Goal: Task Accomplishment & Management: Use online tool/utility

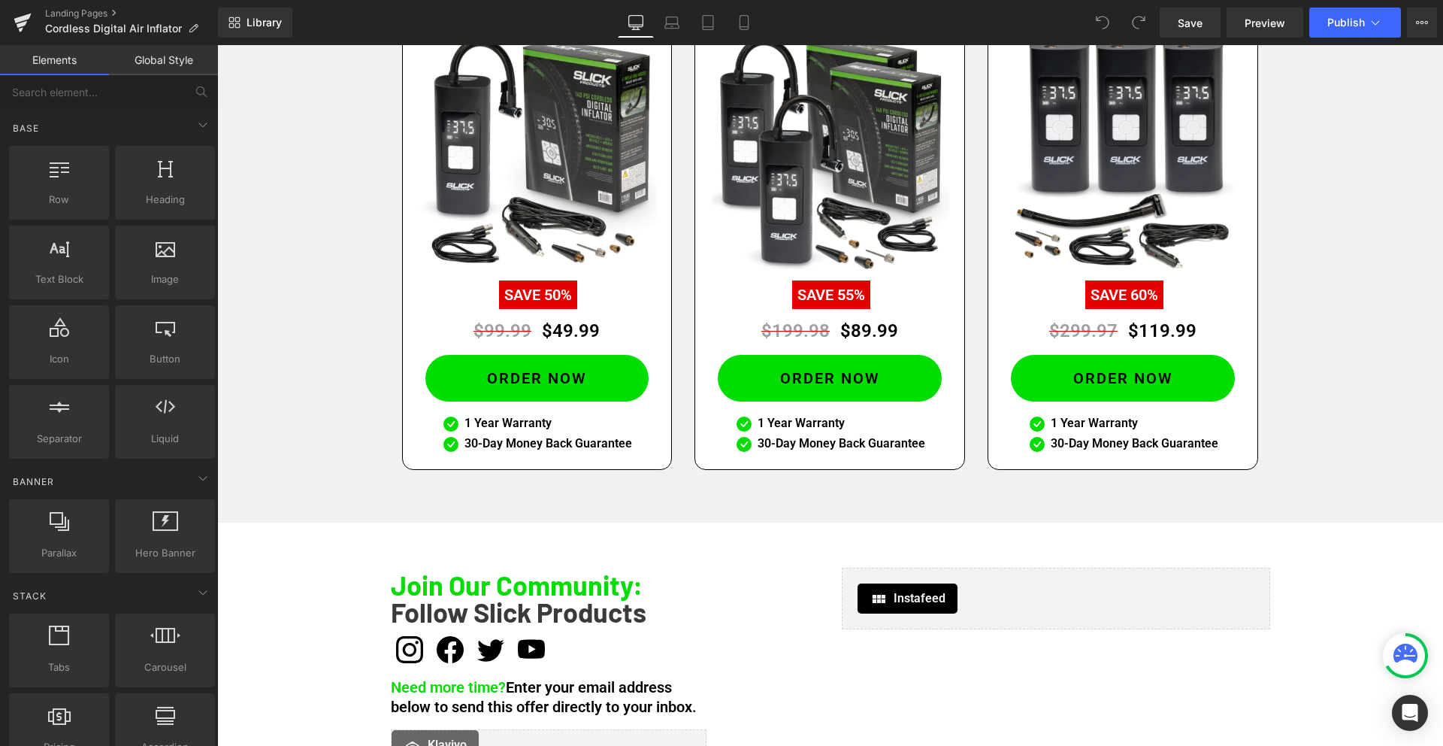
scroll to position [3508, 0]
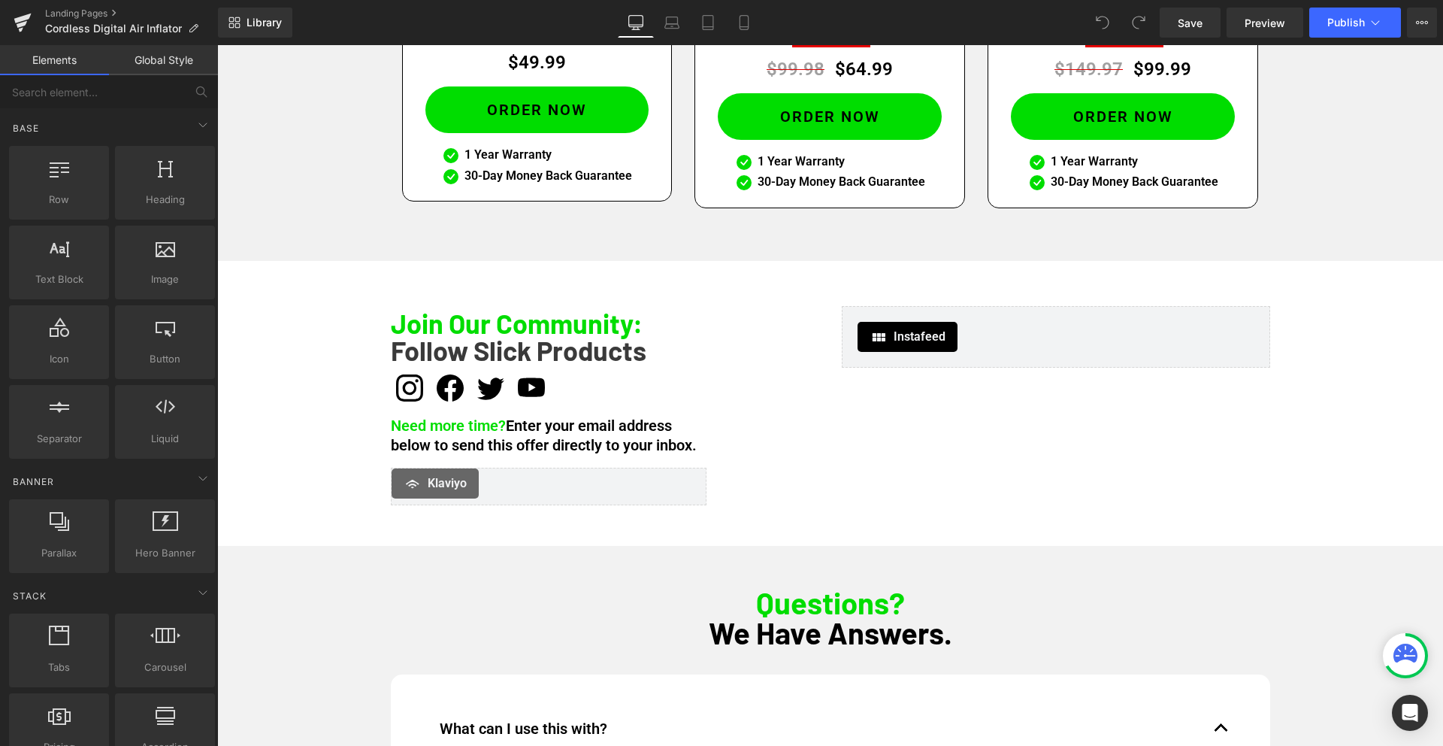
scroll to position [3397, 0]
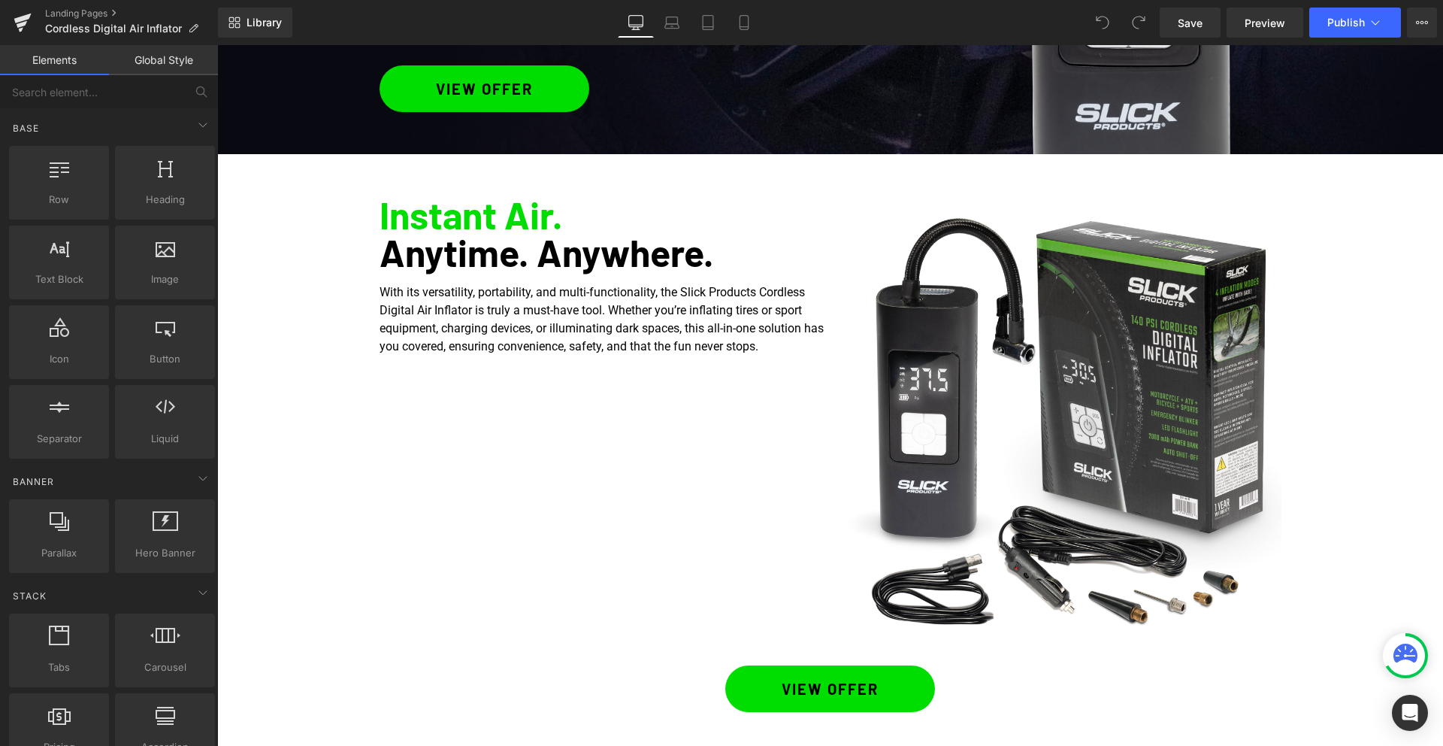
scroll to position [462, 0]
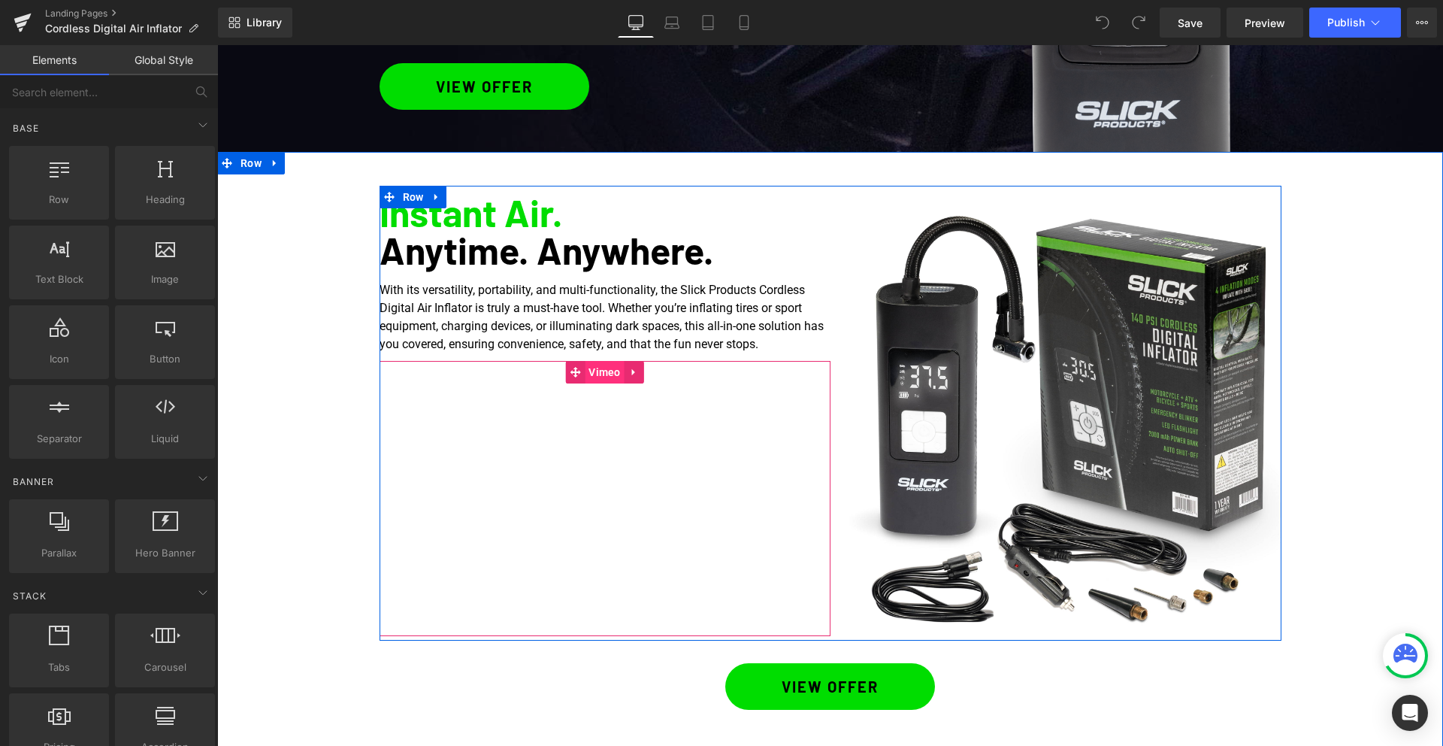
click at [607, 378] on span "Vimeo" at bounding box center [605, 372] width 40 height 23
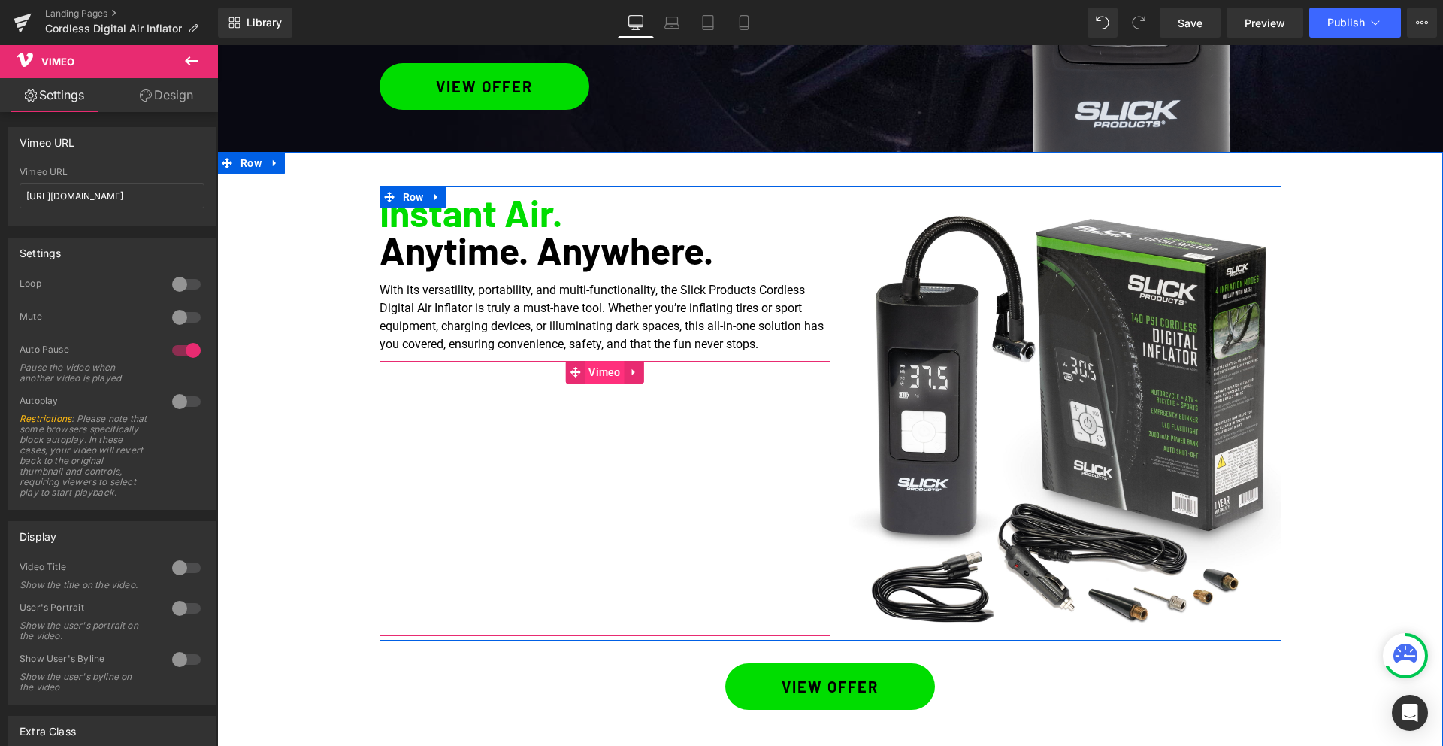
click at [607, 368] on span "Vimeo" at bounding box center [605, 372] width 40 height 23
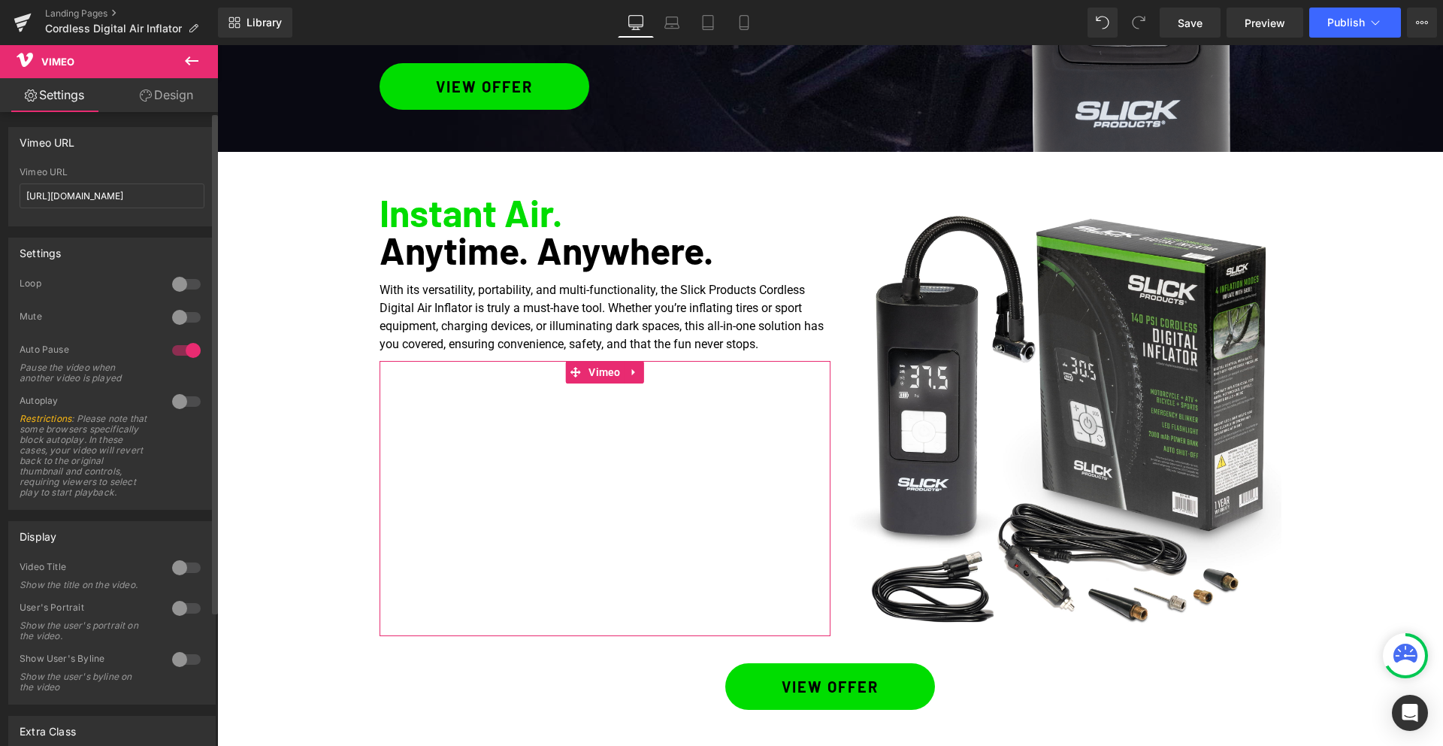
click at [40, 151] on div "Vimeo URL" at bounding box center [112, 142] width 206 height 29
click at [192, 61] on icon at bounding box center [192, 60] width 14 height 9
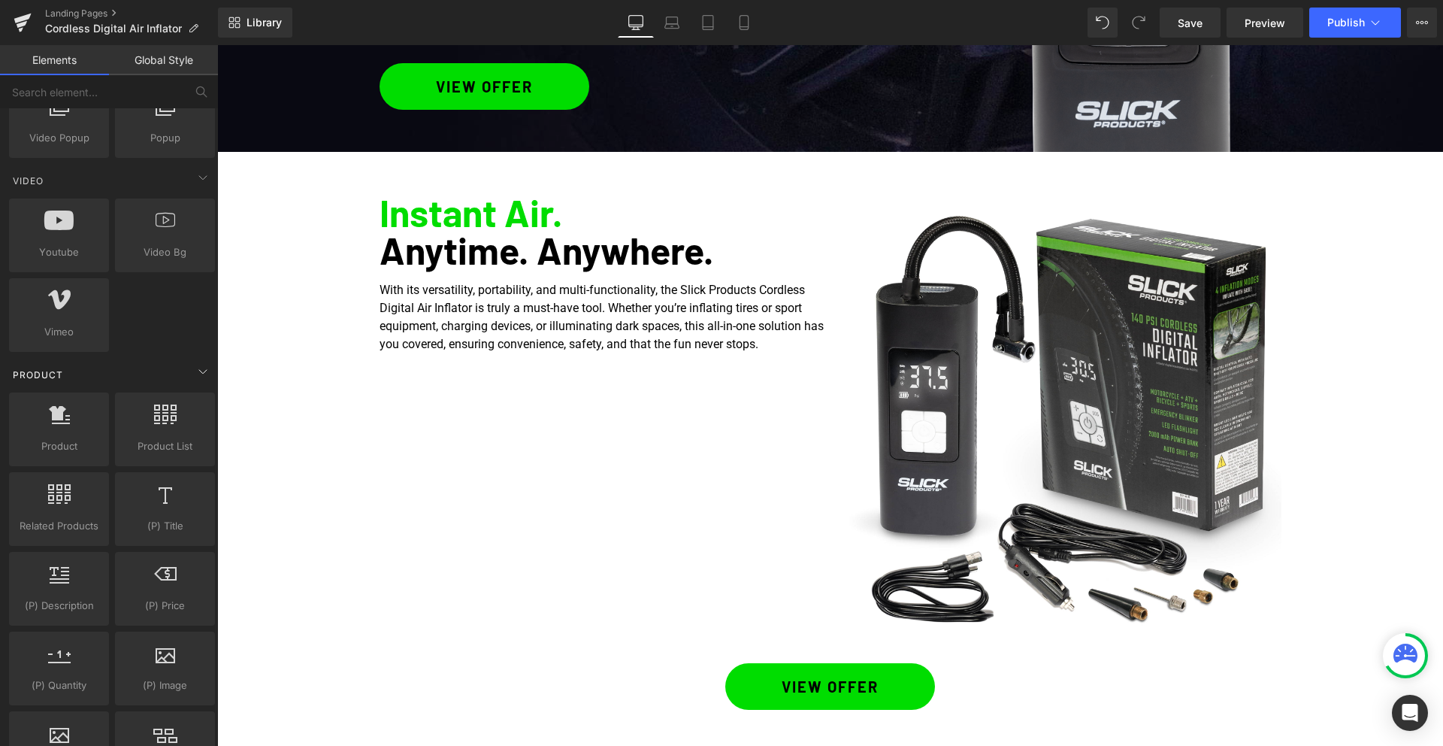
scroll to position [949, 0]
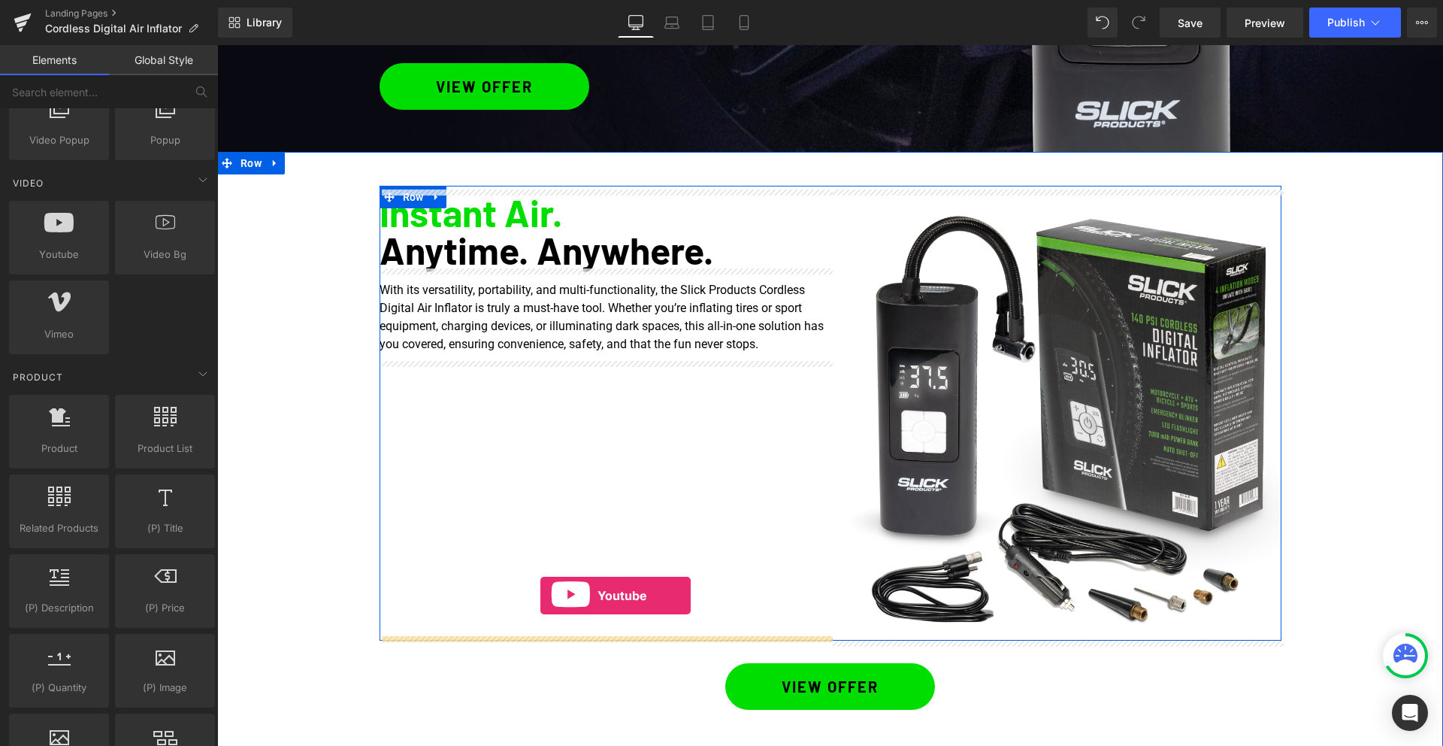
drag, startPoint x: 277, startPoint y: 294, endPoint x: 540, endPoint y: 595, distance: 400.0
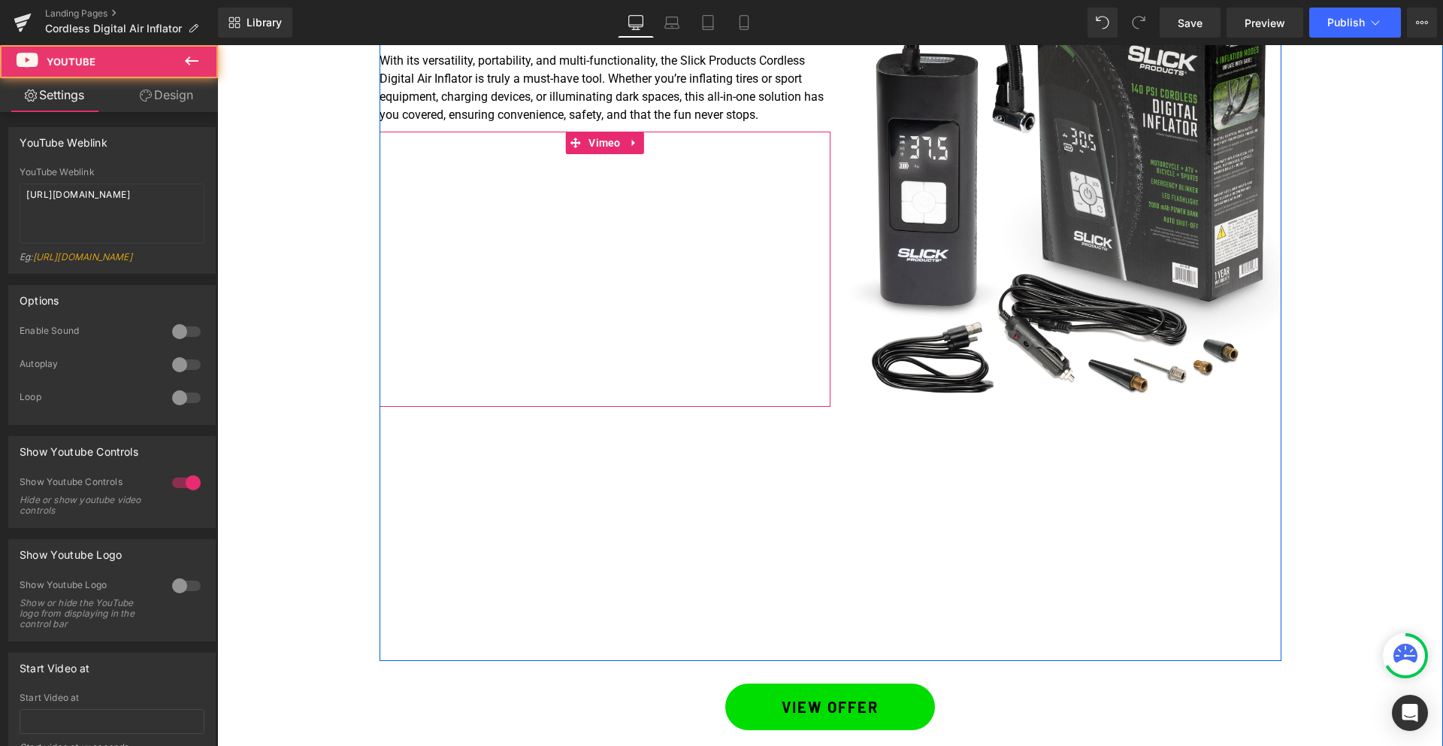
scroll to position [695, 0]
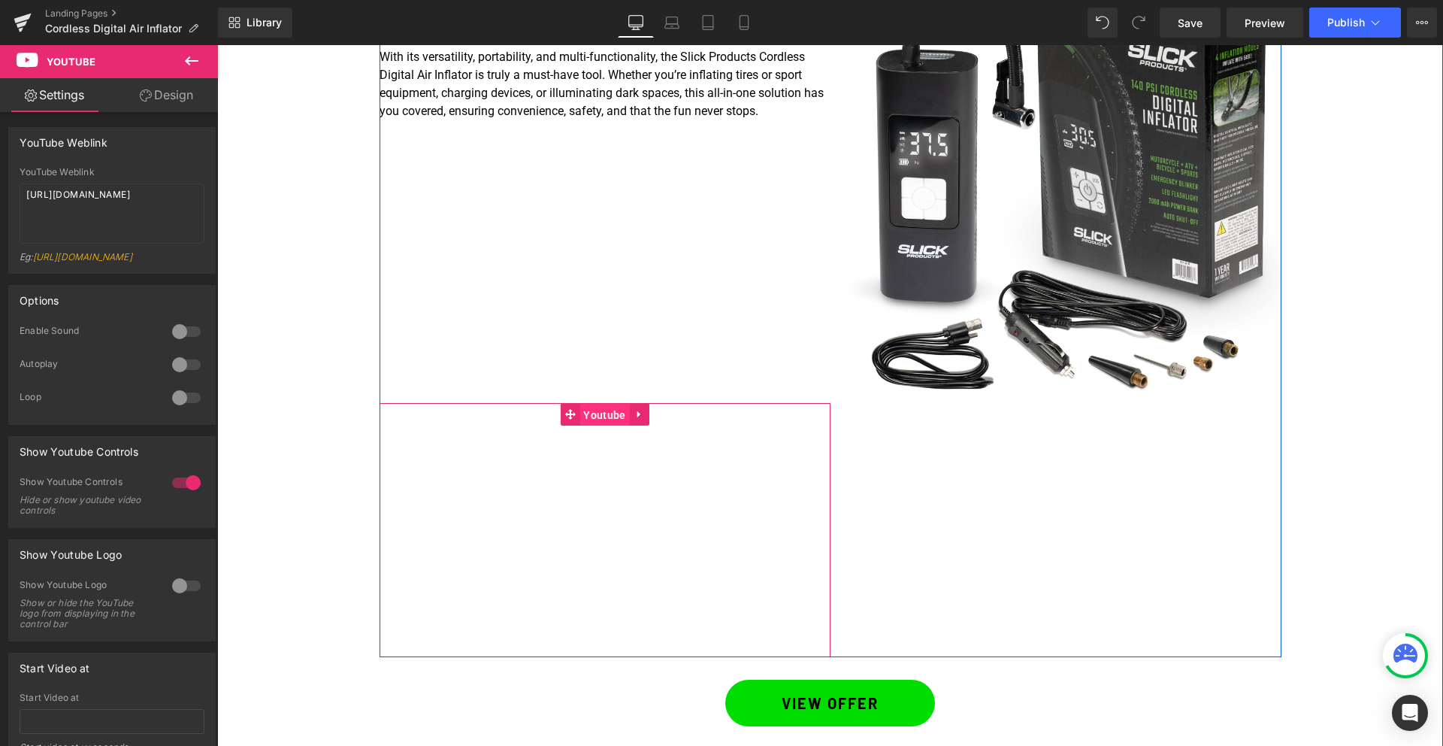
click at [604, 417] on span "Youtube" at bounding box center [604, 415] width 50 height 23
click at [599, 412] on span "Youtube" at bounding box center [604, 415] width 50 height 23
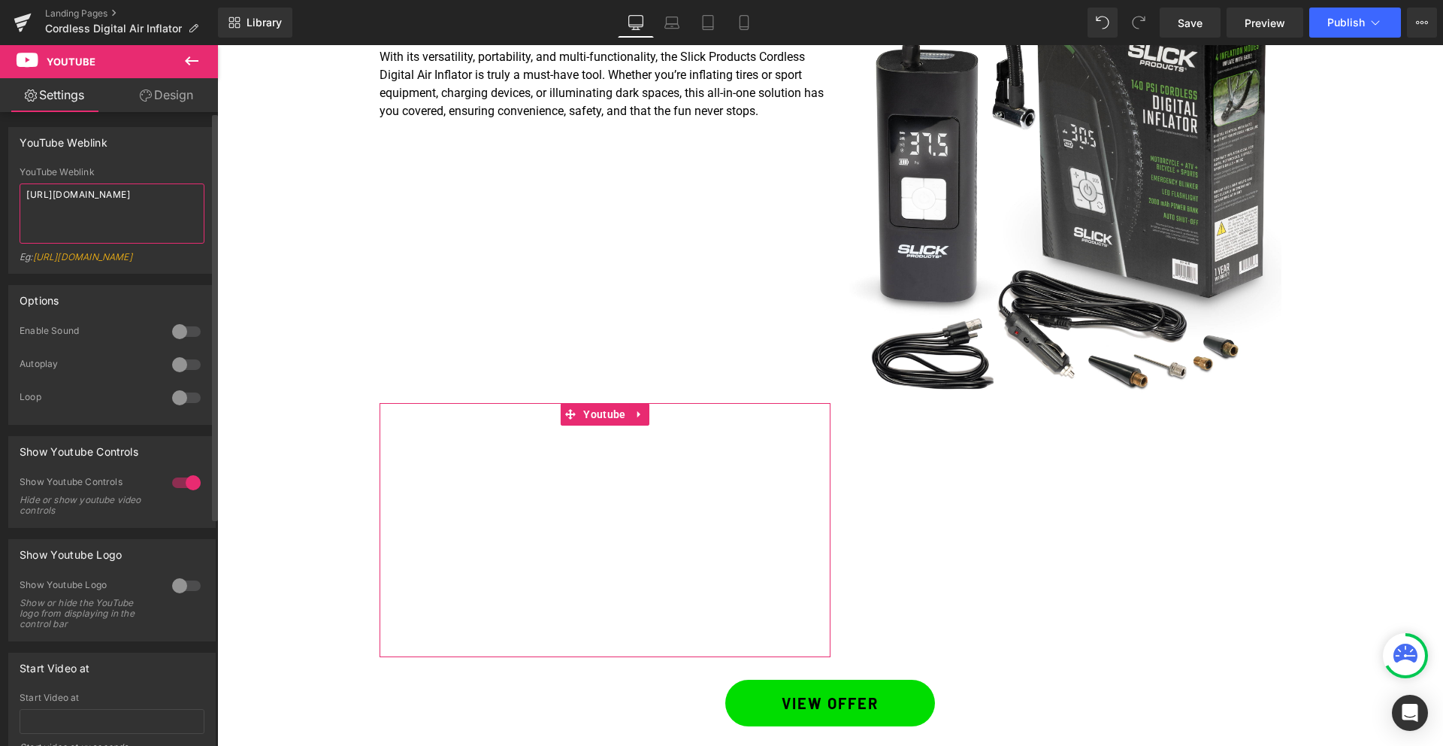
click at [111, 219] on textarea "[URL][DOMAIN_NAME]" at bounding box center [112, 213] width 185 height 60
paste textarea "[DOMAIN_NAME][URL]"
click at [168, 195] on textarea "[URL][DOMAIN_NAME]" at bounding box center [112, 213] width 185 height 60
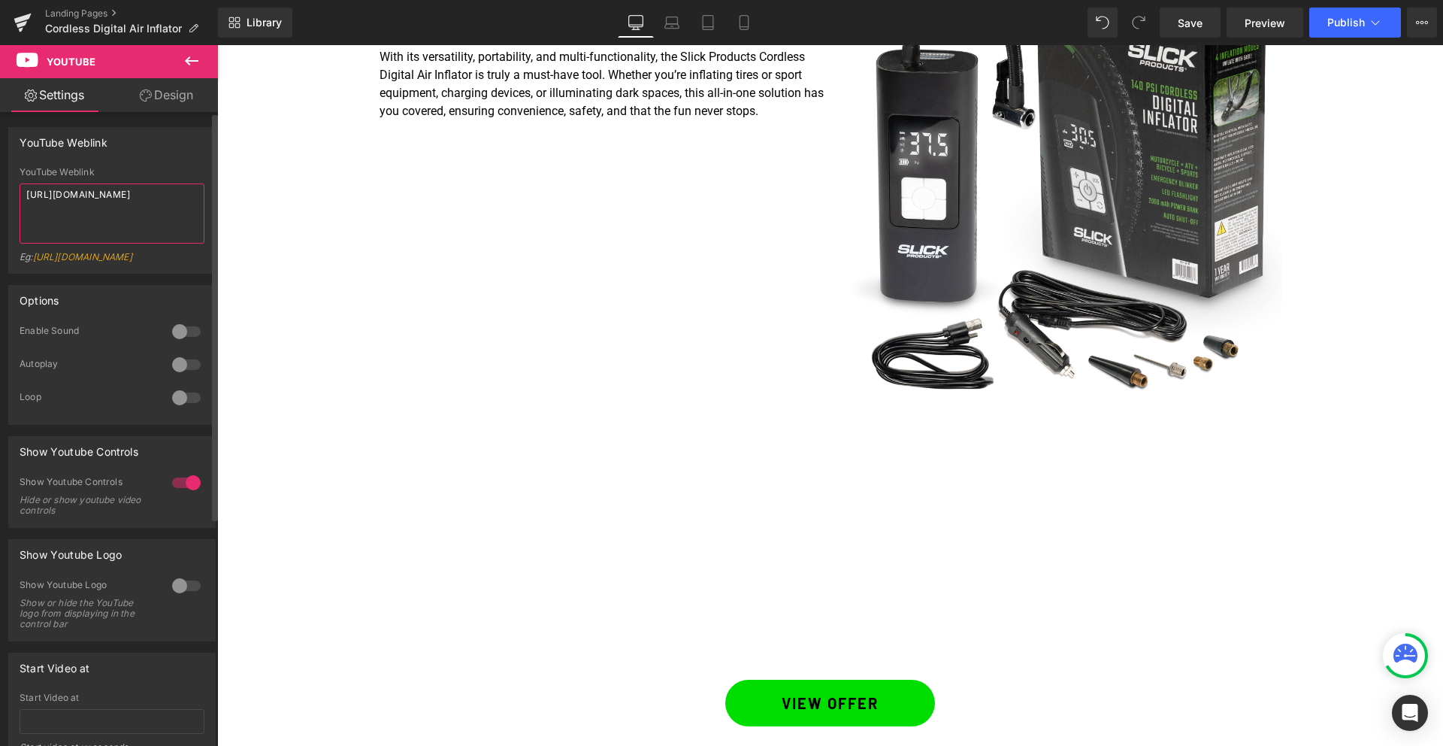
click at [174, 206] on textarea "[URL][DOMAIN_NAME]" at bounding box center [112, 213] width 185 height 60
drag, startPoint x: 174, startPoint y: 207, endPoint x: 147, endPoint y: 212, distance: 27.4
click at [147, 212] on textarea "[URL][DOMAIN_NAME]" at bounding box center [112, 213] width 185 height 60
click at [148, 197] on textarea "[URL][DOMAIN_NAME]" at bounding box center [112, 213] width 185 height 60
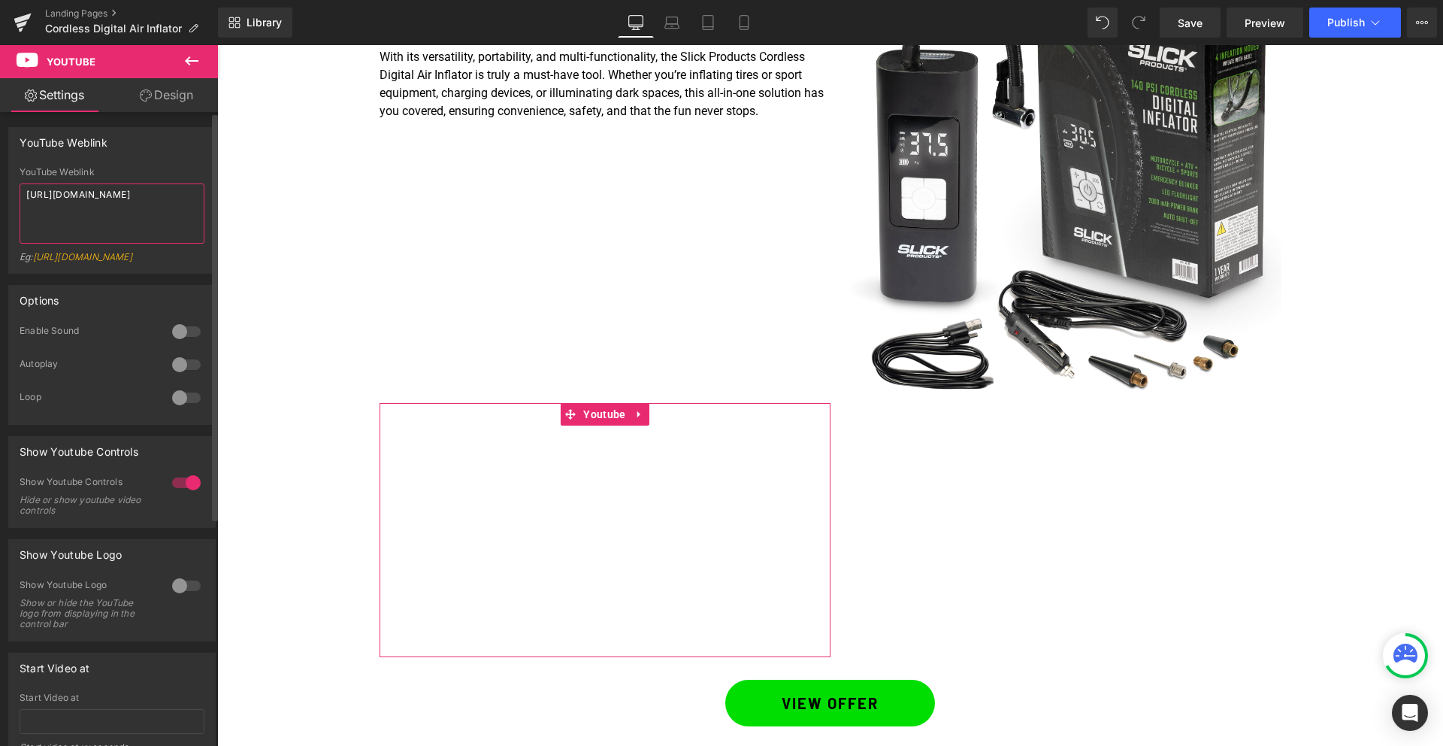
click at [148, 197] on textarea "[URL][DOMAIN_NAME]" at bounding box center [112, 213] width 185 height 60
paste textarea "[DOMAIN_NAME][URL]"
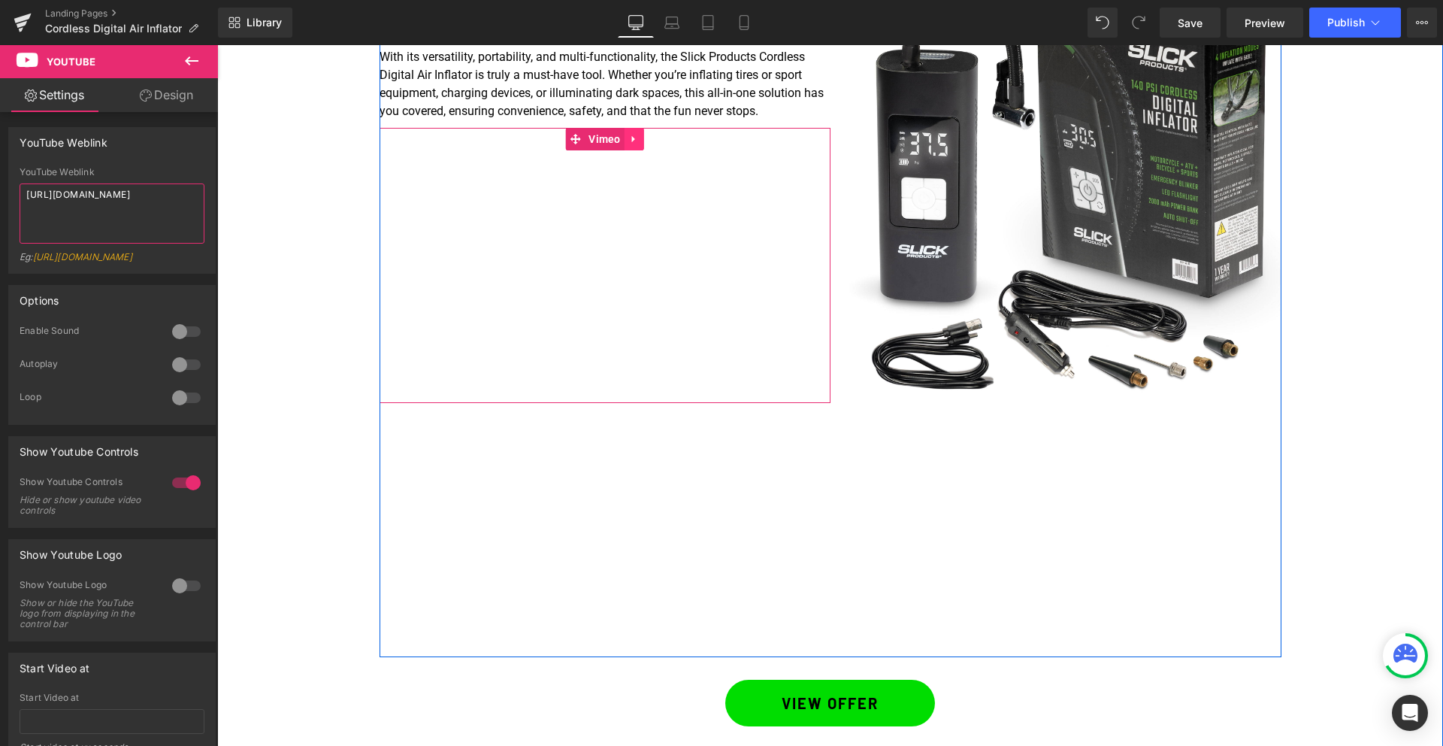
type textarea "[URL][DOMAIN_NAME]"
click at [638, 144] on icon at bounding box center [634, 139] width 11 height 11
click at [643, 141] on icon at bounding box center [644, 139] width 11 height 11
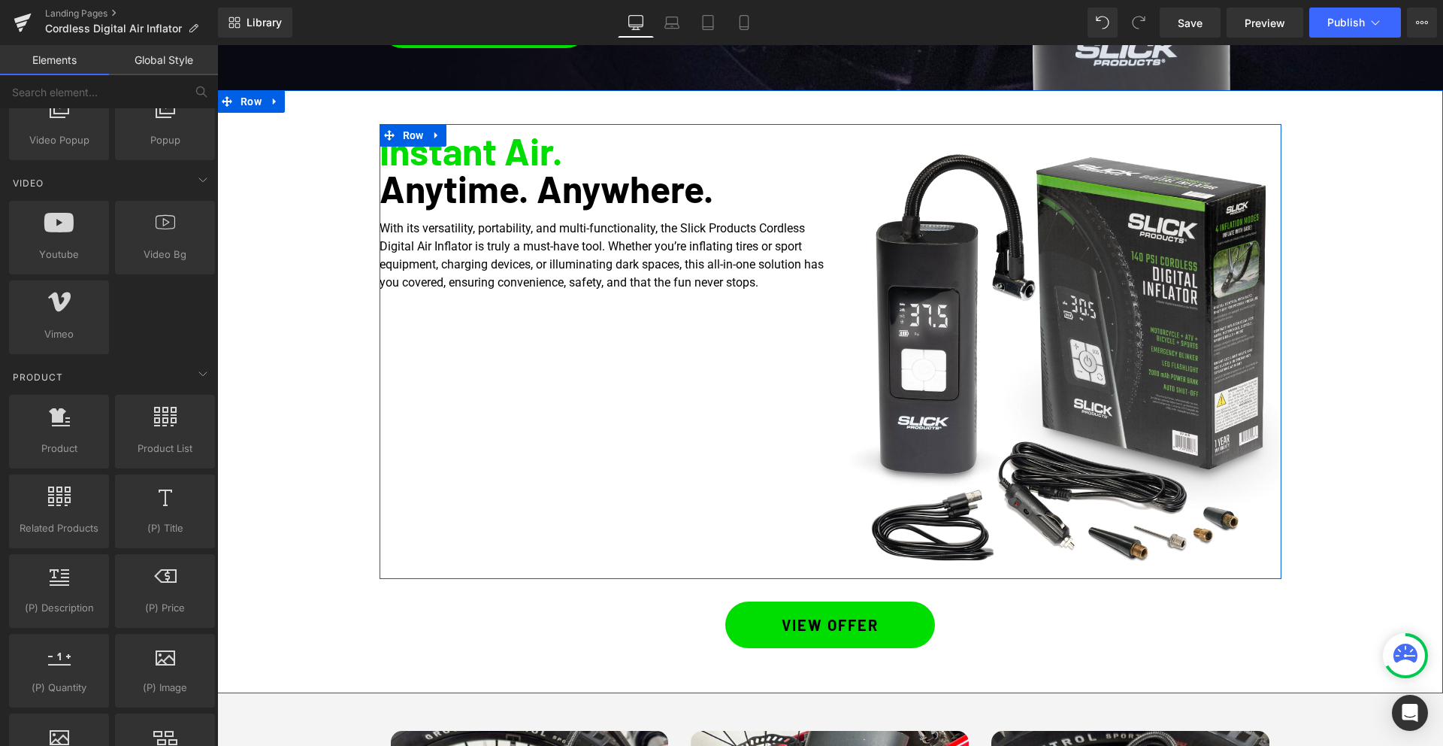
scroll to position [495, 0]
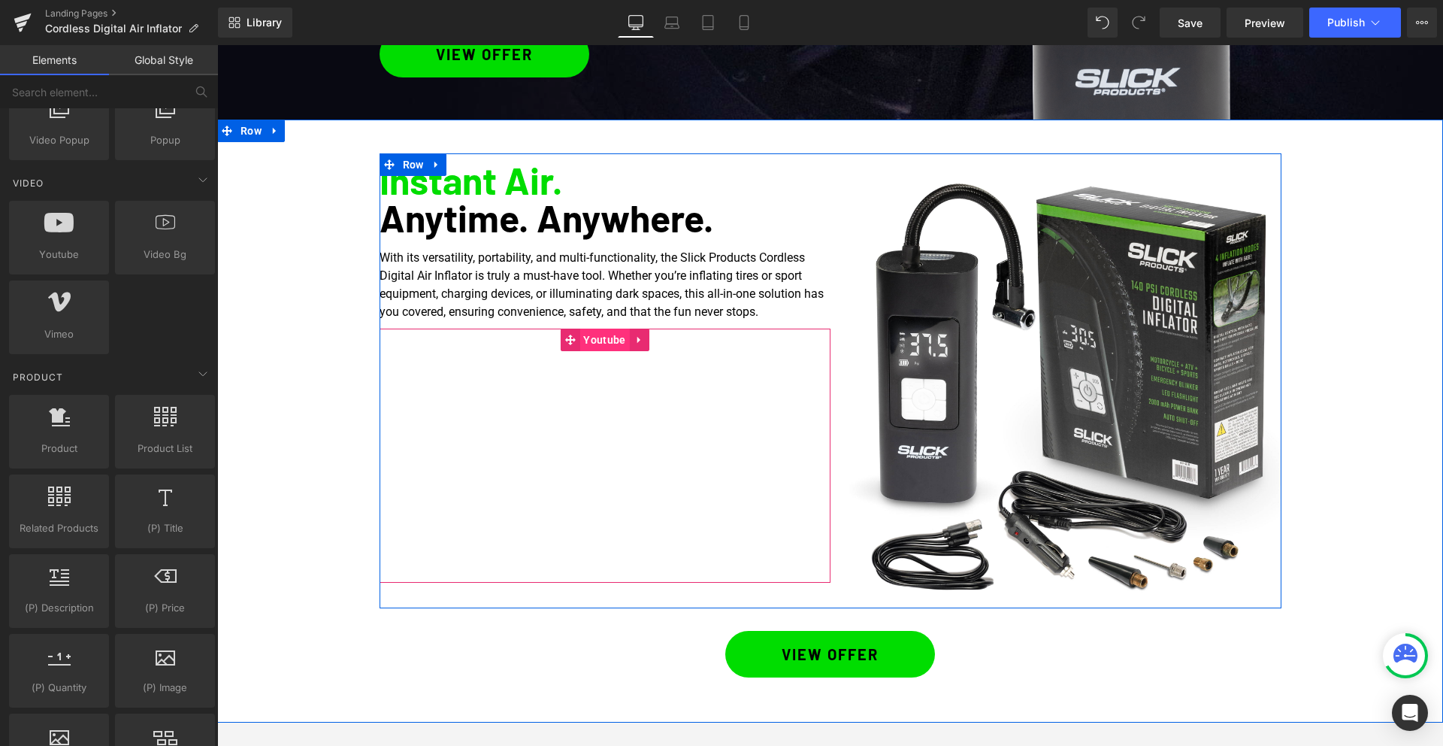
click at [597, 333] on span "Youtube" at bounding box center [604, 339] width 50 height 23
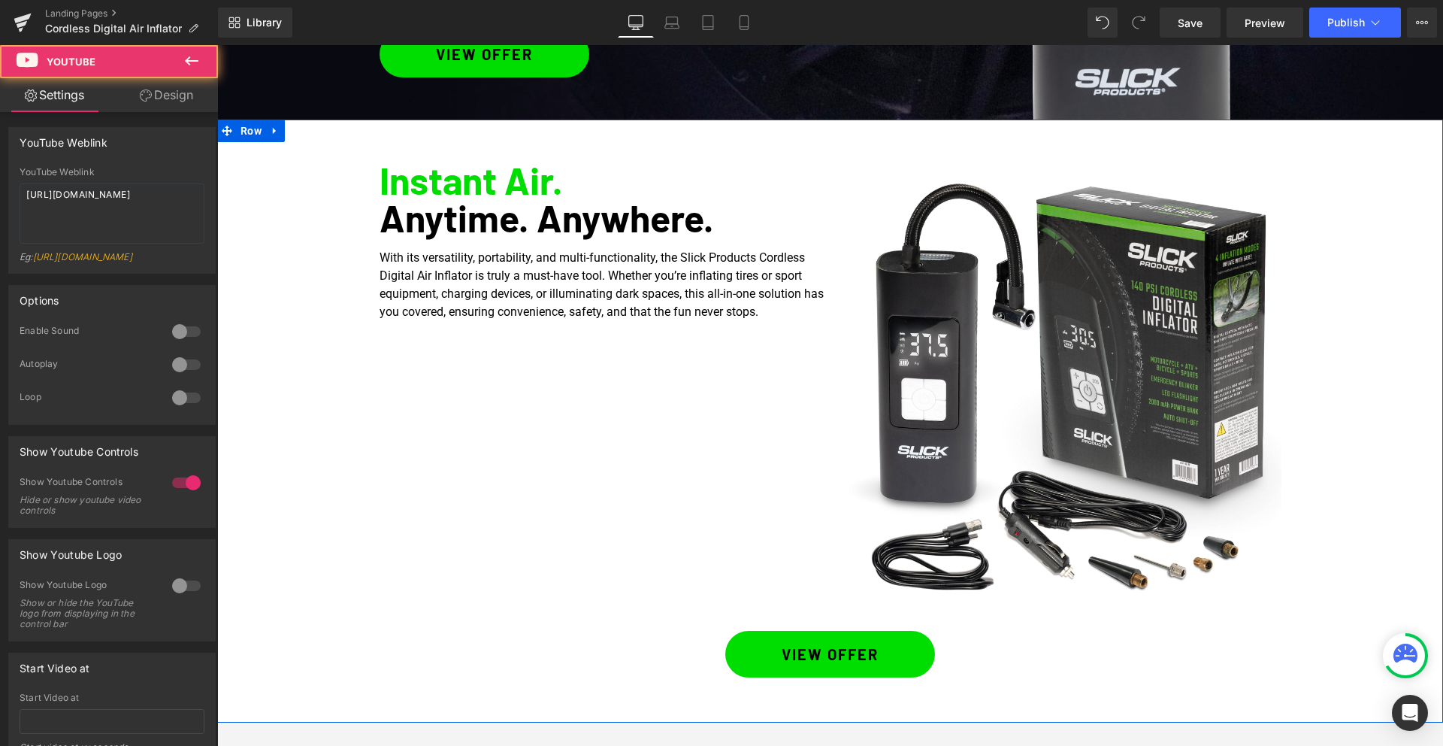
click at [174, 93] on link "Design" at bounding box center [166, 95] width 109 height 34
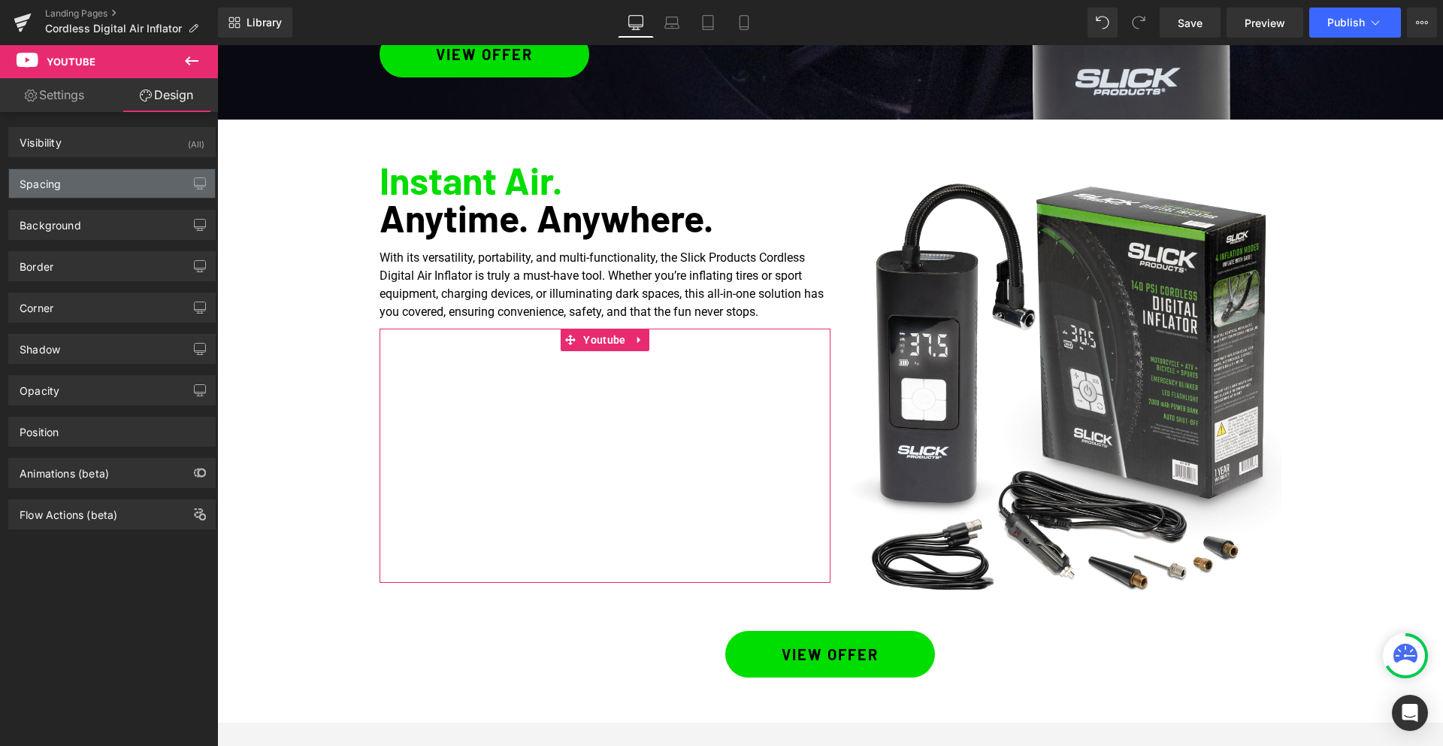
click at [88, 185] on div "Spacing" at bounding box center [112, 183] width 206 height 29
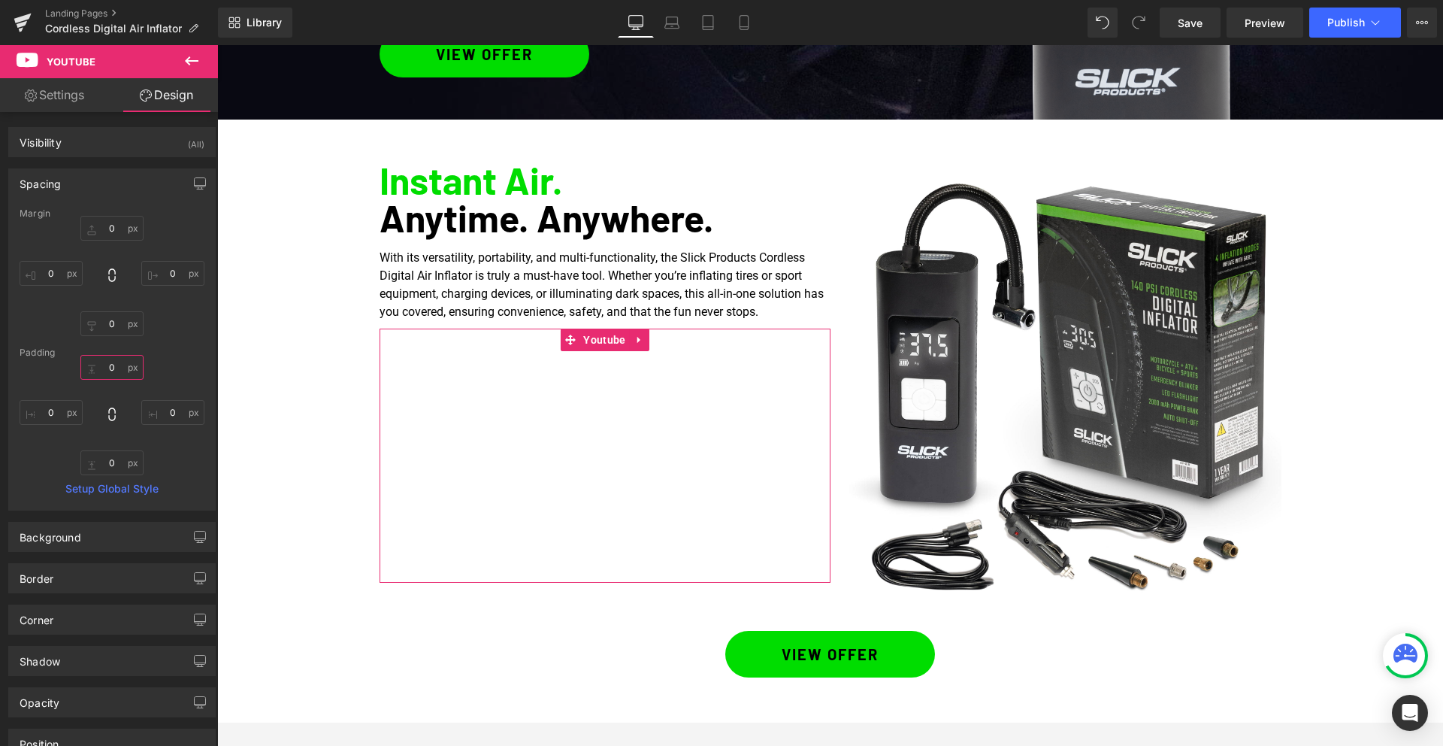
click at [107, 367] on input "0" at bounding box center [111, 367] width 63 height 25
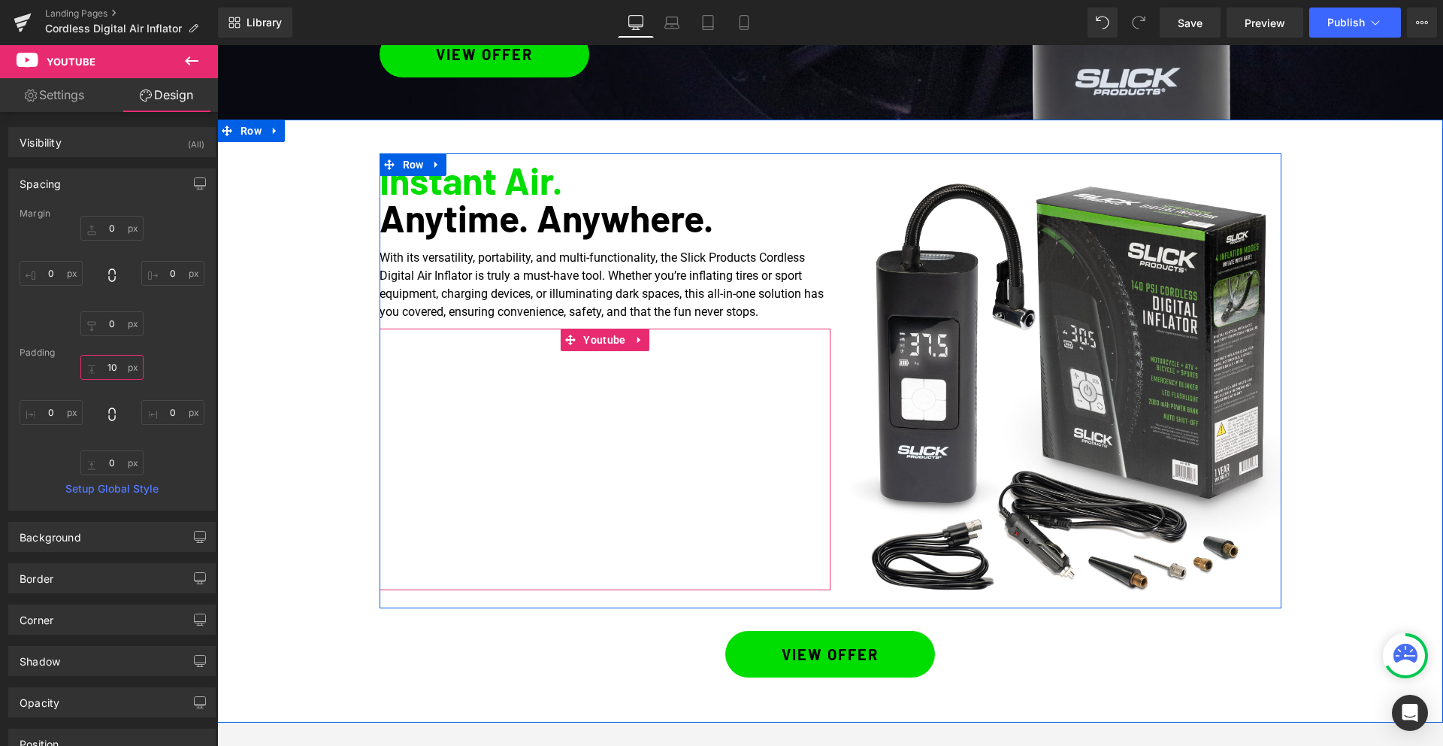
type input "10"
click at [605, 347] on span "Youtube" at bounding box center [604, 339] width 50 height 23
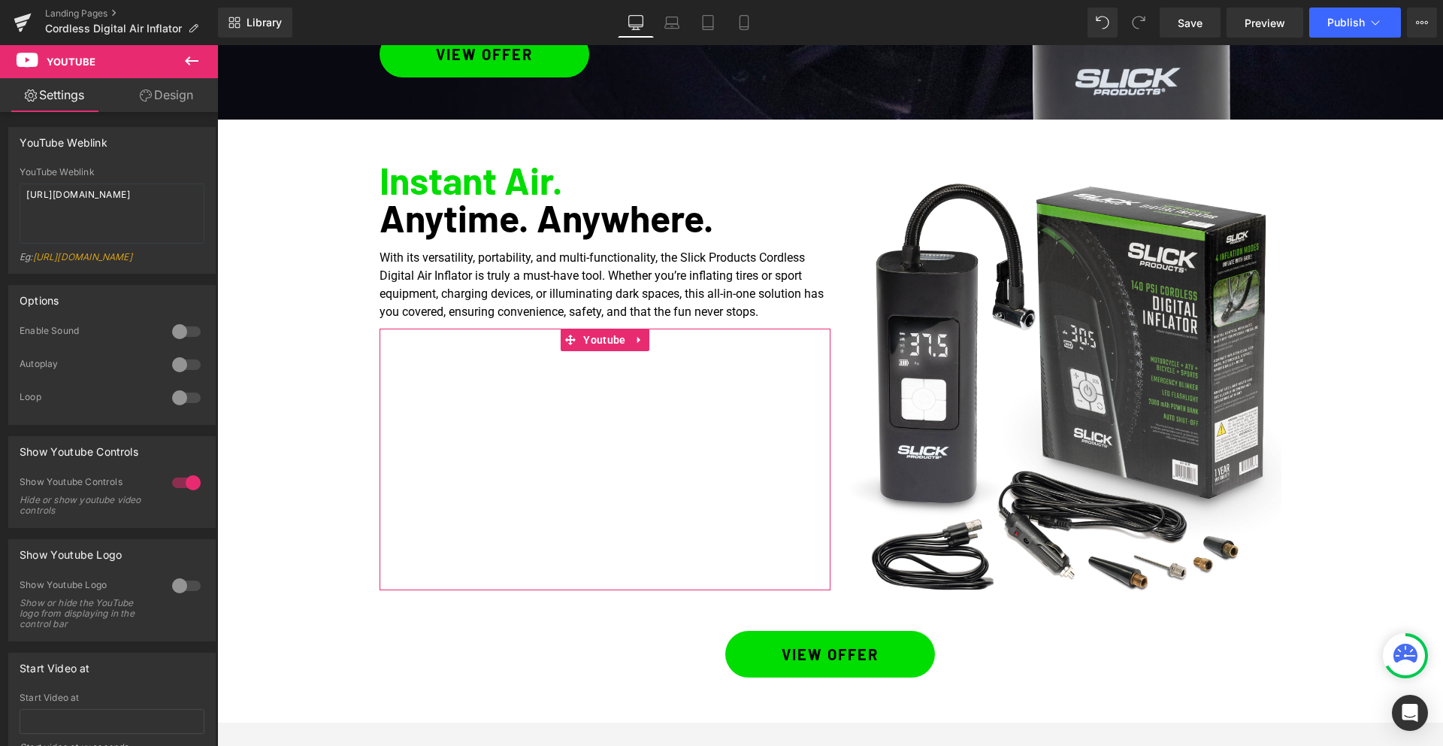
click at [130, 267] on div "Eg: [URL][DOMAIN_NAME]" at bounding box center [112, 262] width 185 height 22
click at [168, 195] on textarea "[URL][DOMAIN_NAME]" at bounding box center [112, 213] width 185 height 60
drag, startPoint x: 163, startPoint y: 219, endPoint x: 0, endPoint y: 160, distance: 173.6
click at [0, 160] on div "YouTube Weblink YouTube Weblink [URL][DOMAIN_NAME] Eg: [URL][DOMAIN_NAME]" at bounding box center [112, 195] width 225 height 158
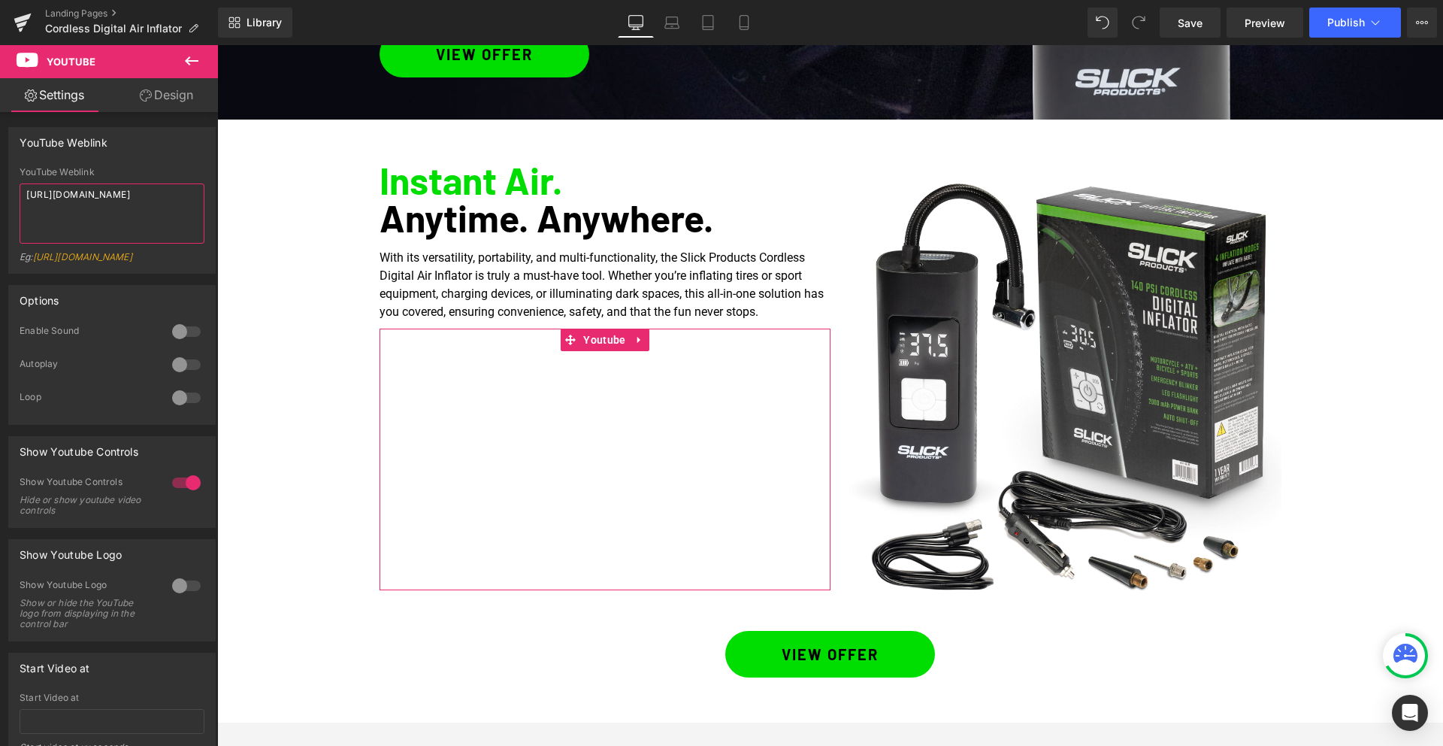
paste textarea "[DOMAIN_NAME][URL]"
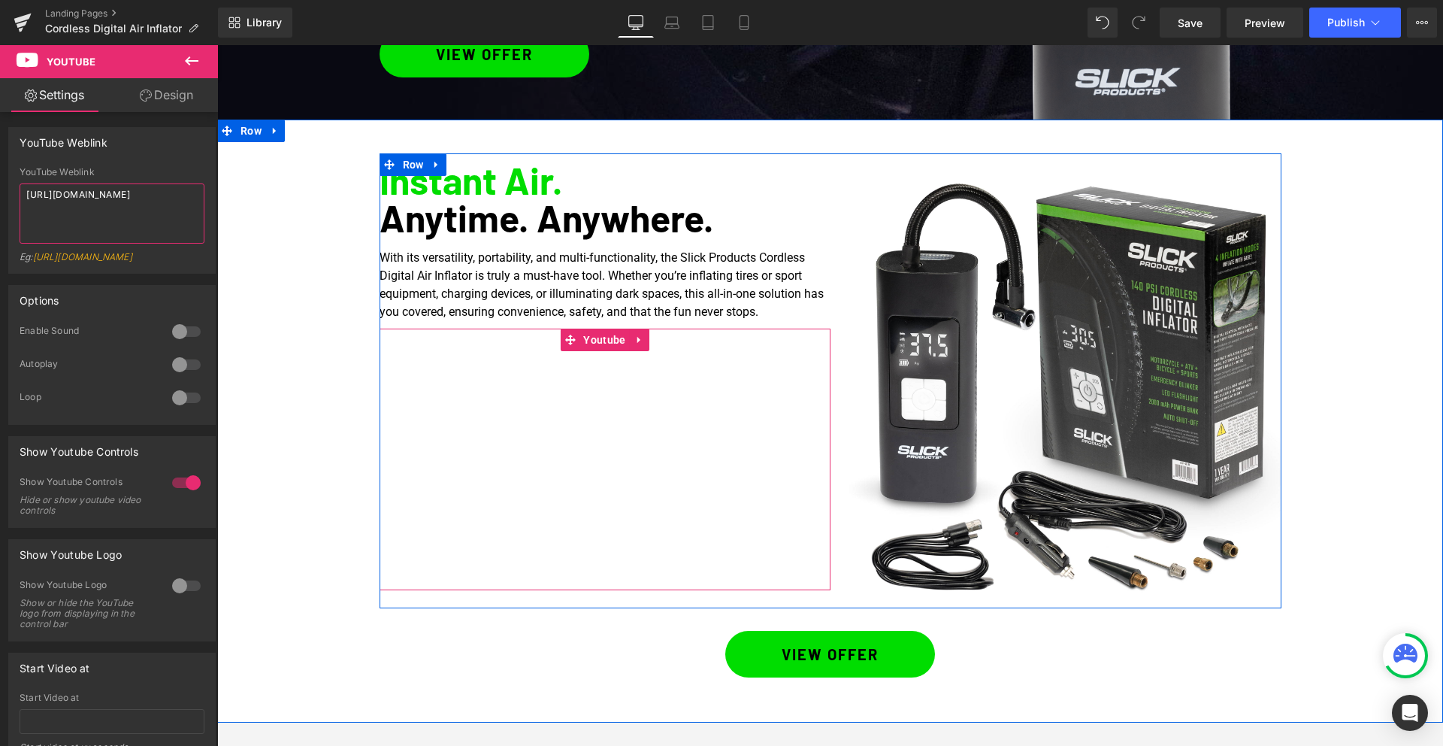
type textarea "[URL][DOMAIN_NAME]"
click at [598, 343] on span "Youtube" at bounding box center [604, 339] width 50 height 23
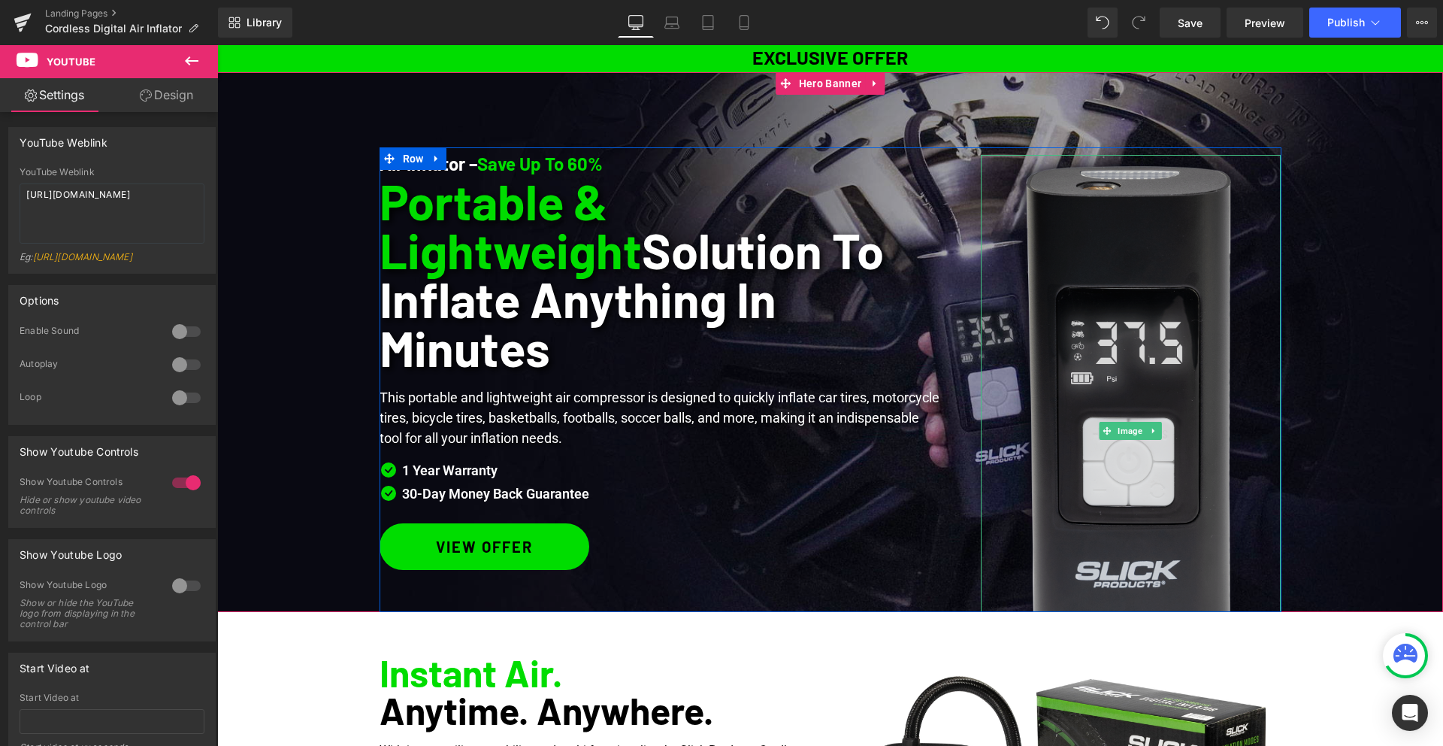
scroll to position [1, 0]
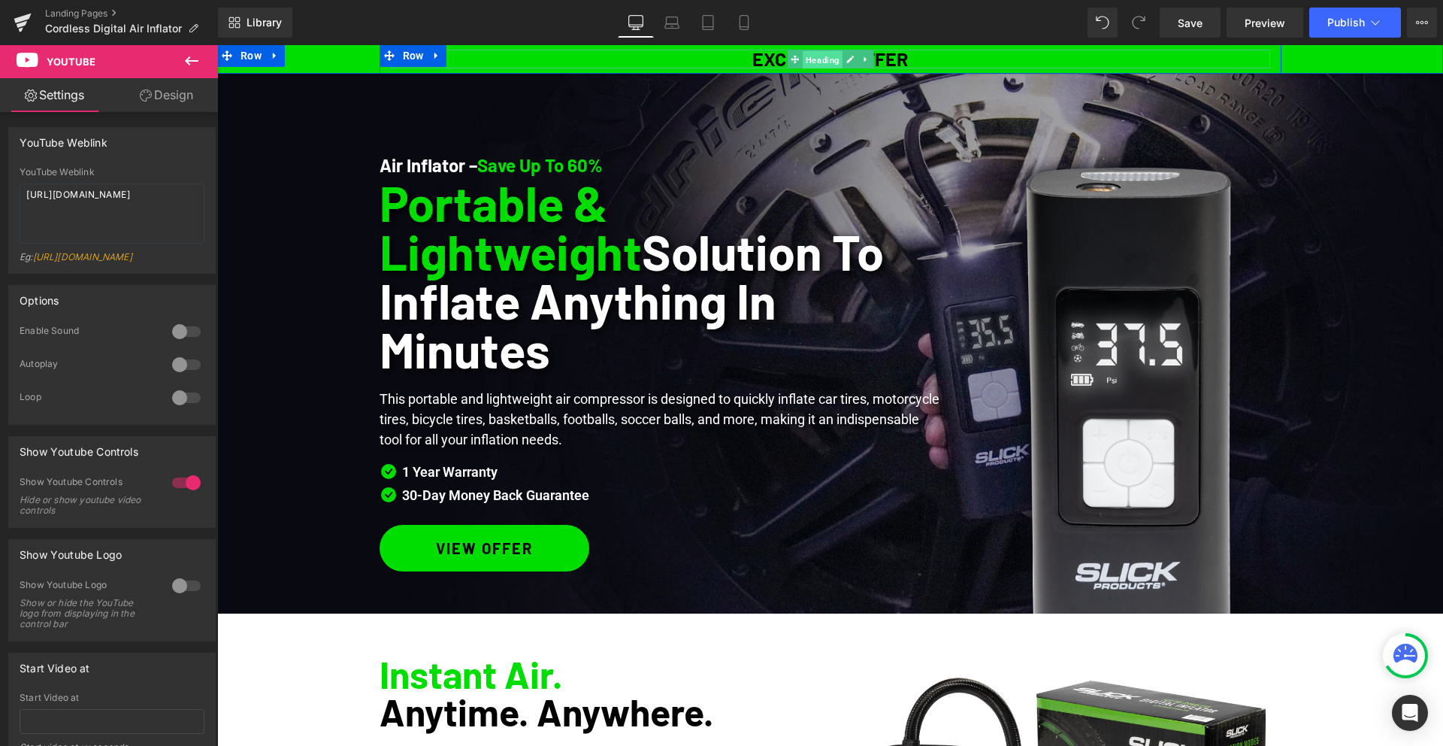
click at [826, 58] on span "Heading" at bounding box center [823, 59] width 40 height 18
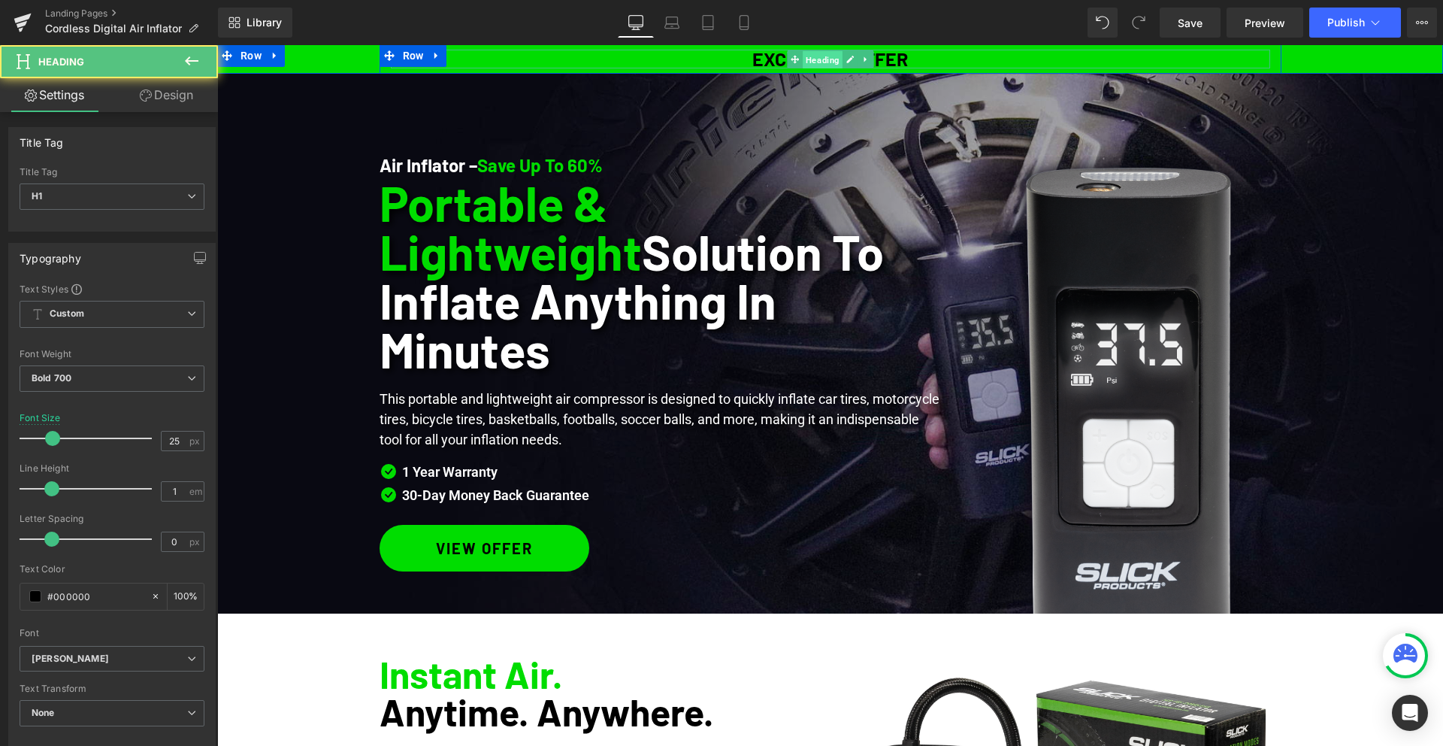
click at [826, 58] on span "Heading" at bounding box center [823, 59] width 40 height 18
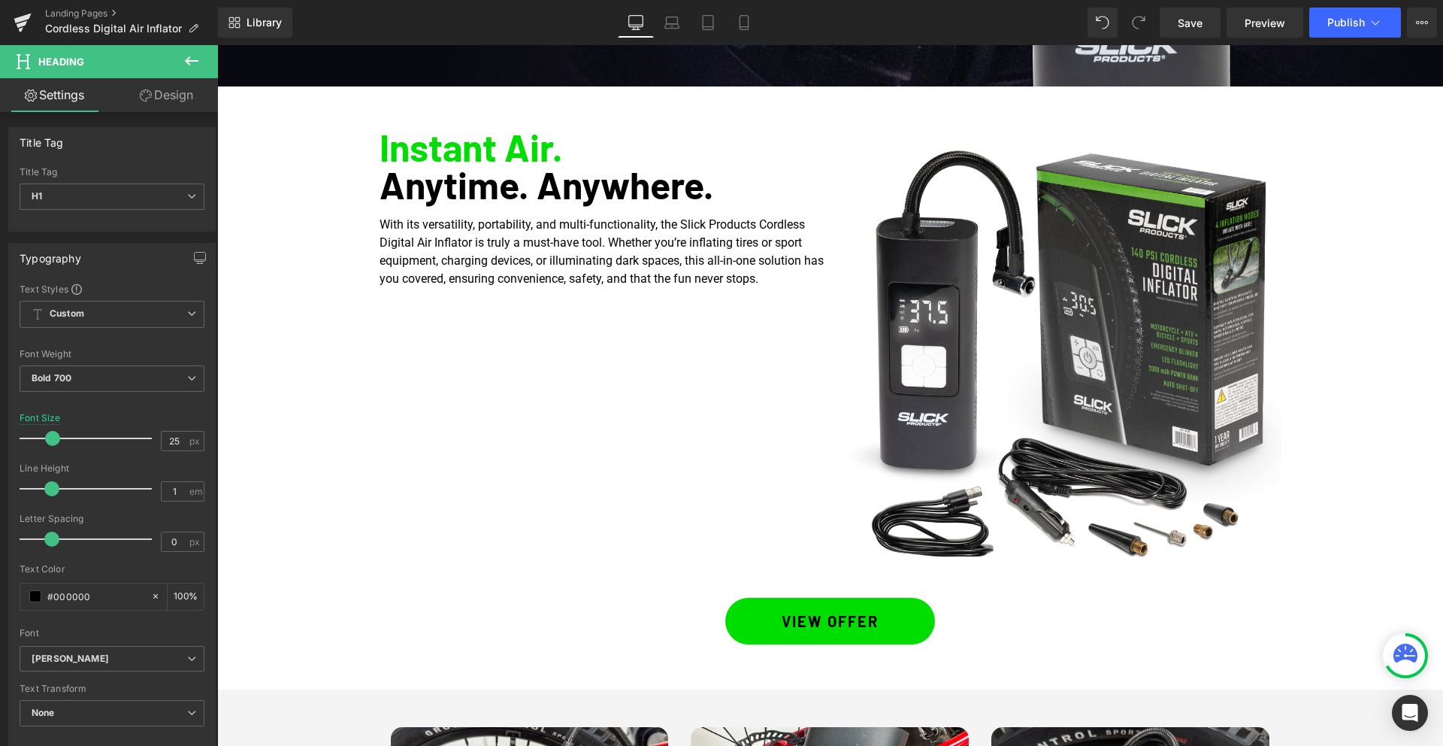
scroll to position [529, 0]
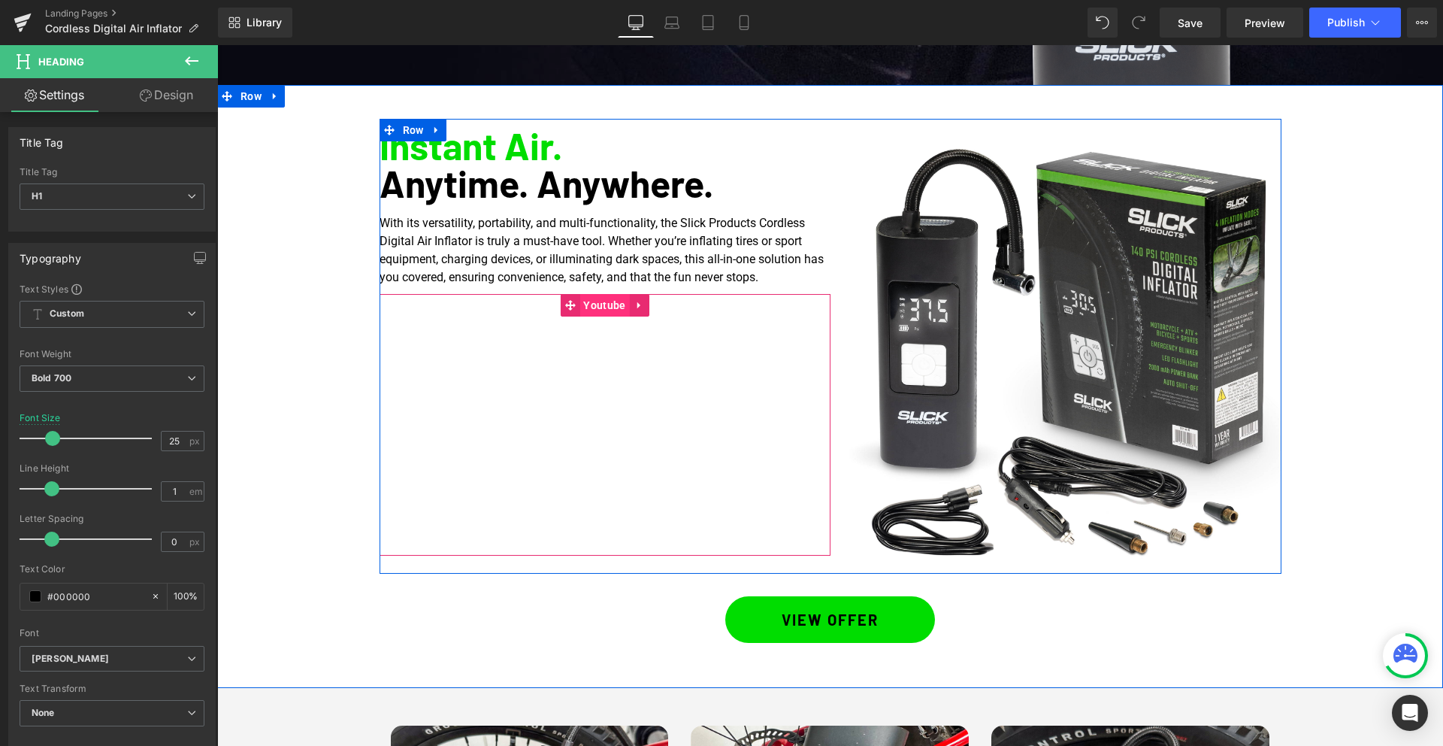
click at [604, 308] on span "Youtube" at bounding box center [604, 305] width 50 height 23
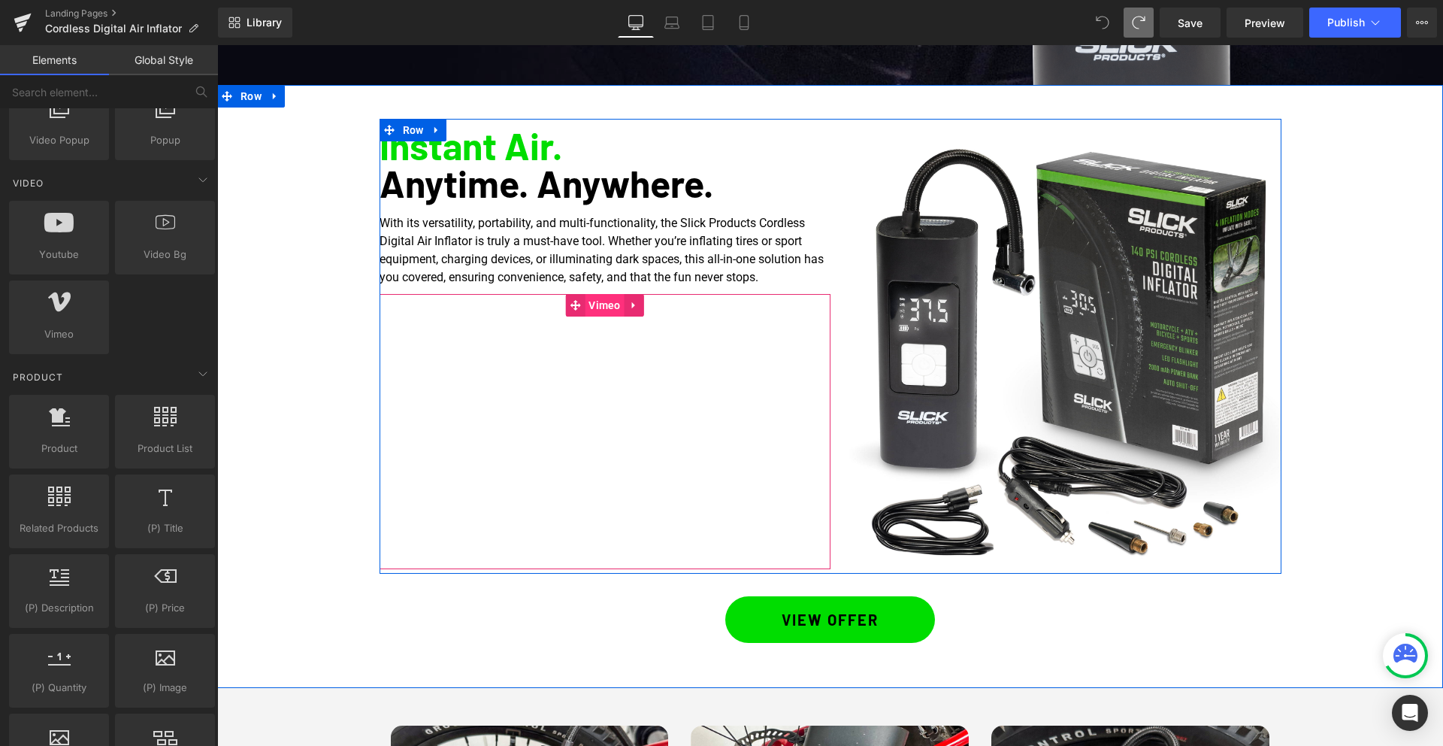
click at [598, 298] on span "Vimeo" at bounding box center [605, 305] width 40 height 23
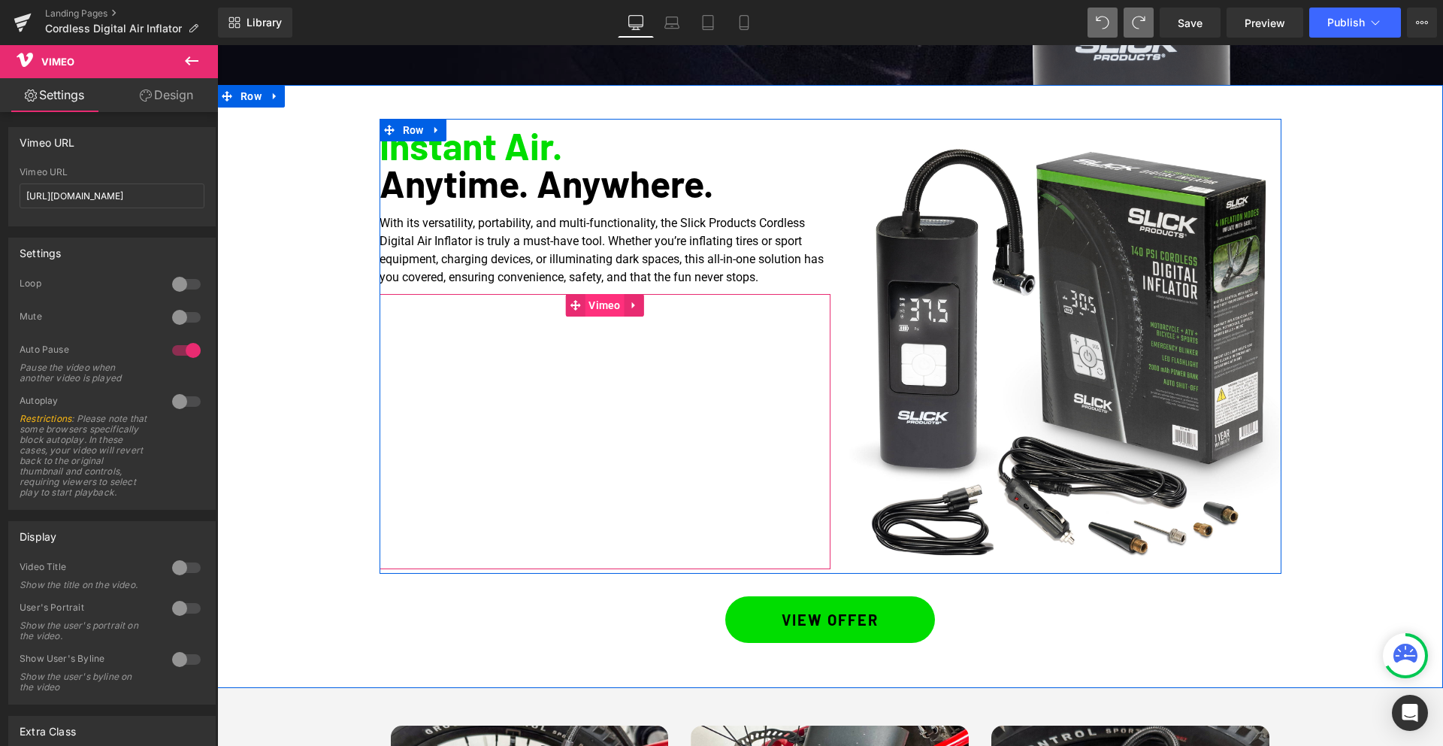
click at [602, 312] on span "Vimeo" at bounding box center [605, 305] width 40 height 23
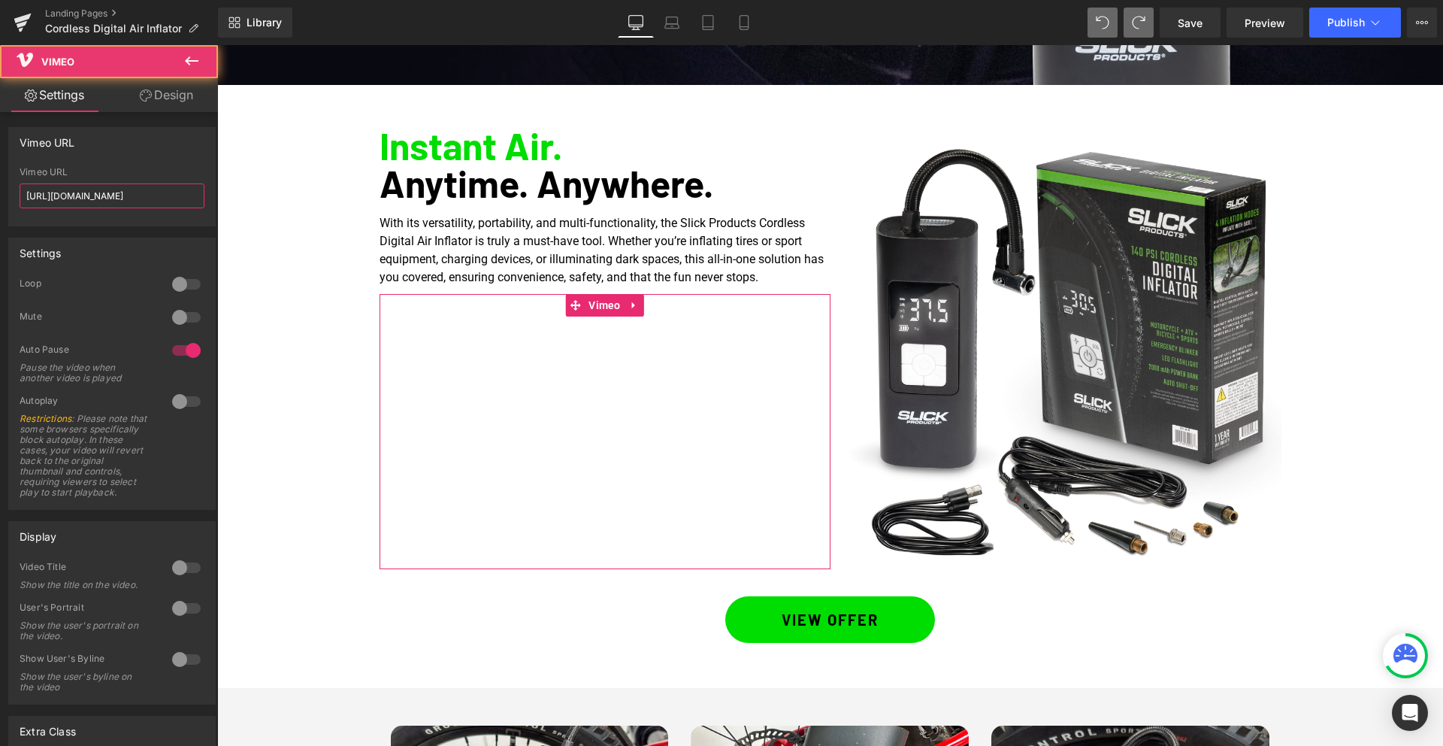
click at [86, 194] on input "[URL][DOMAIN_NAME]" at bounding box center [112, 195] width 185 height 25
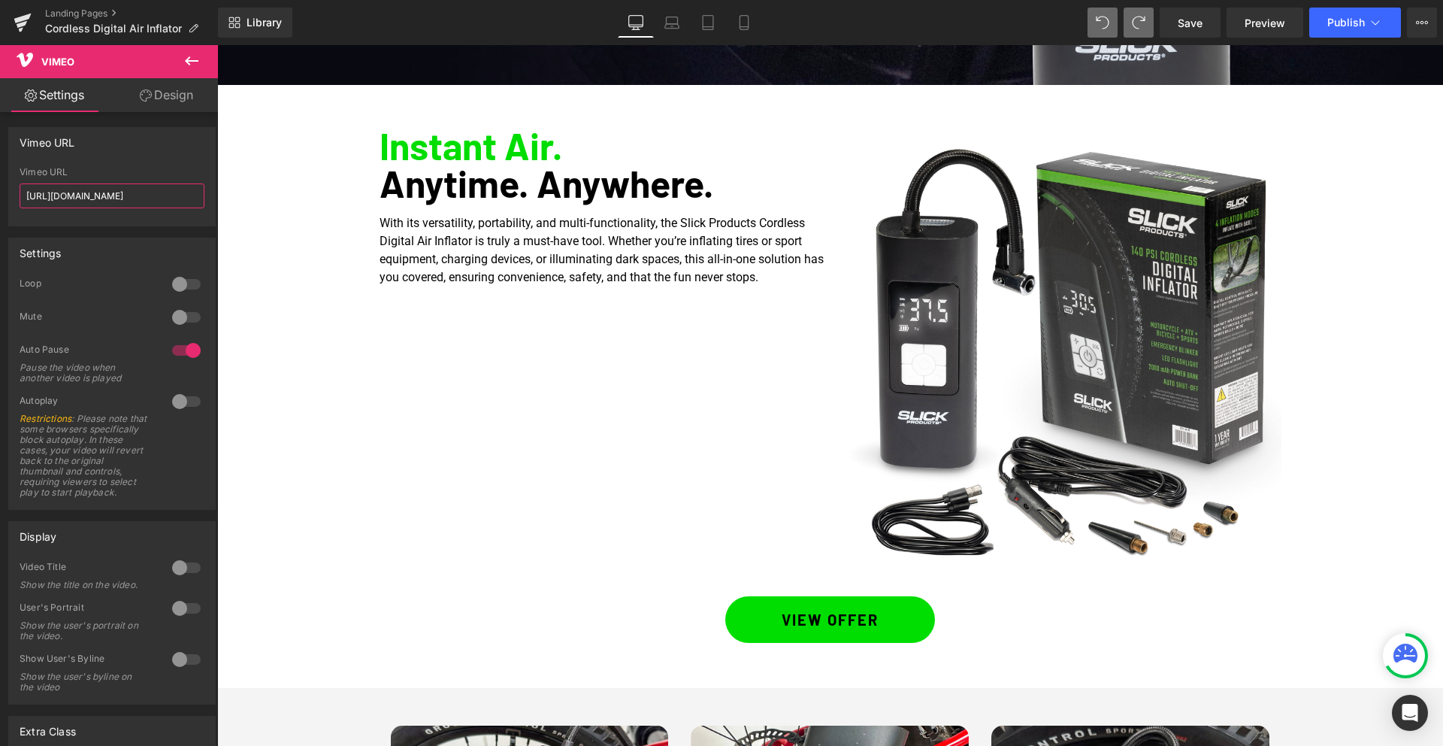
click at [86, 194] on input "[URL][DOMAIN_NAME]" at bounding box center [112, 195] width 185 height 25
paste input "1114311807?share=copy"
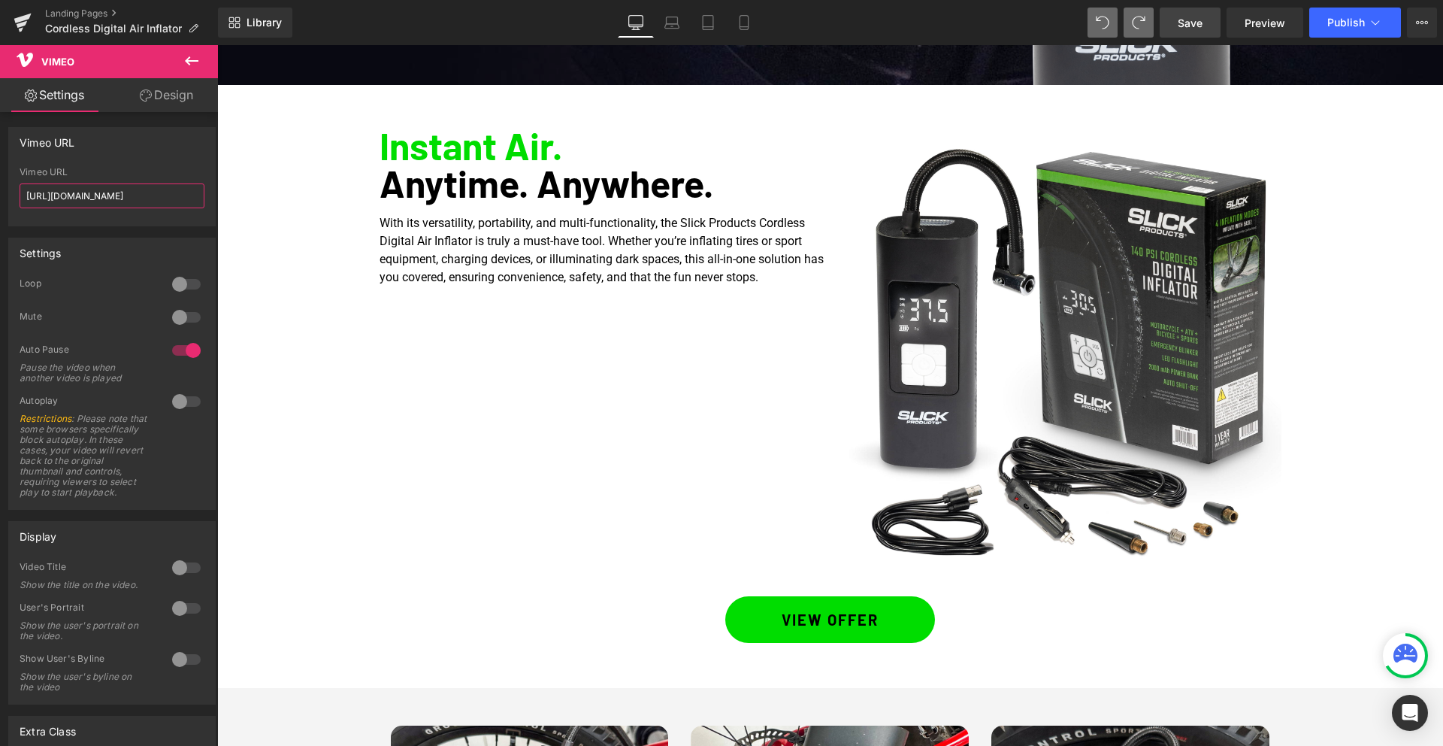
type input "[URL][DOMAIN_NAME]"
click at [1201, 23] on span "Save" at bounding box center [1190, 23] width 25 height 16
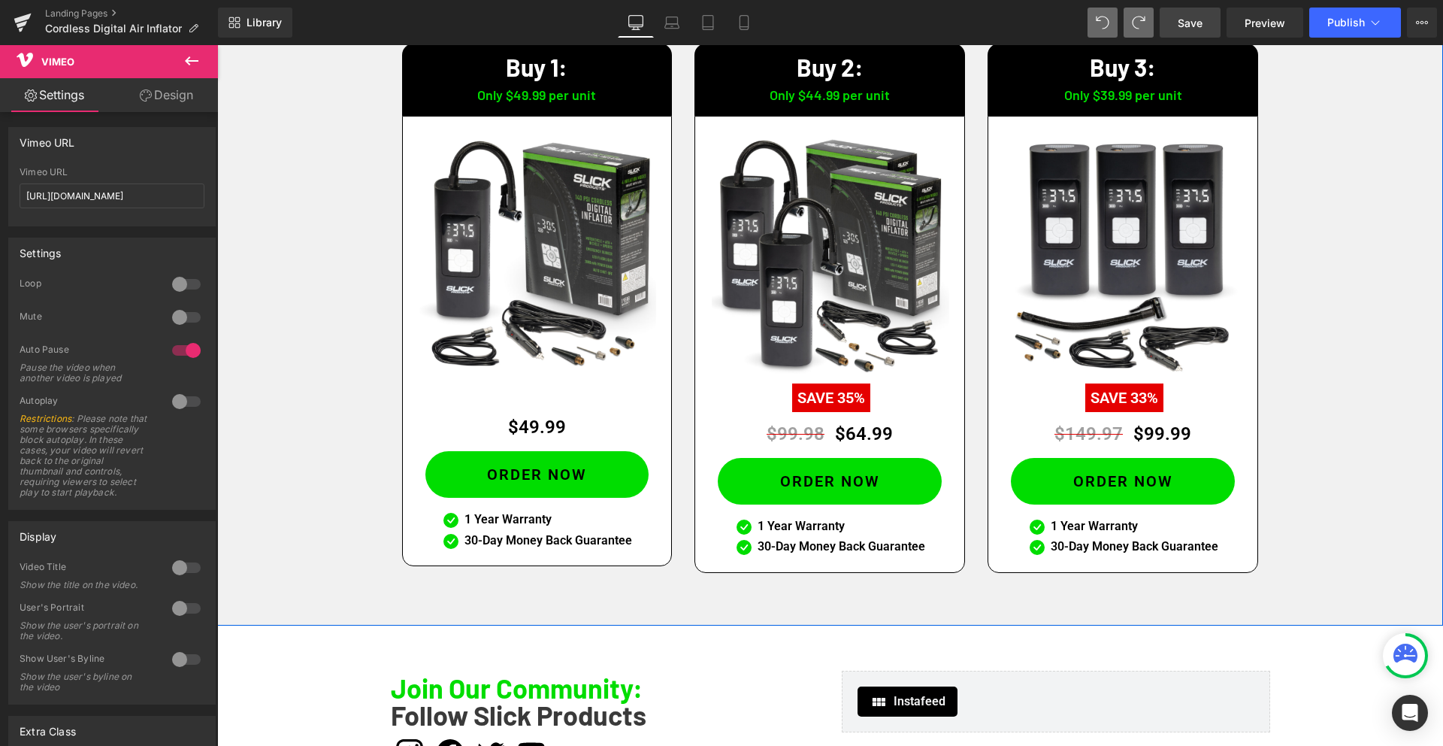
scroll to position [3355, 0]
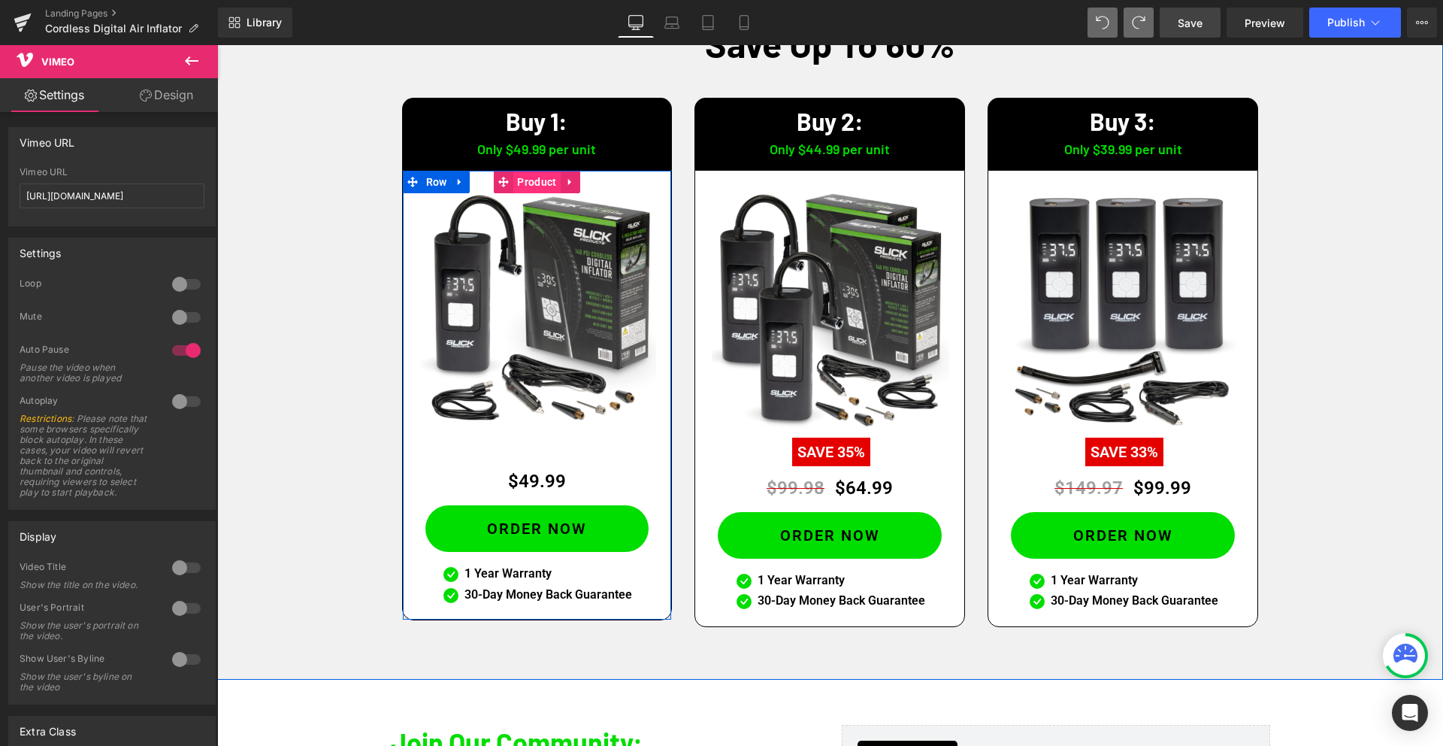
click at [535, 183] on span "Product" at bounding box center [536, 182] width 47 height 23
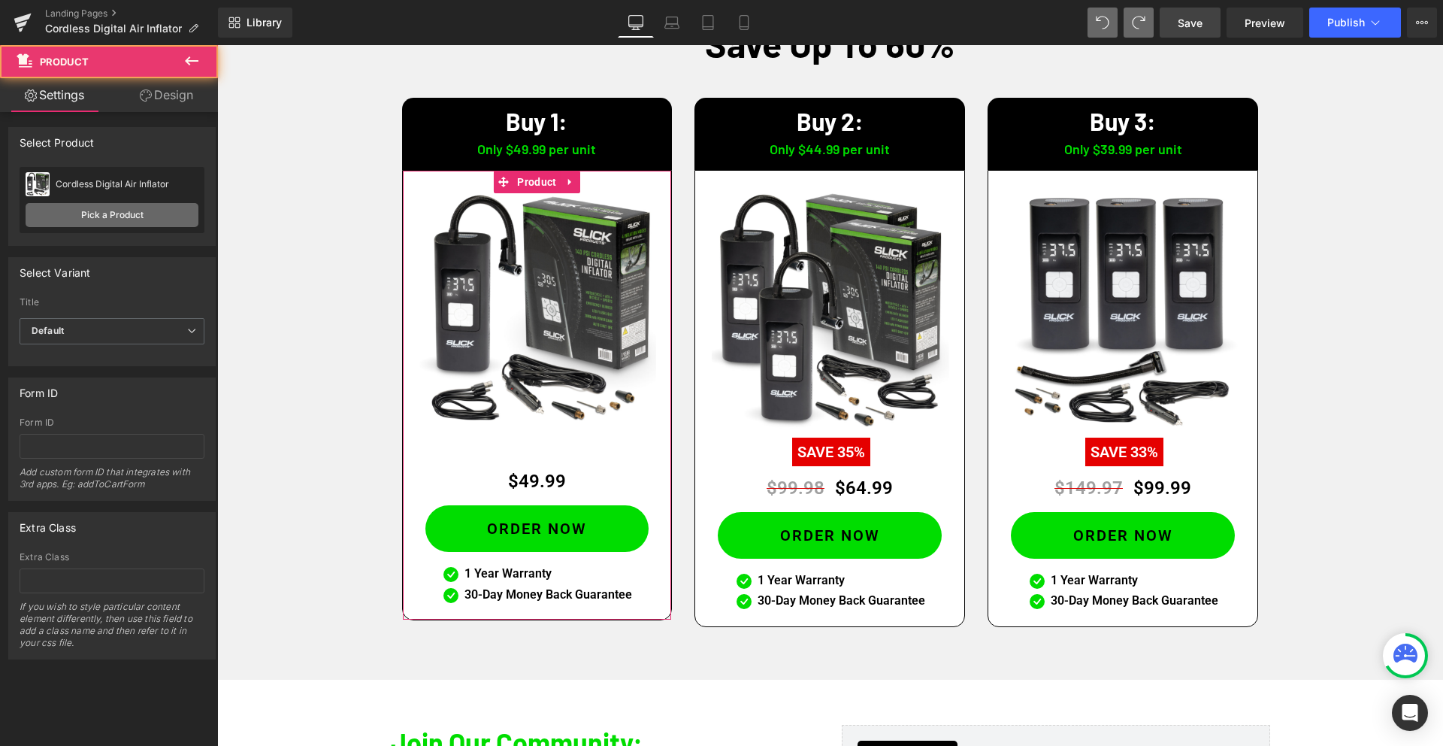
click at [138, 218] on link "Pick a Product" at bounding box center [112, 215] width 173 height 24
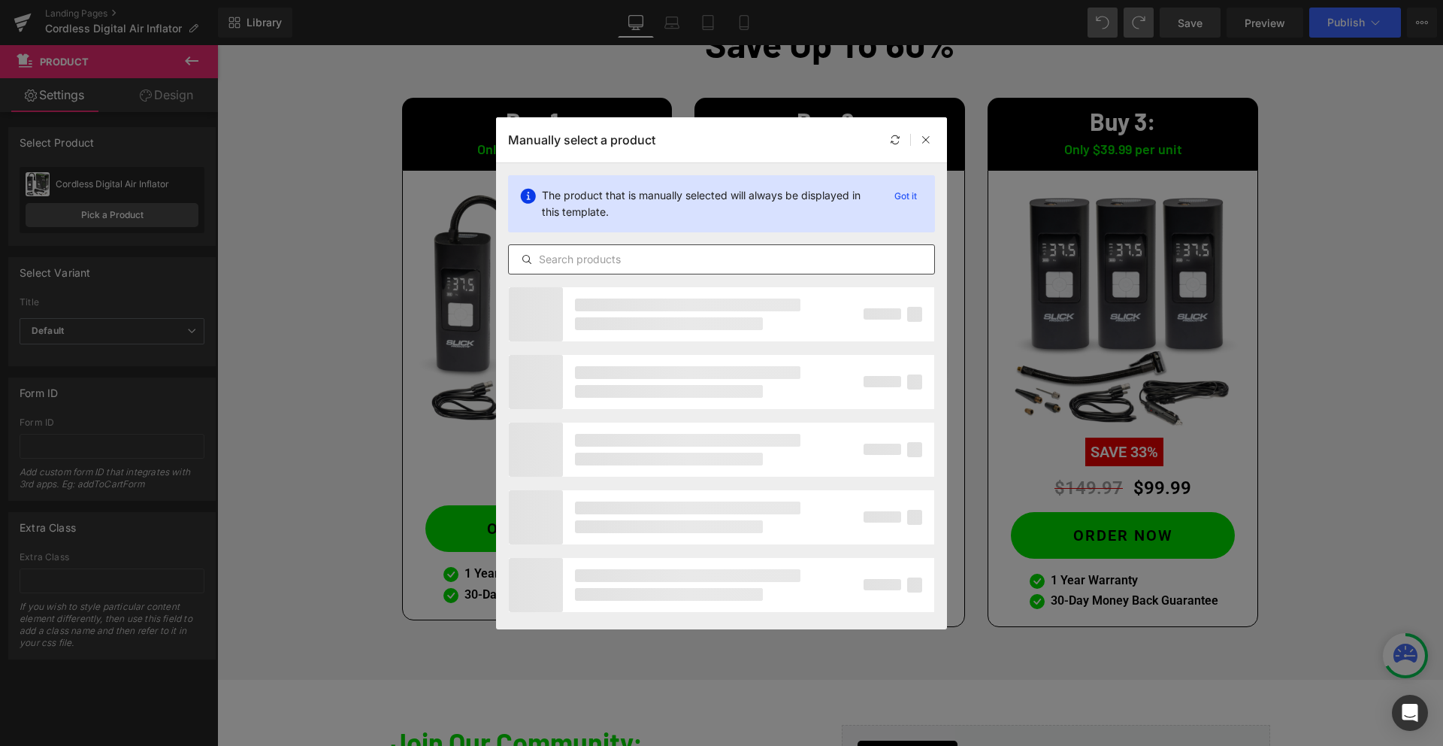
click at [556, 260] on input "text" at bounding box center [721, 259] width 425 height 18
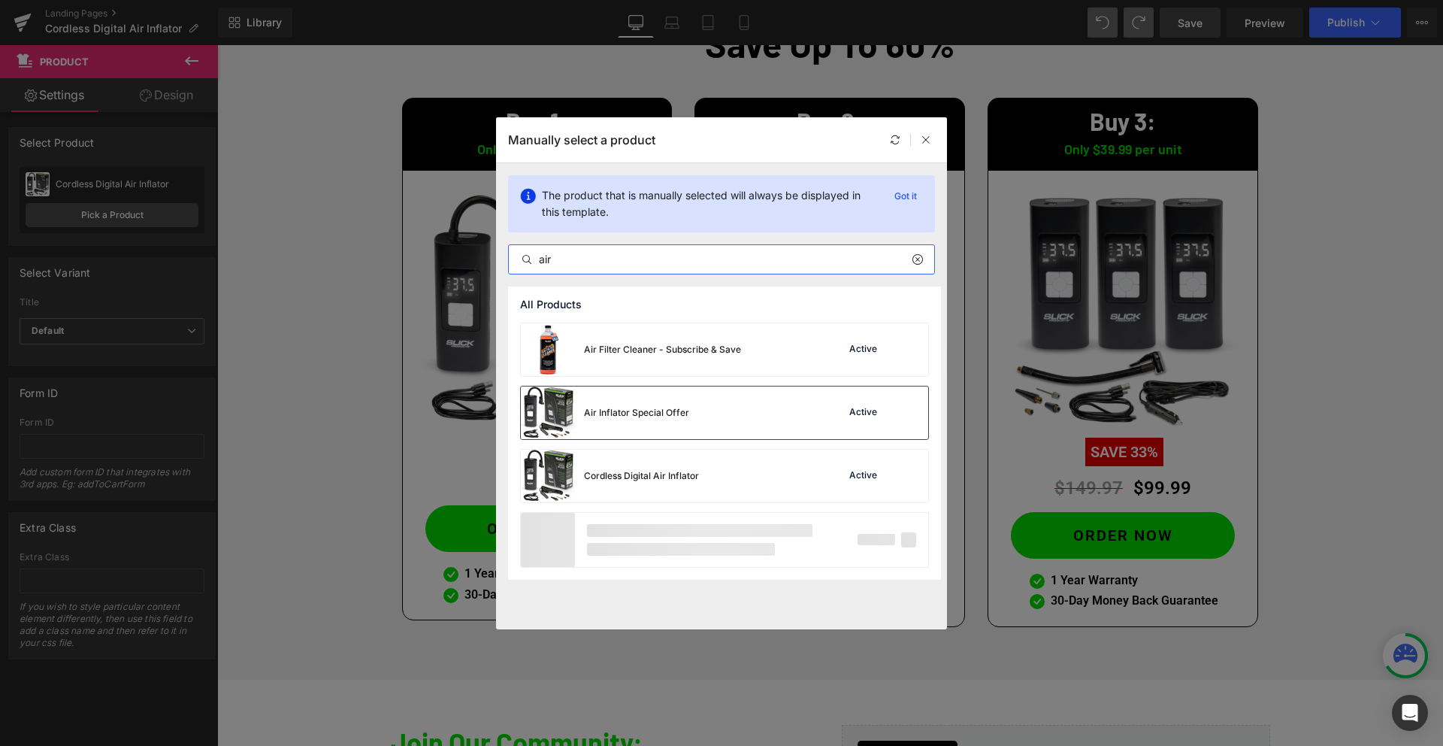
type input "air"
click at [632, 416] on div "Air Inflator Special Offer" at bounding box center [636, 413] width 105 height 14
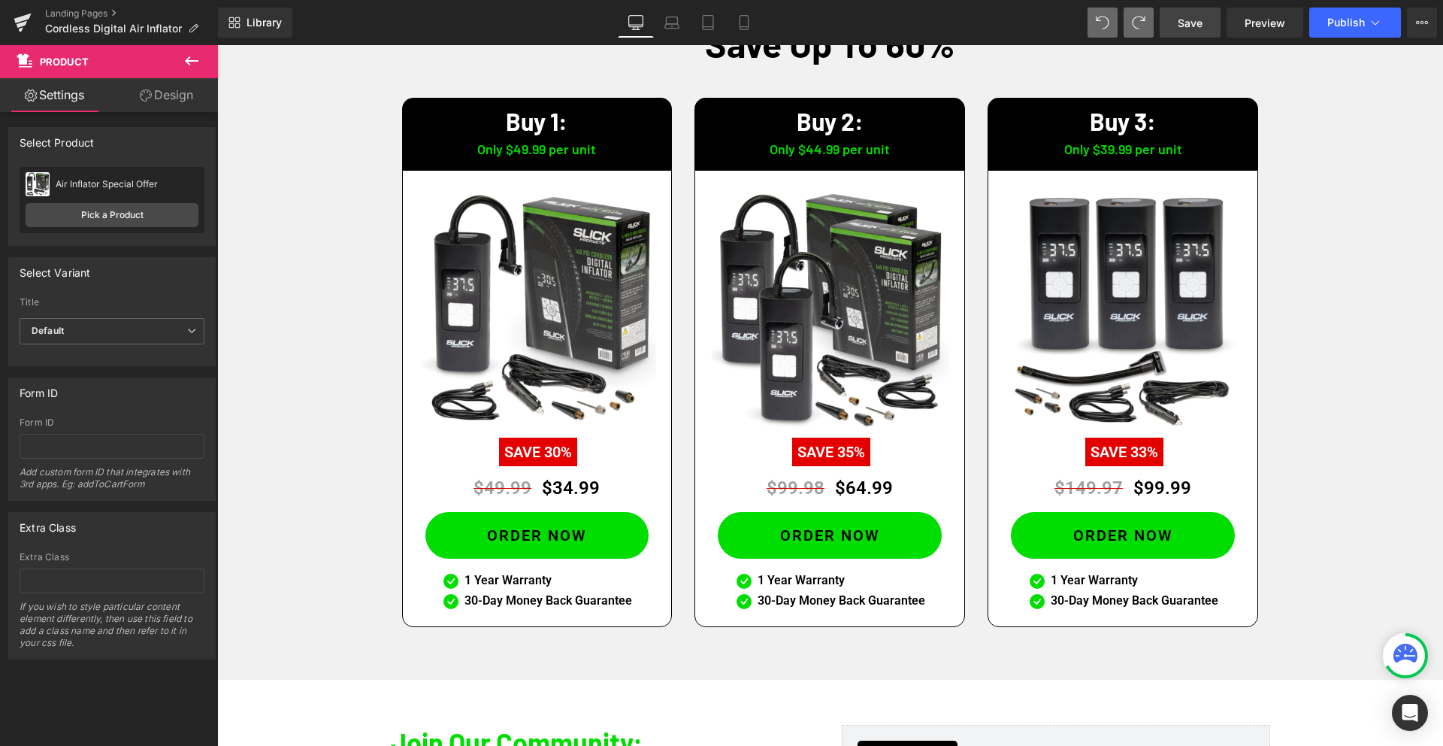
click at [1182, 19] on span "Save" at bounding box center [1190, 23] width 25 height 16
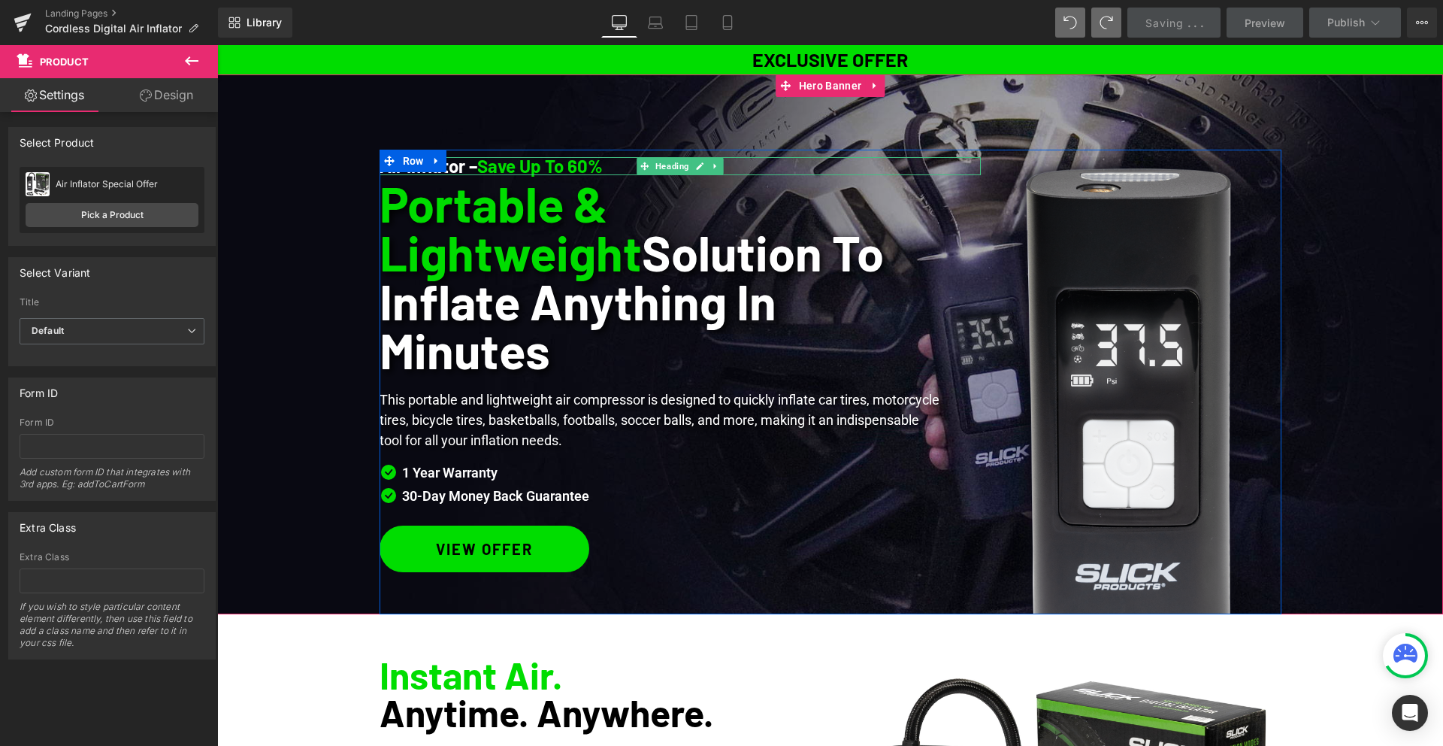
click at [583, 164] on h1 "Air Inflator – Save Up To 60%" at bounding box center [680, 166] width 601 height 18
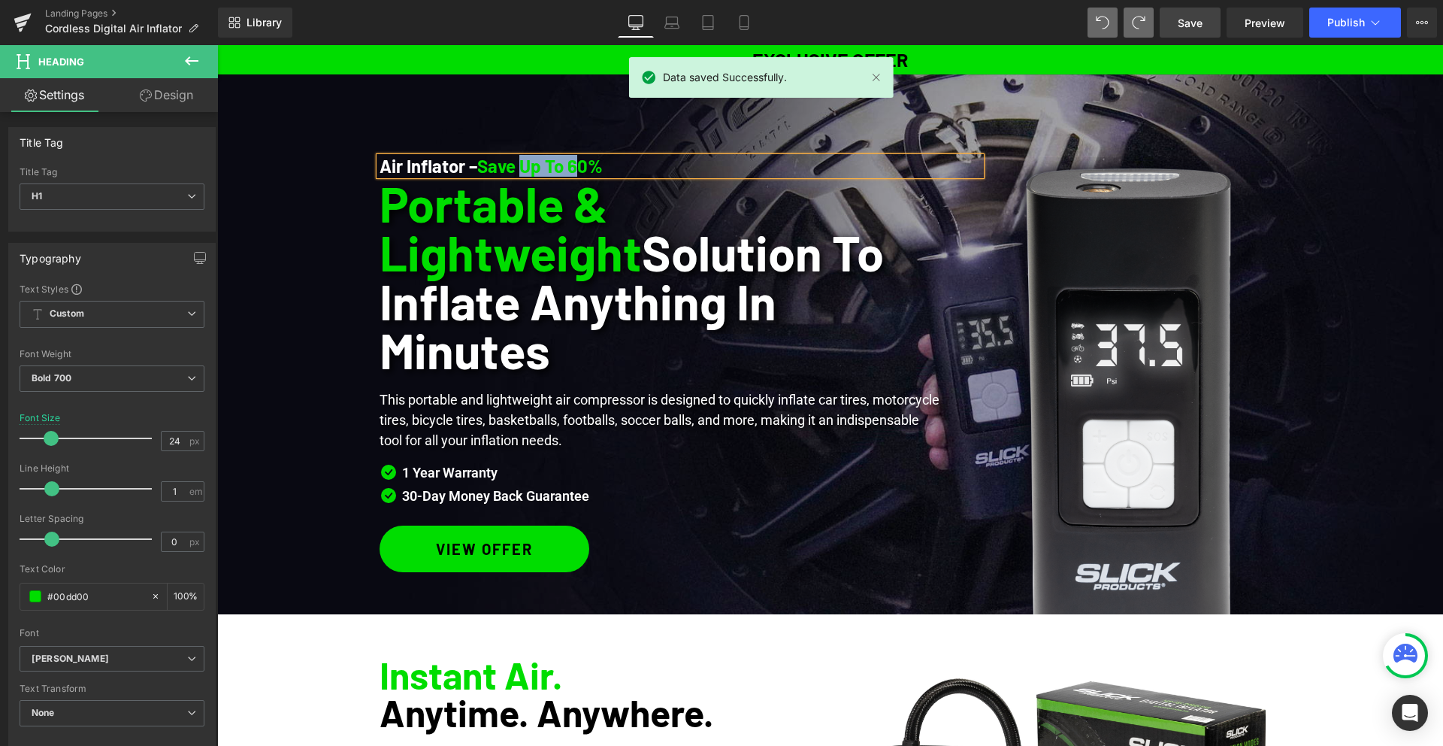
drag, startPoint x: 523, startPoint y: 166, endPoint x: 578, endPoint y: 167, distance: 54.9
click at [578, 167] on h1 "Air Inflator – Save Up To 60%" at bounding box center [680, 166] width 601 height 18
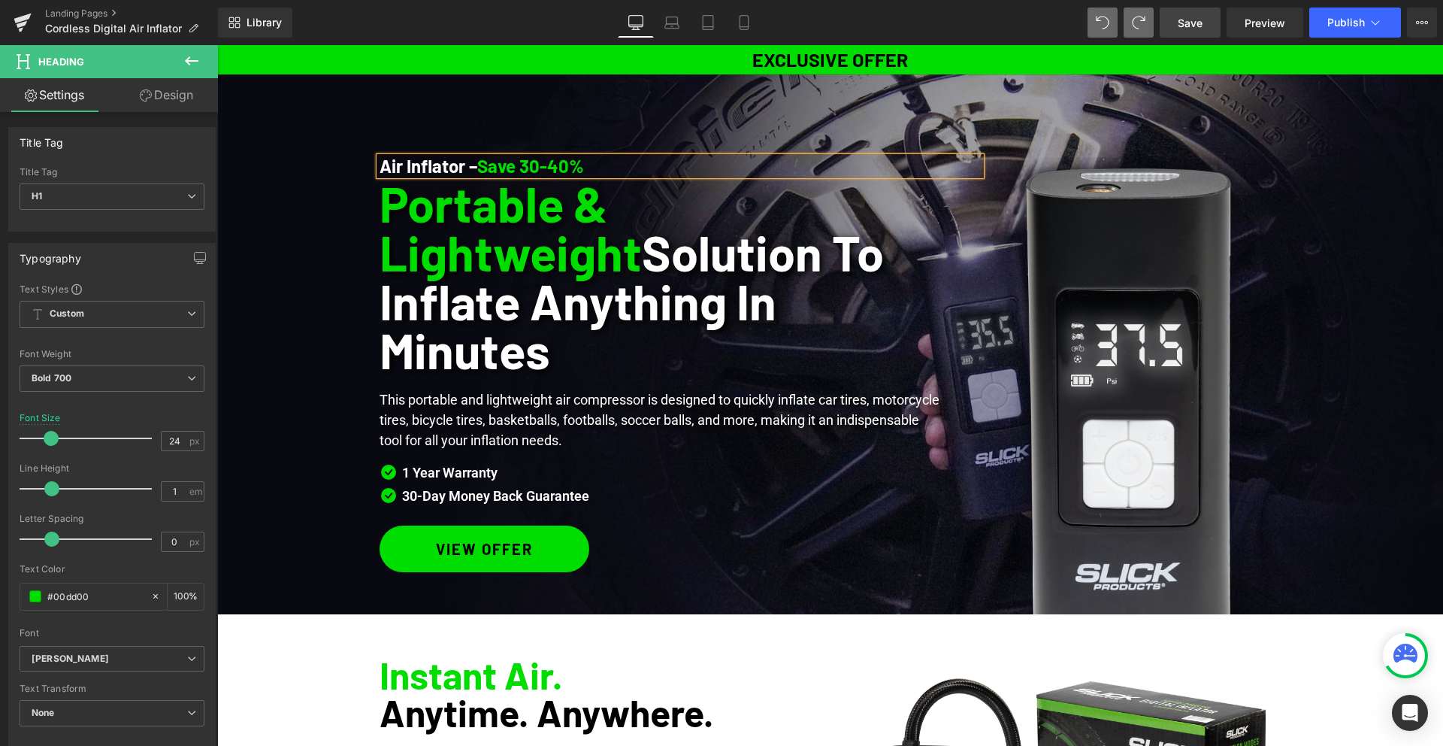
click at [331, 279] on span "Air Inflator – Save 30-40% Heading Portable & Lightweight Solution To Inflate A…" at bounding box center [830, 382] width 1226 height 464
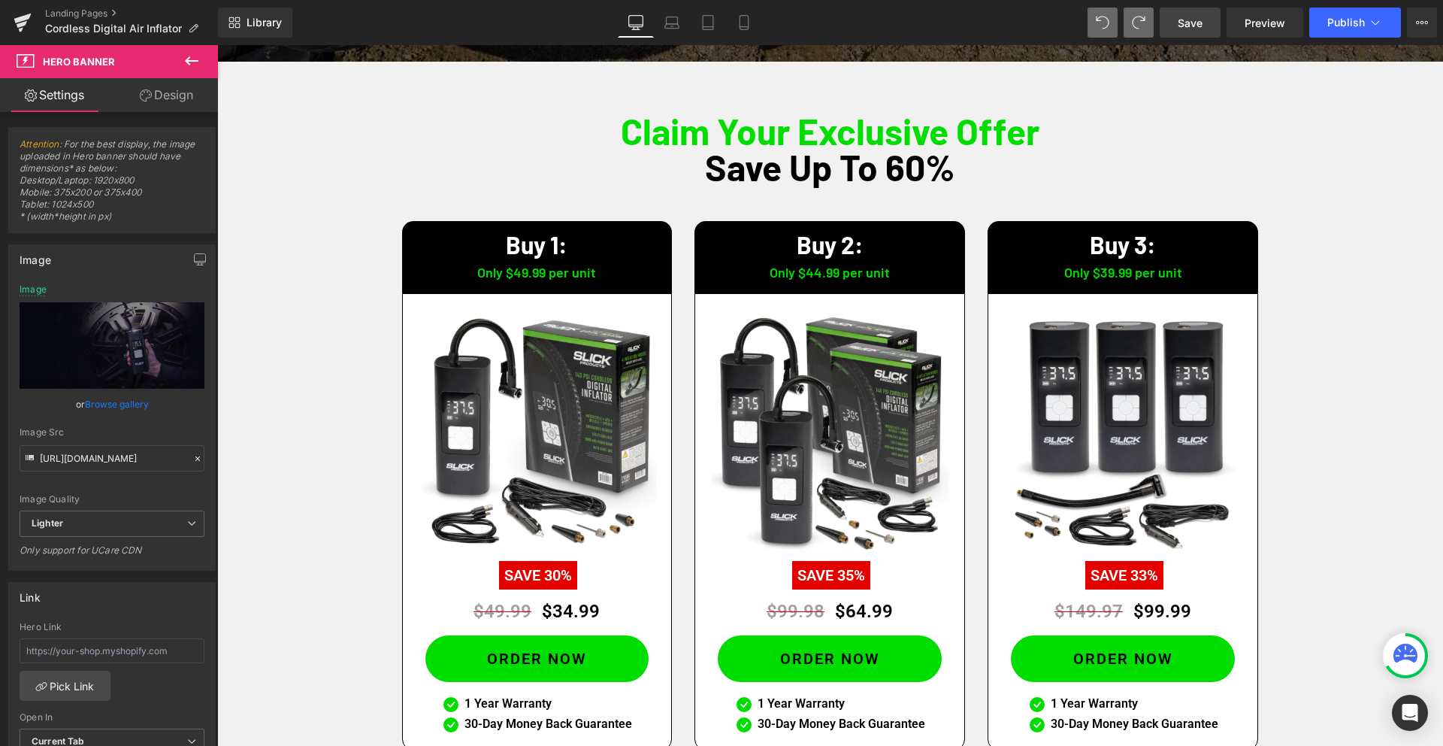
scroll to position [3392, 0]
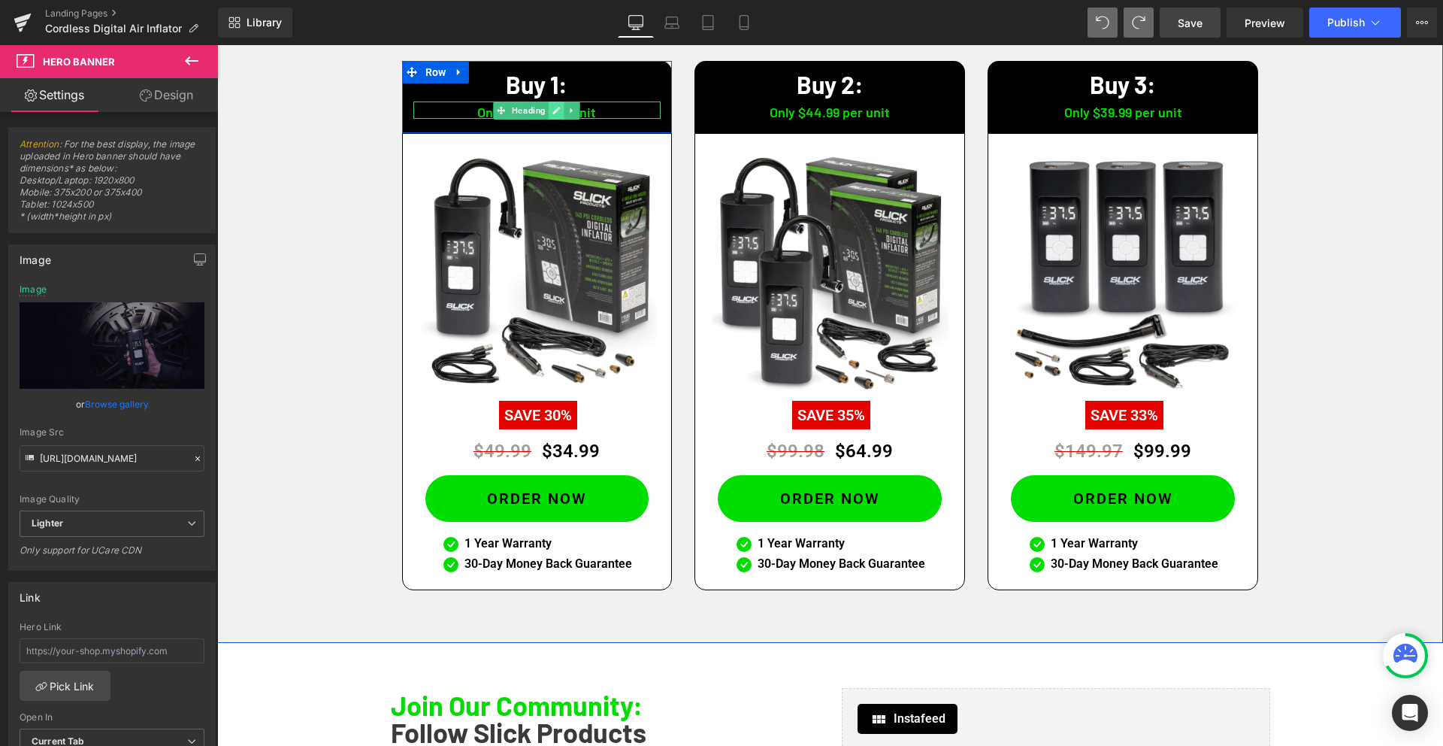
click at [558, 111] on icon at bounding box center [557, 111] width 8 height 8
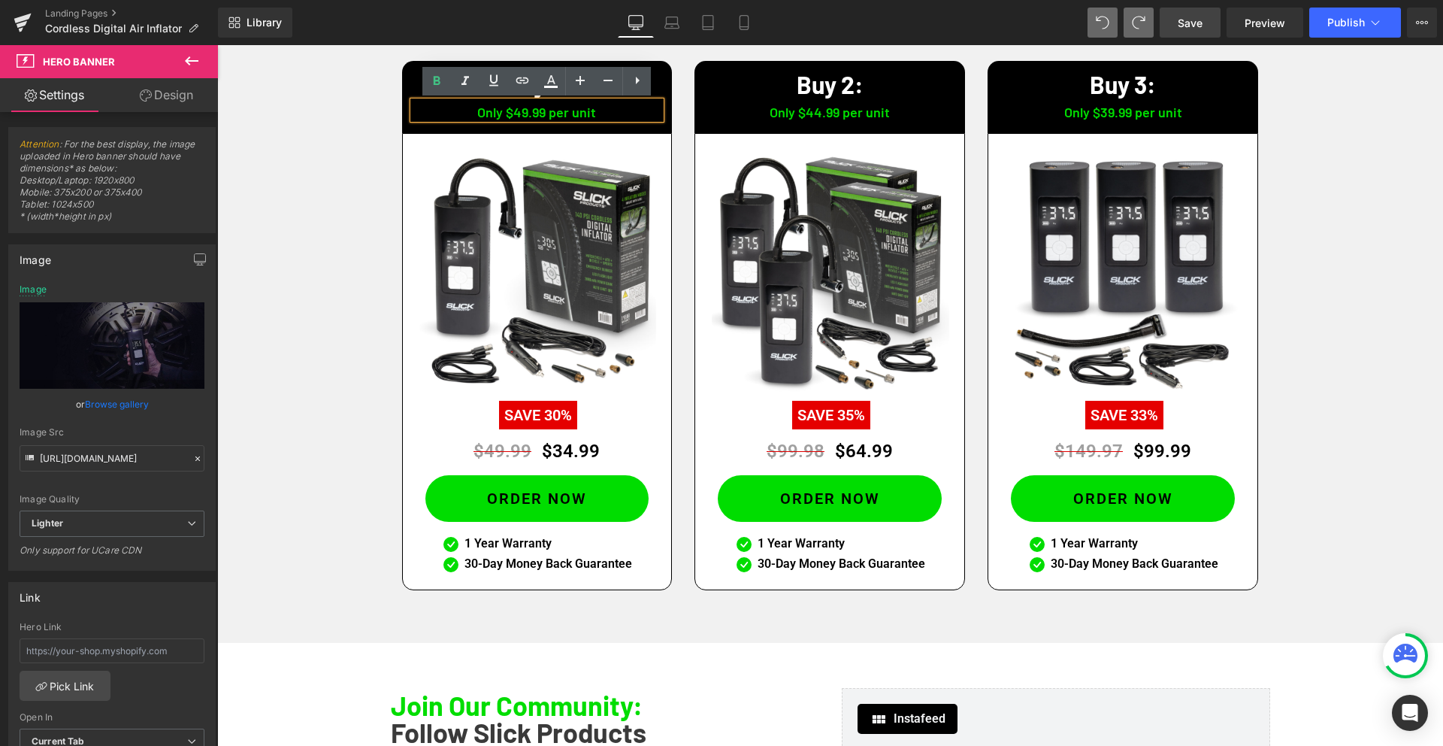
click at [523, 114] on h1 "Only $49.99 per unit" at bounding box center [537, 112] width 248 height 14
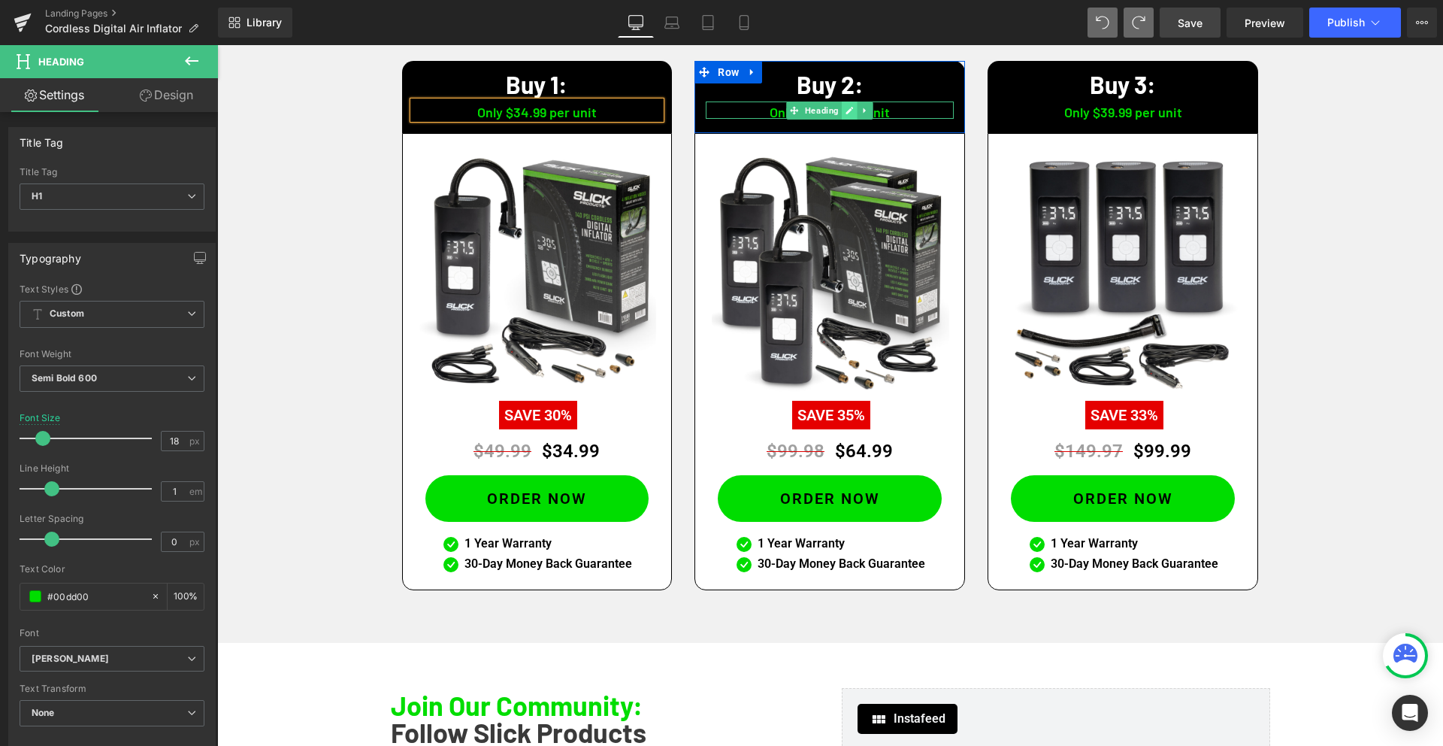
click at [849, 112] on icon at bounding box center [850, 111] width 8 height 8
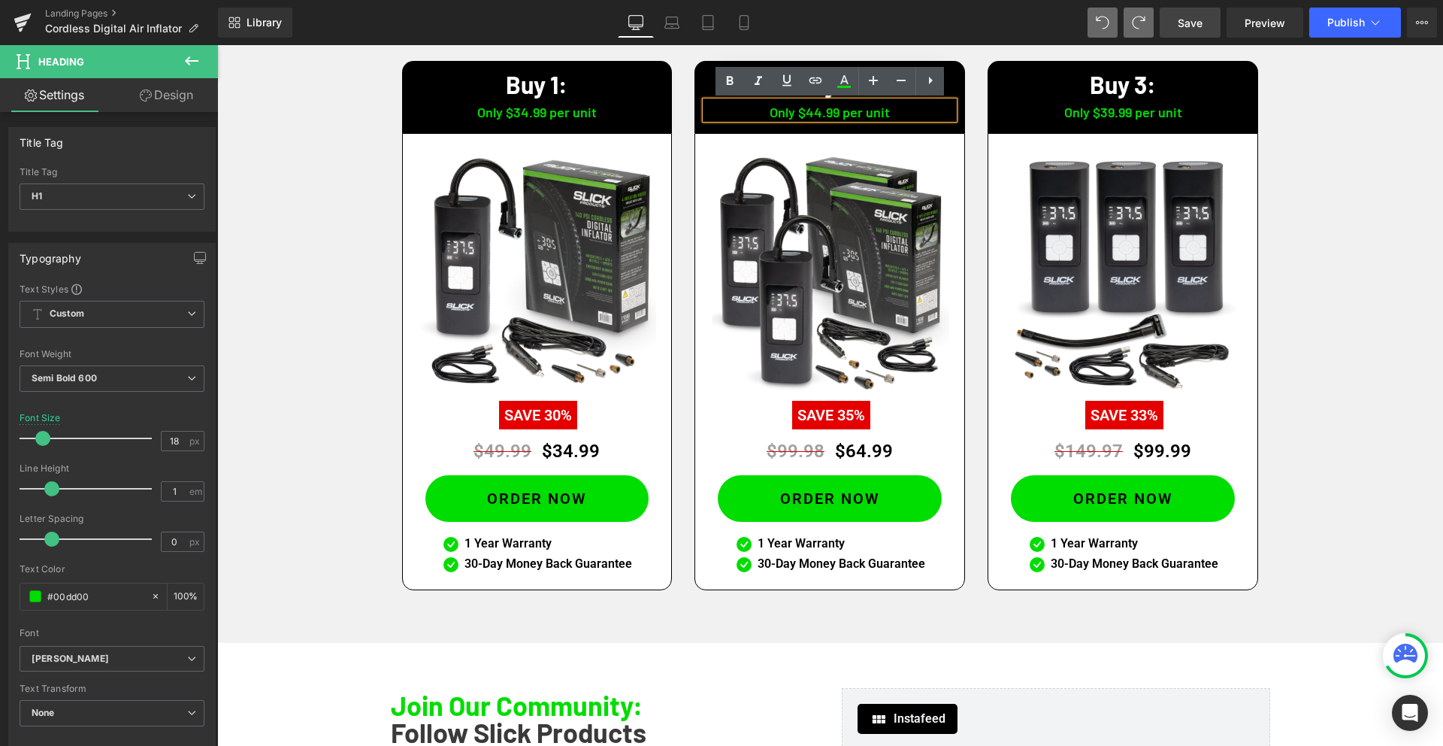
click at [821, 114] on h1 "Only $44.99 per unit" at bounding box center [830, 112] width 248 height 14
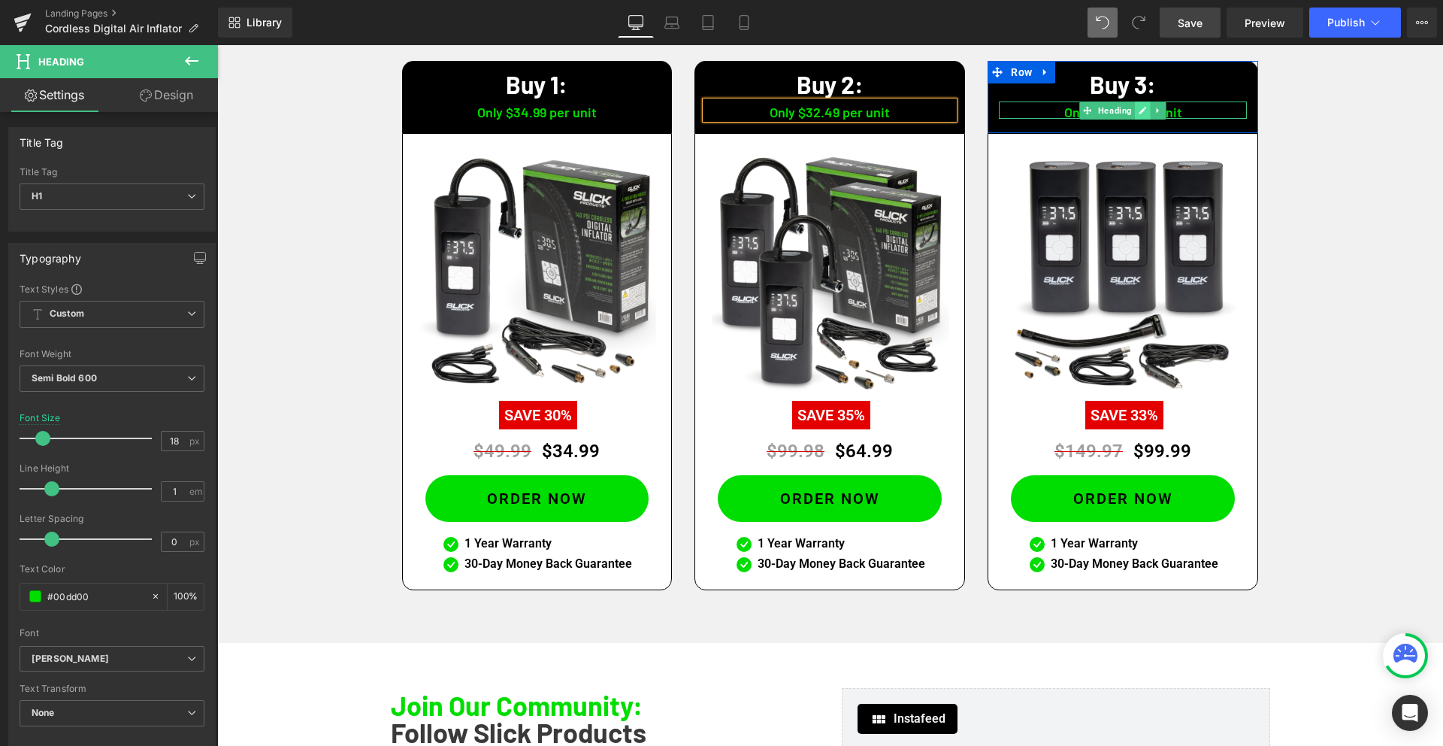
click at [1138, 110] on link at bounding box center [1143, 110] width 16 height 18
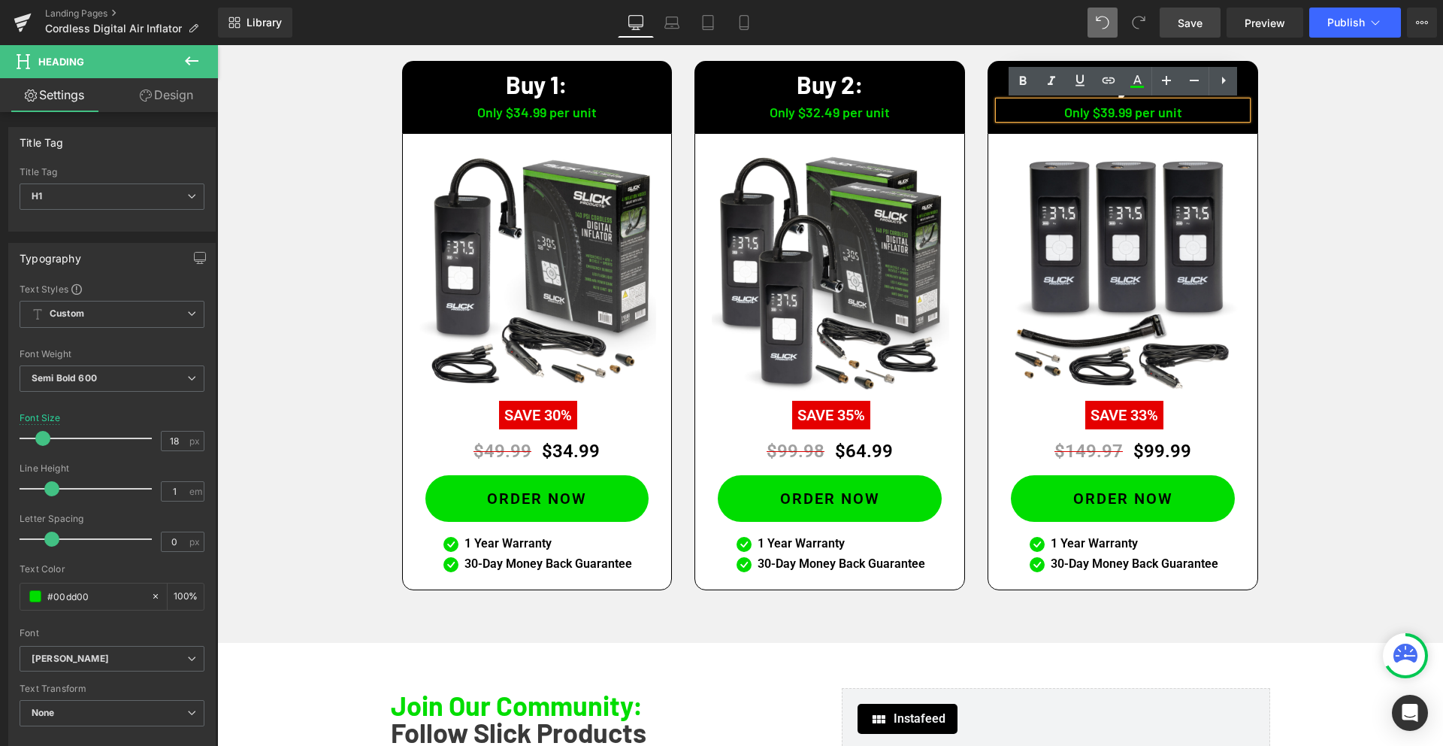
click at [1112, 114] on h1 "Only $39.99 per unit" at bounding box center [1123, 112] width 248 height 14
click at [1348, 198] on div "Claim Your Exclusive Offer Save Up To 60% Heading Buy 1: Heading Only $34.99 pe…" at bounding box center [830, 271] width 1226 height 667
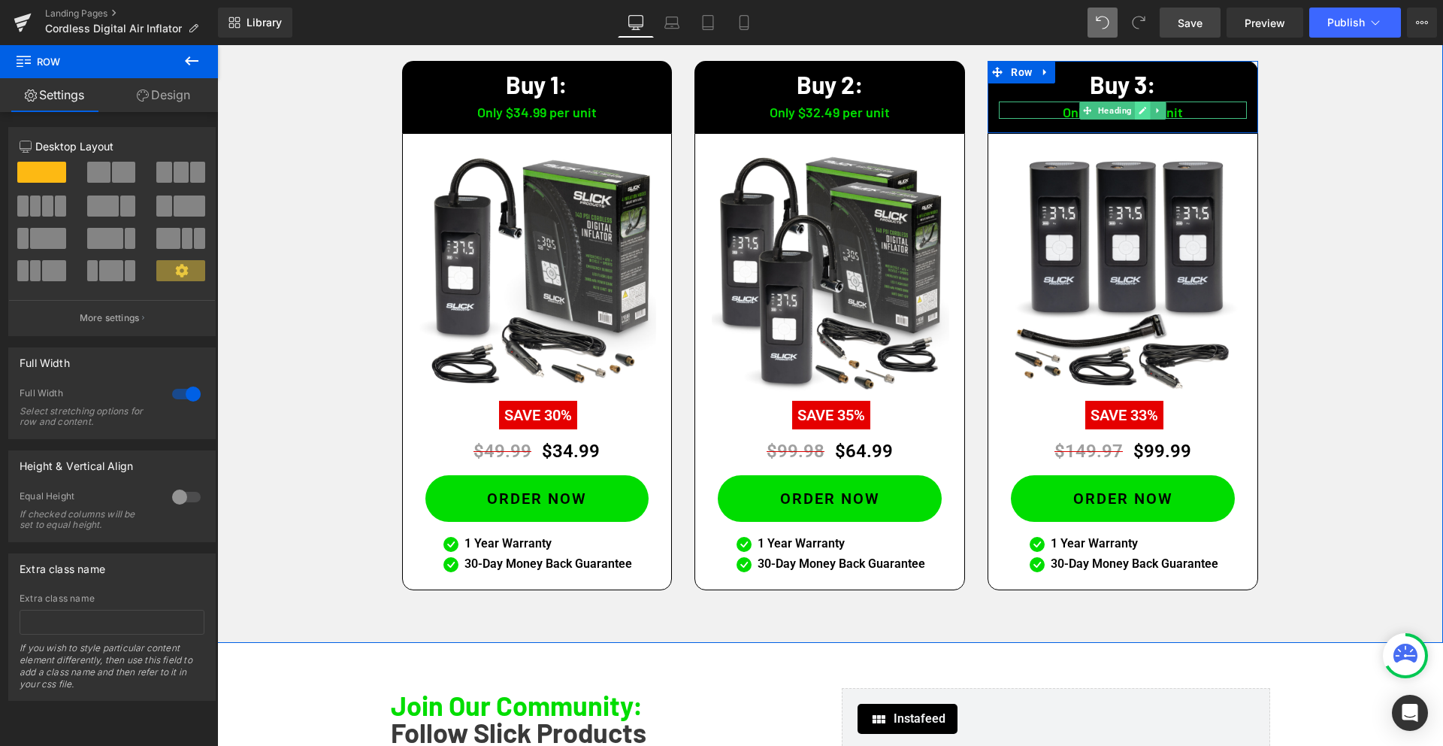
click at [1140, 110] on icon at bounding box center [1143, 110] width 8 height 9
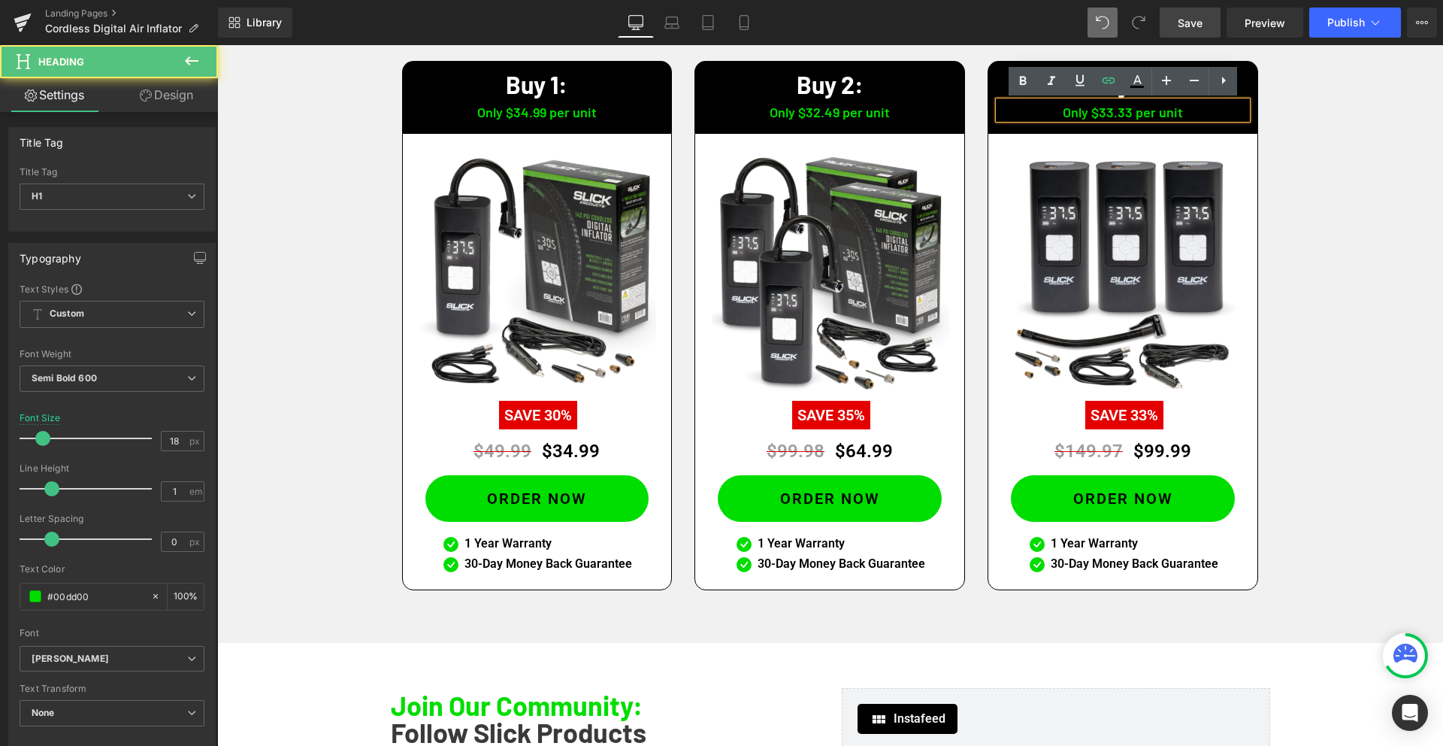
click at [1131, 115] on h1 "Only $33.33 per unit" at bounding box center [1123, 112] width 248 height 14
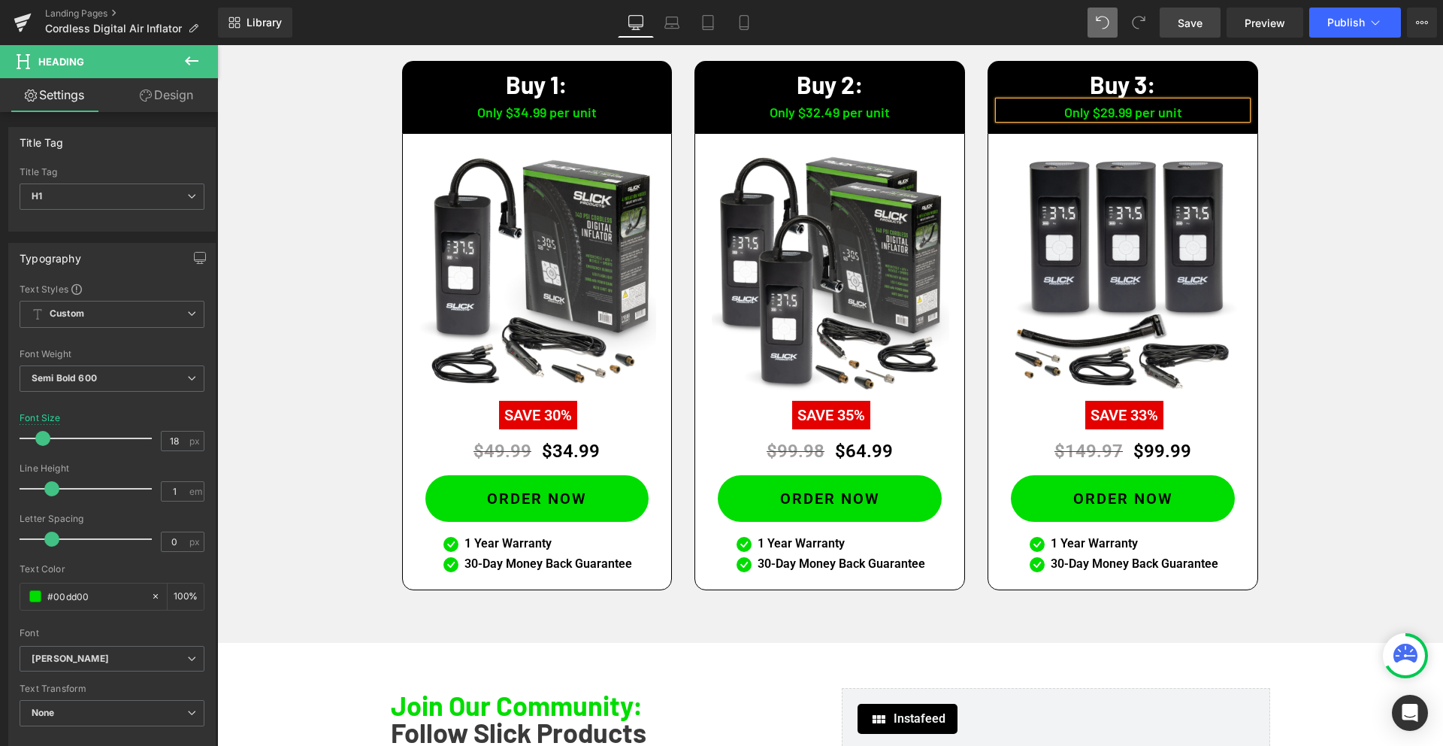
click at [1379, 193] on div "Claim Your Exclusive Offer Save Up To 60% Heading Buy 1: Heading Only $34.99 pe…" at bounding box center [830, 271] width 1226 height 667
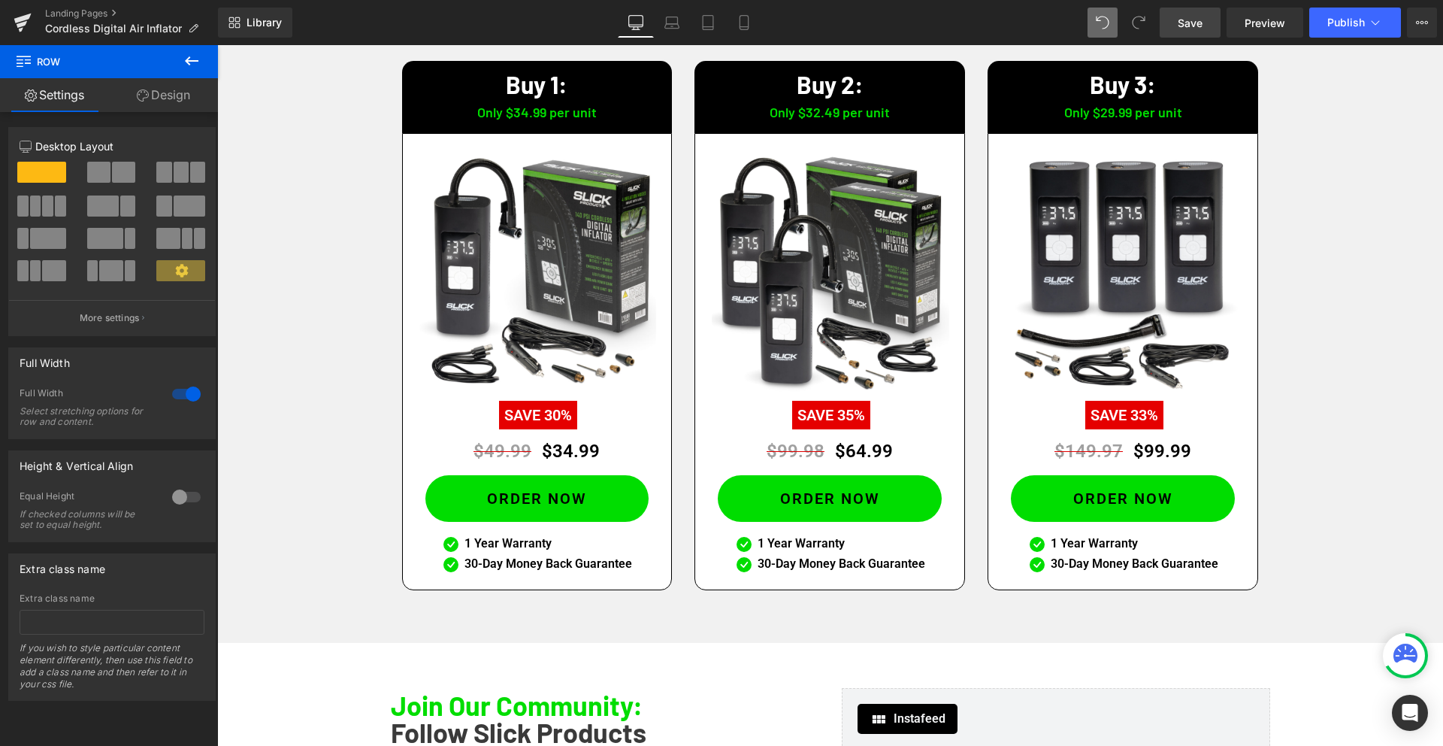
click at [1194, 27] on span "Save" at bounding box center [1190, 23] width 25 height 16
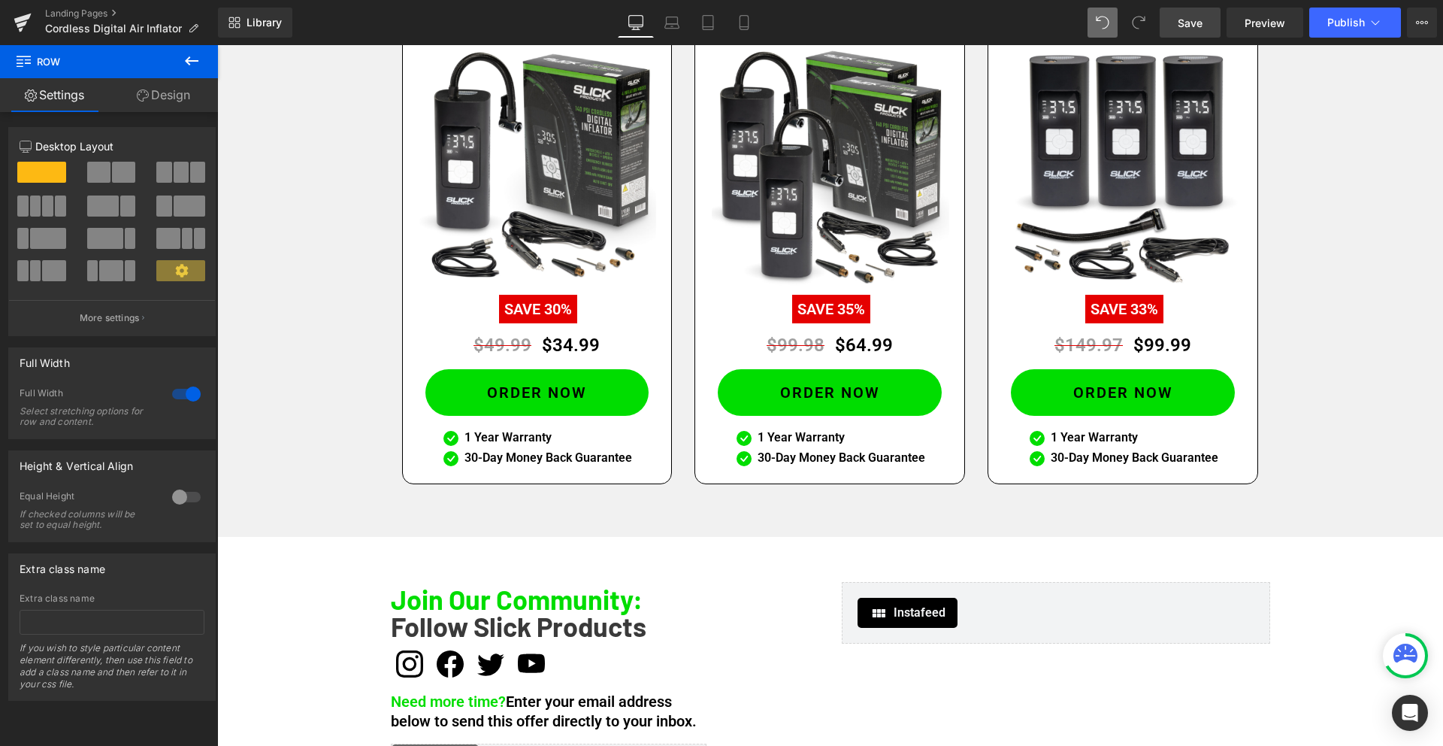
scroll to position [3054, 0]
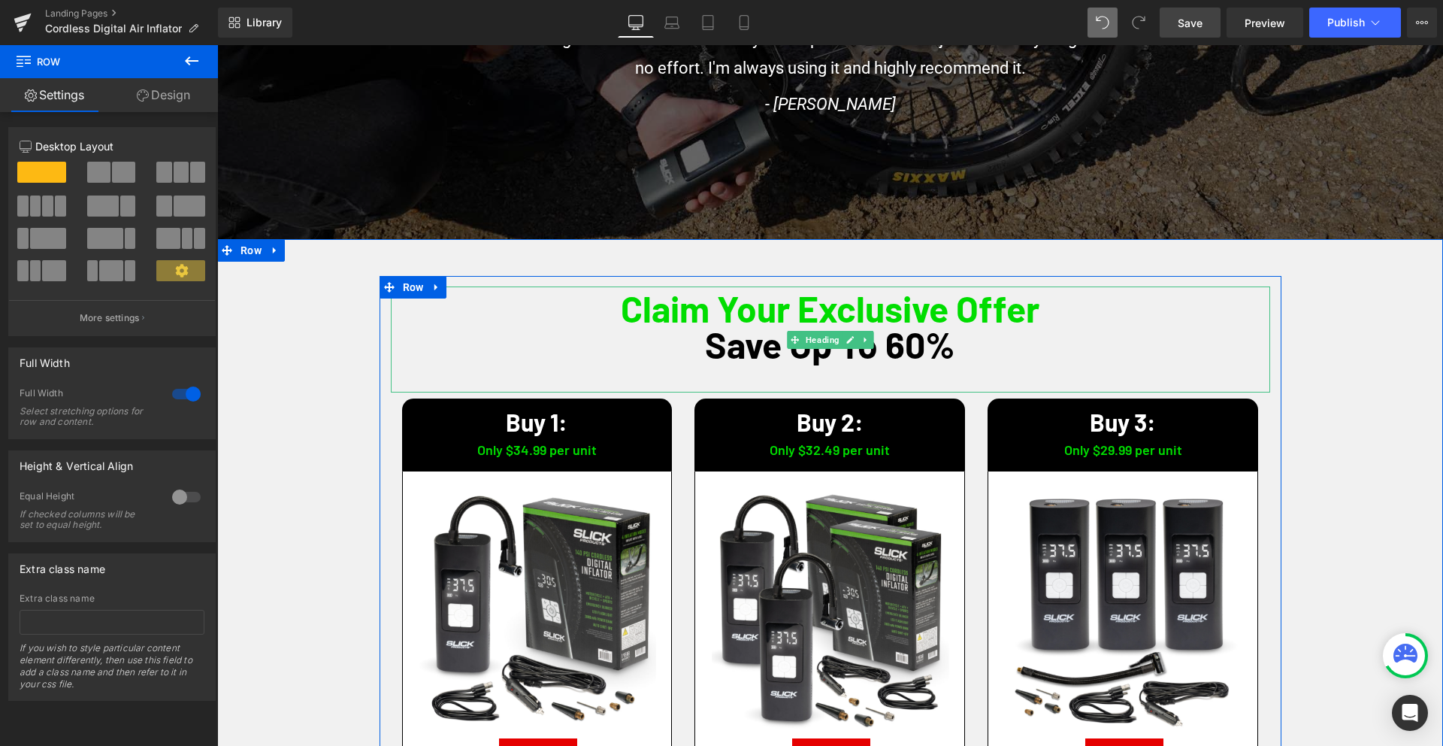
click at [917, 345] on h1 "Save Up To 60%" at bounding box center [830, 344] width 879 height 36
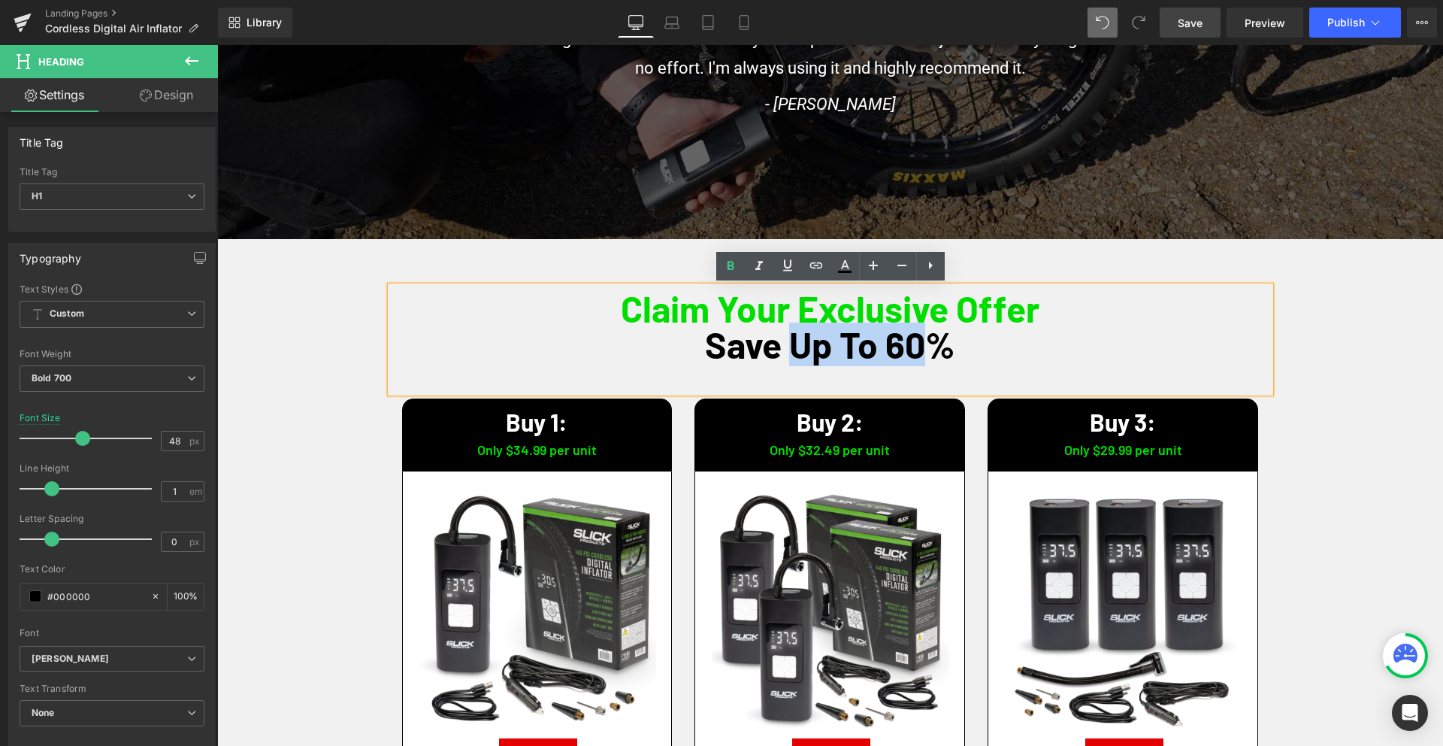
drag, startPoint x: 925, startPoint y: 349, endPoint x: 796, endPoint y: 346, distance: 129.3
click at [796, 346] on h1 "Save Up To 60%" at bounding box center [830, 344] width 879 height 36
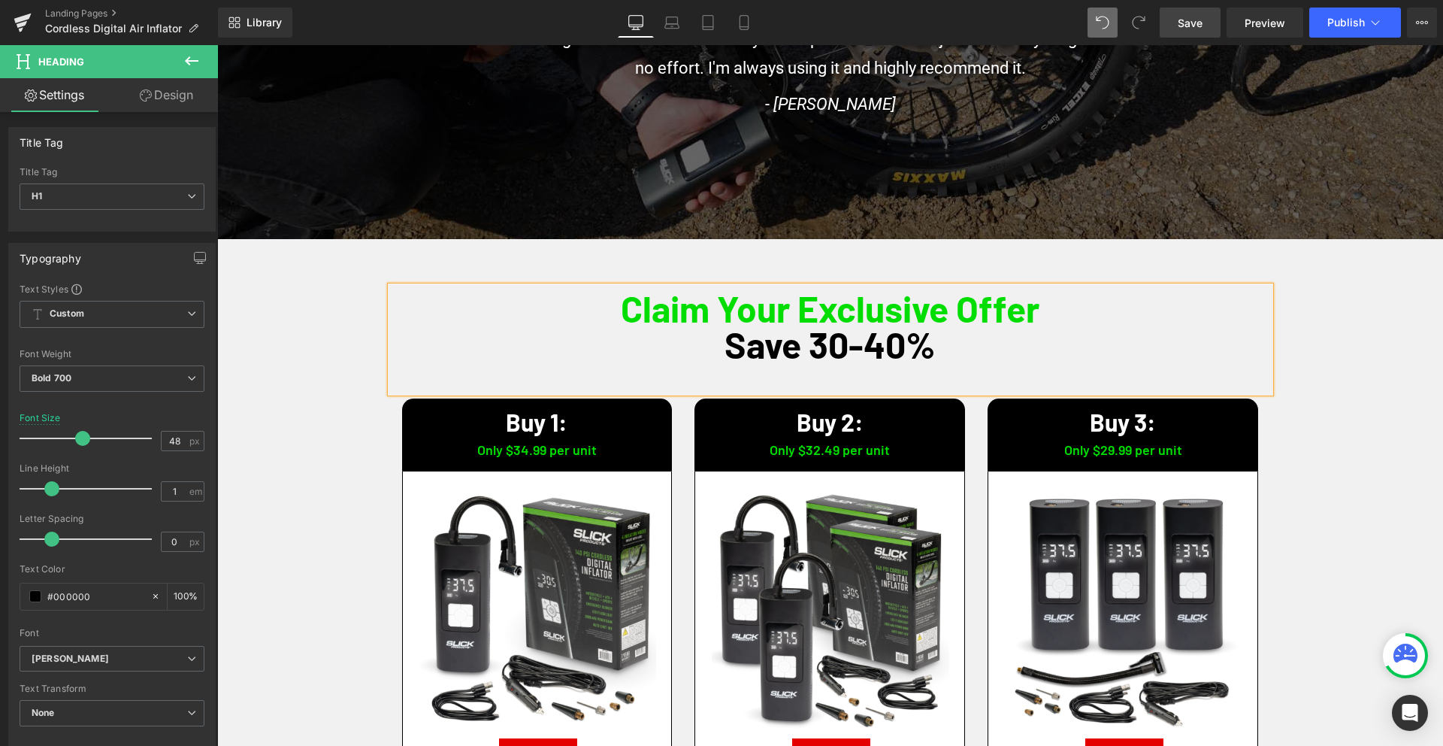
click at [1393, 358] on div "Claim Your Exclusive Offer Save 30-40% Heading Buy 1: Heading Only $34.99 per u…" at bounding box center [830, 609] width 1226 height 667
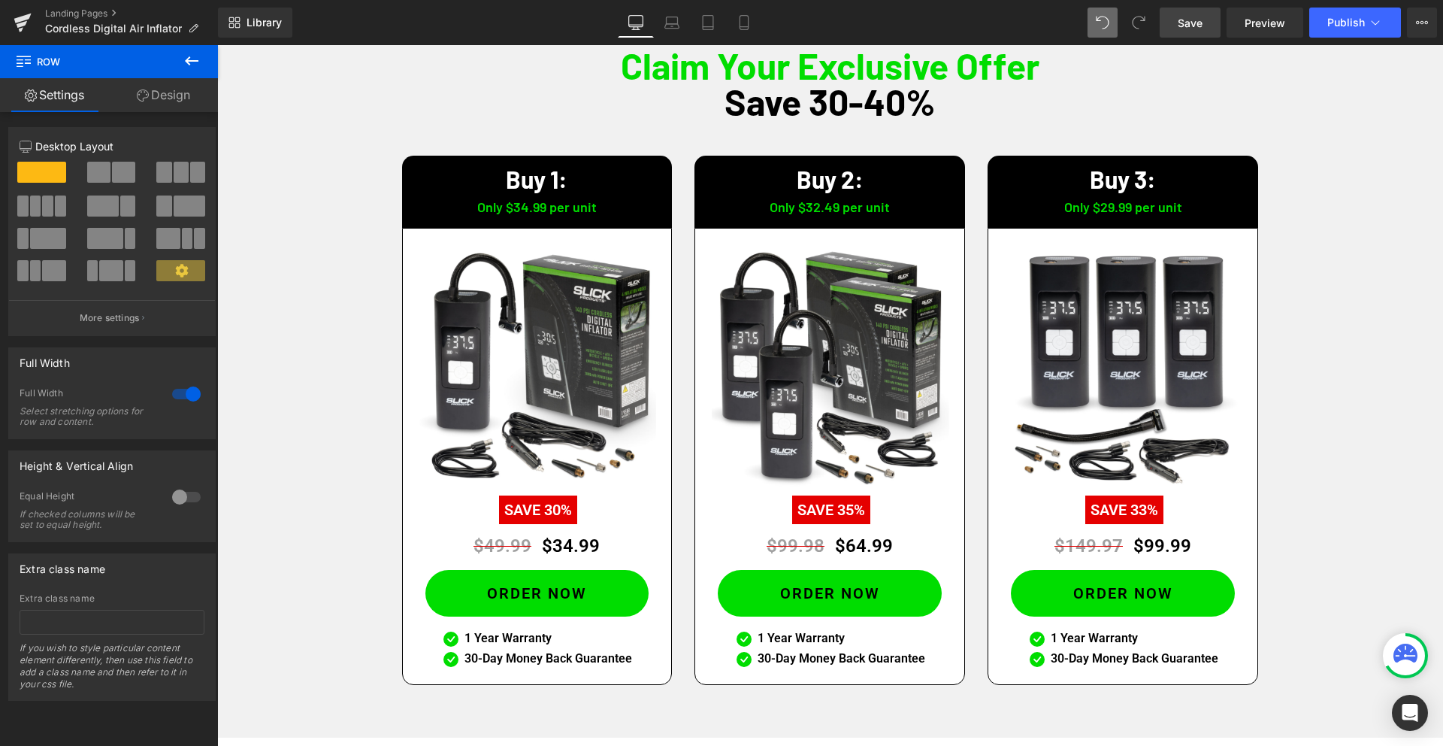
scroll to position [3304, 0]
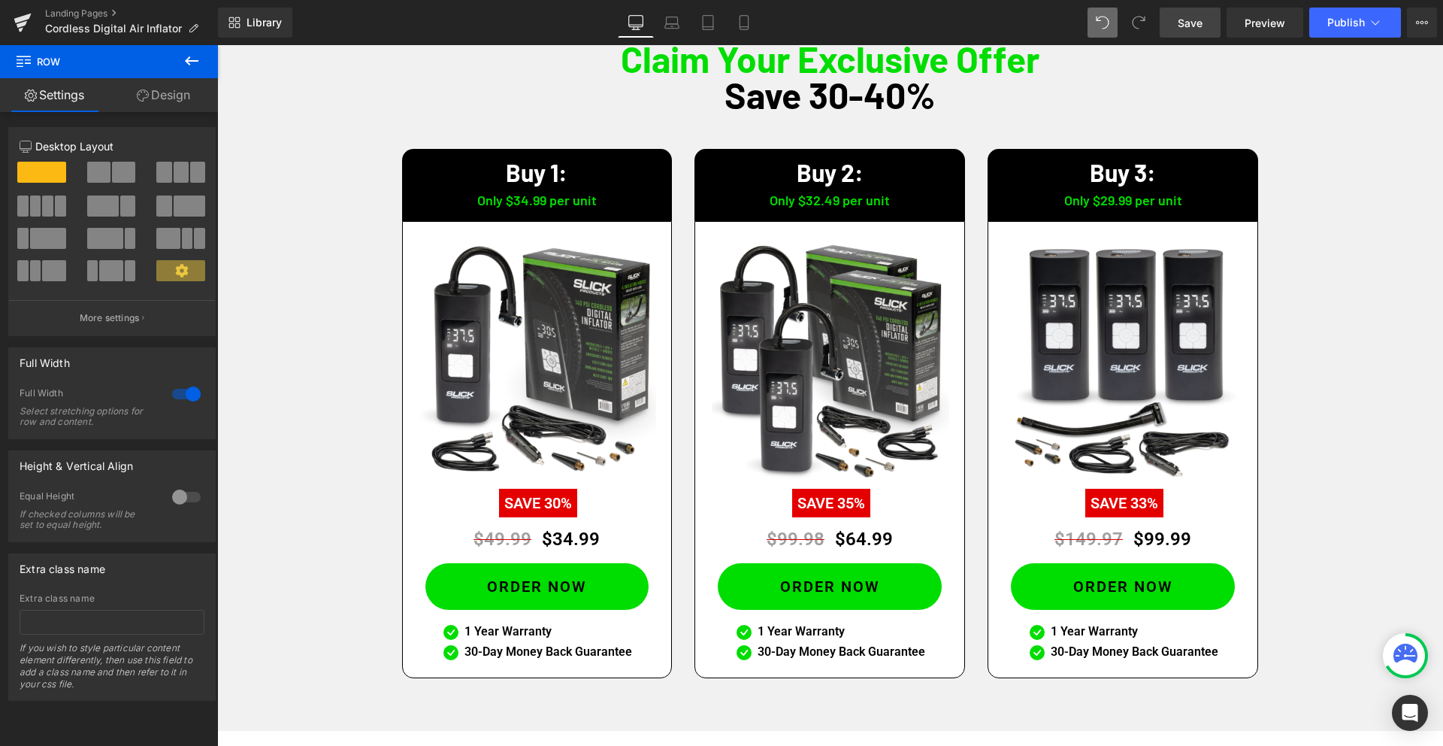
click at [1191, 23] on span "Save" at bounding box center [1190, 23] width 25 height 16
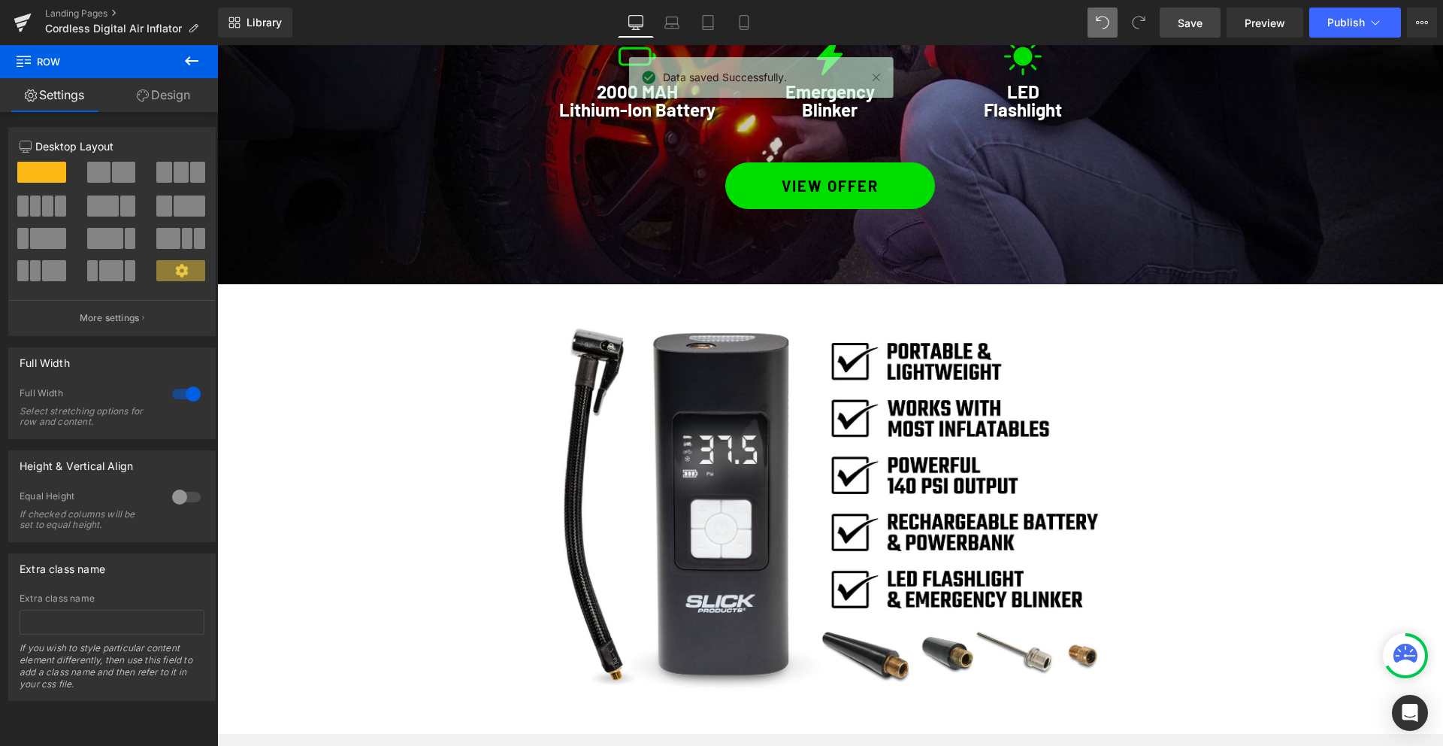
scroll to position [1907, 0]
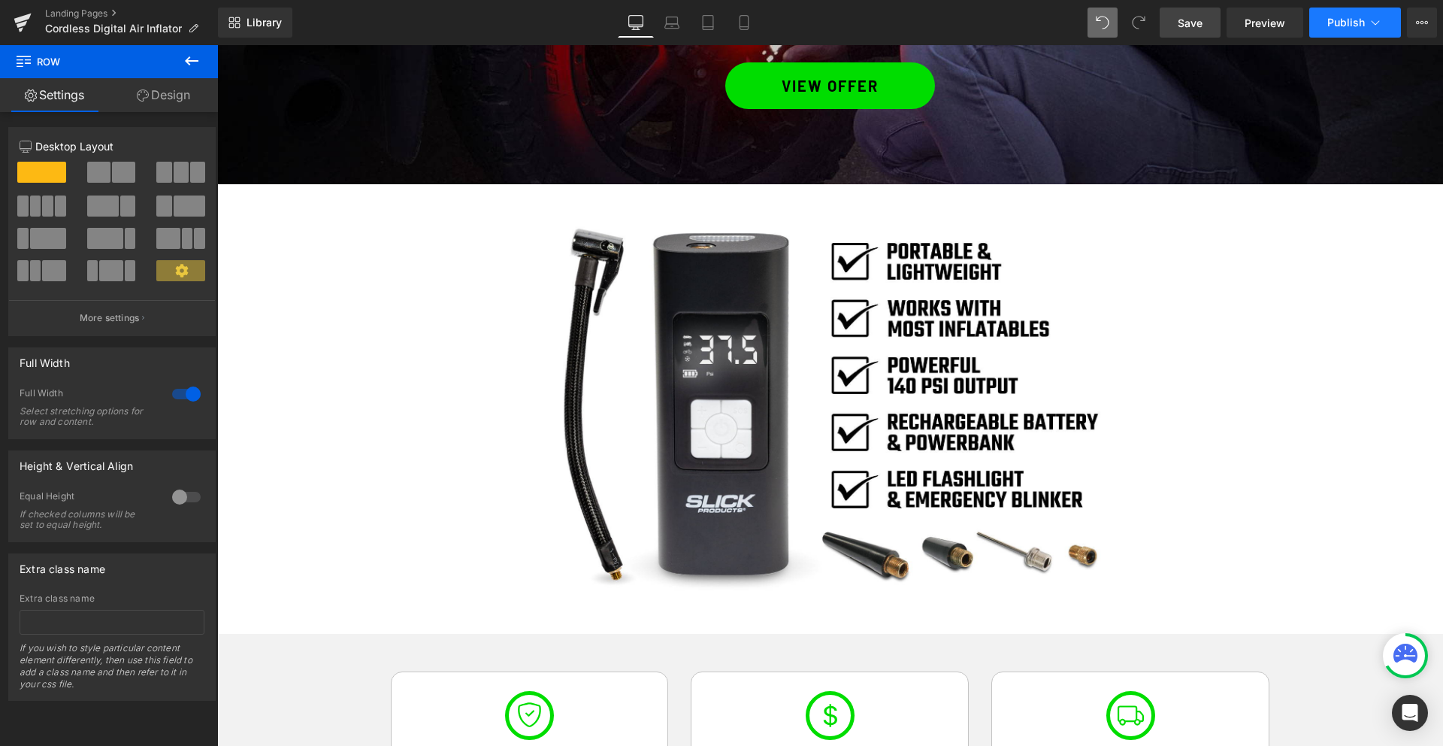
click at [1348, 26] on span "Publish" at bounding box center [1346, 23] width 38 height 12
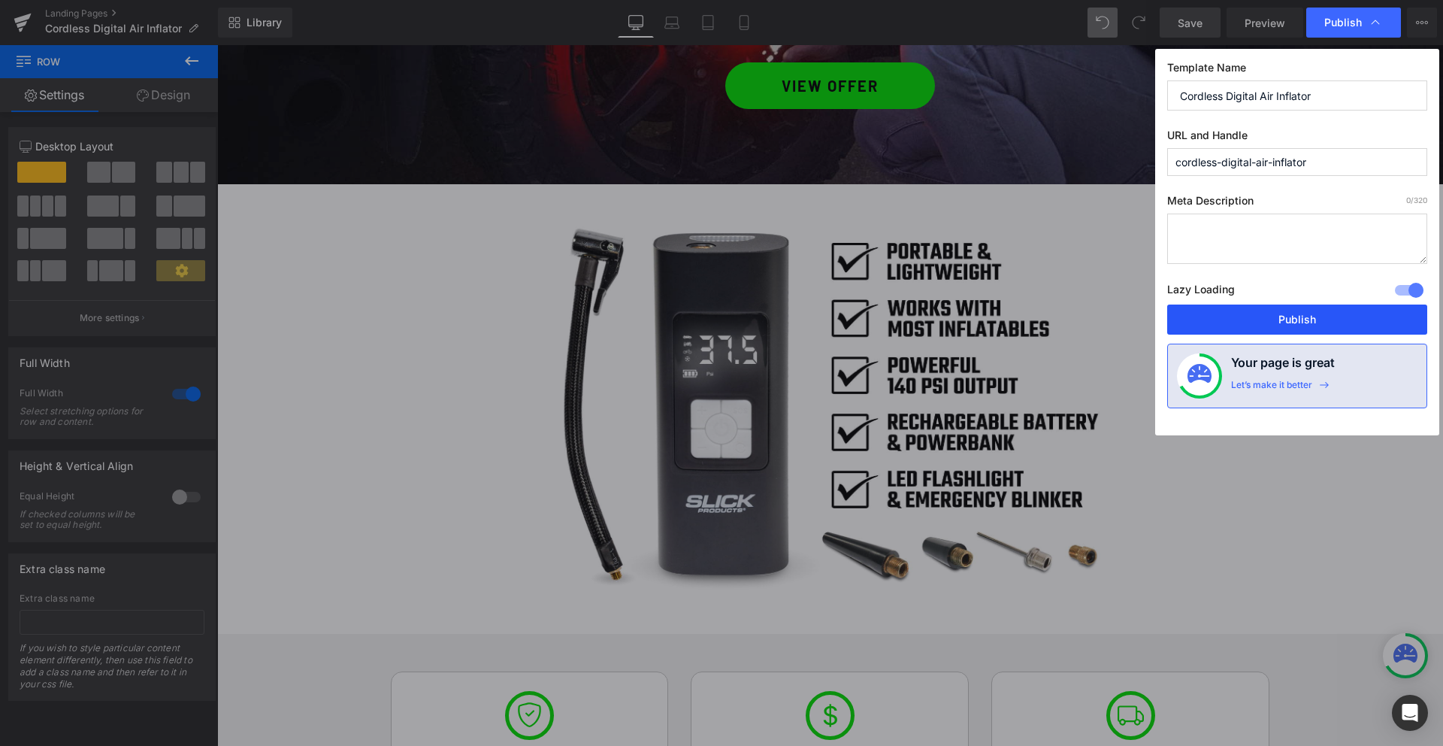
click at [1292, 325] on button "Publish" at bounding box center [1297, 319] width 260 height 30
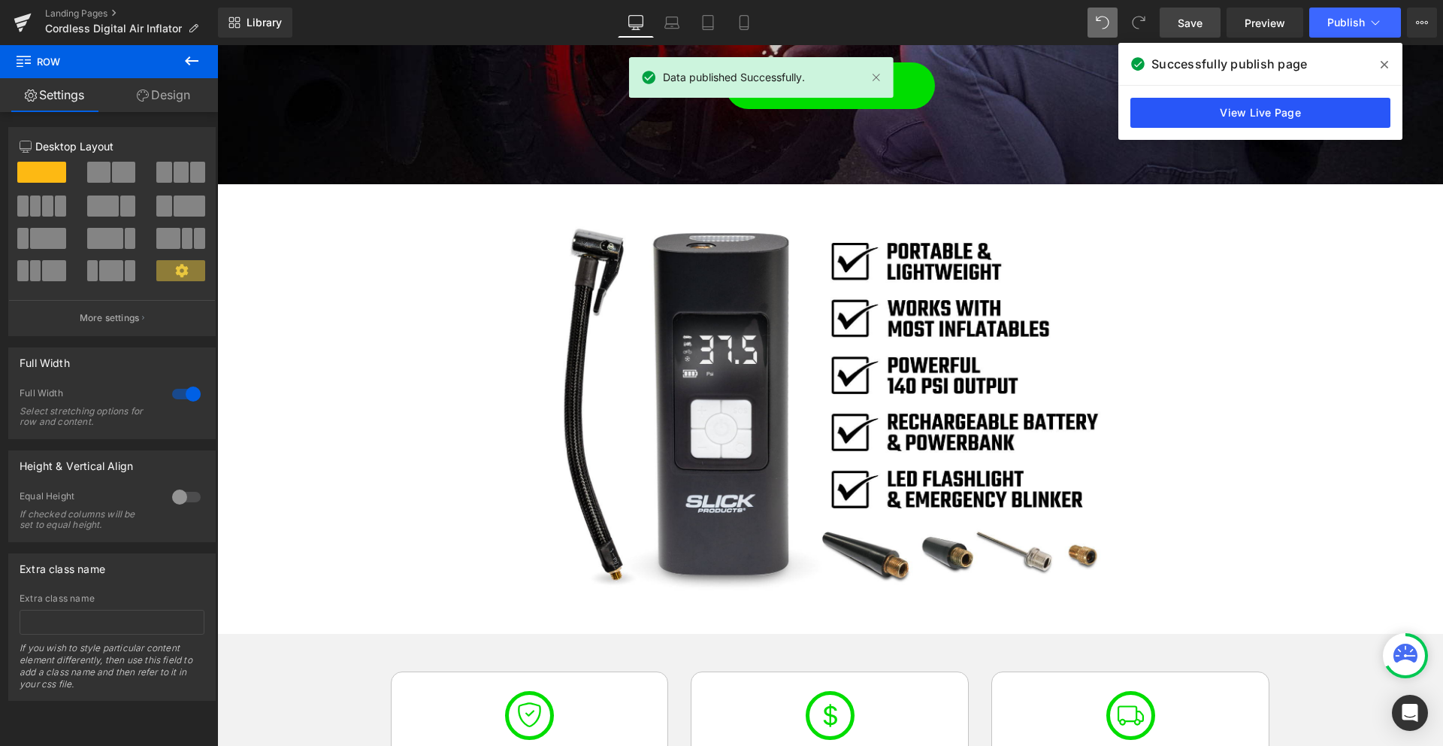
click at [1256, 98] on link "View Live Page" at bounding box center [1260, 113] width 260 height 30
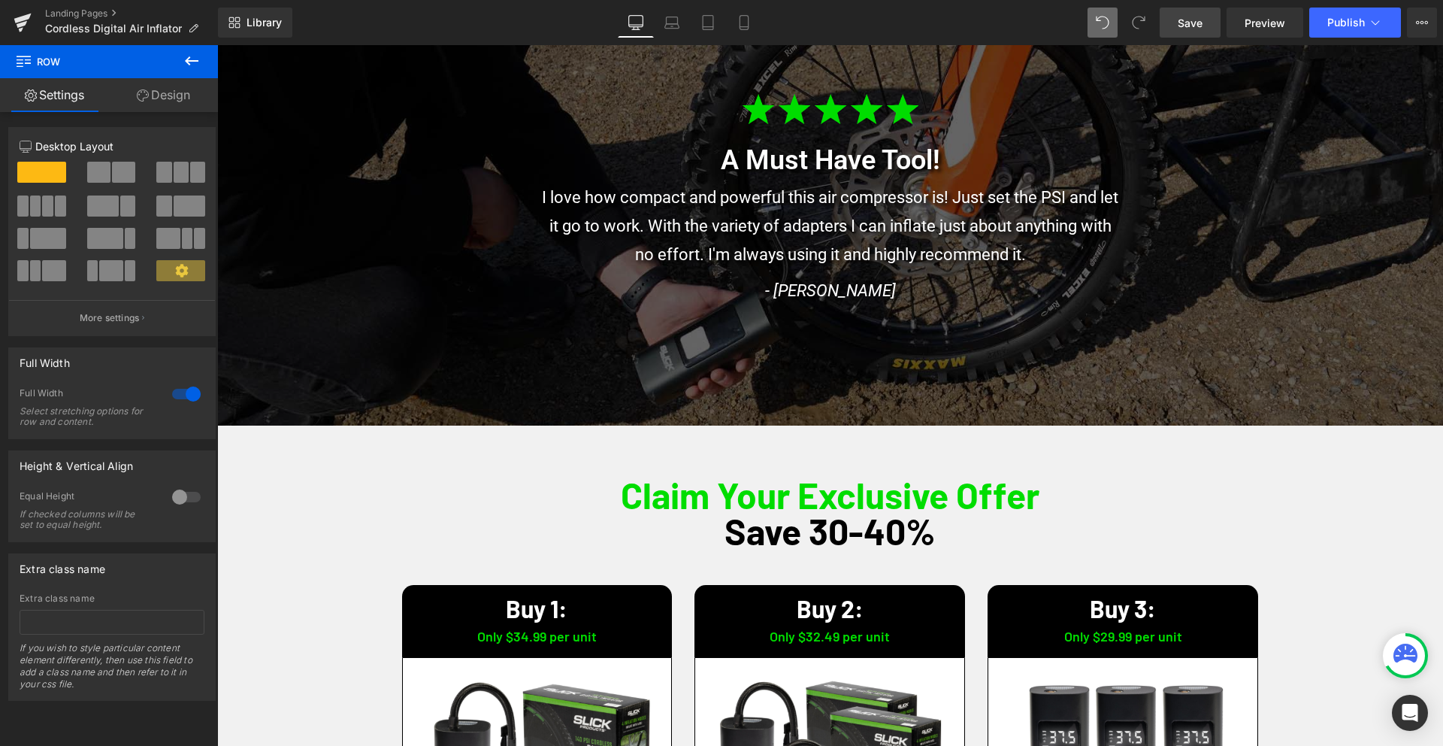
scroll to position [2874, 0]
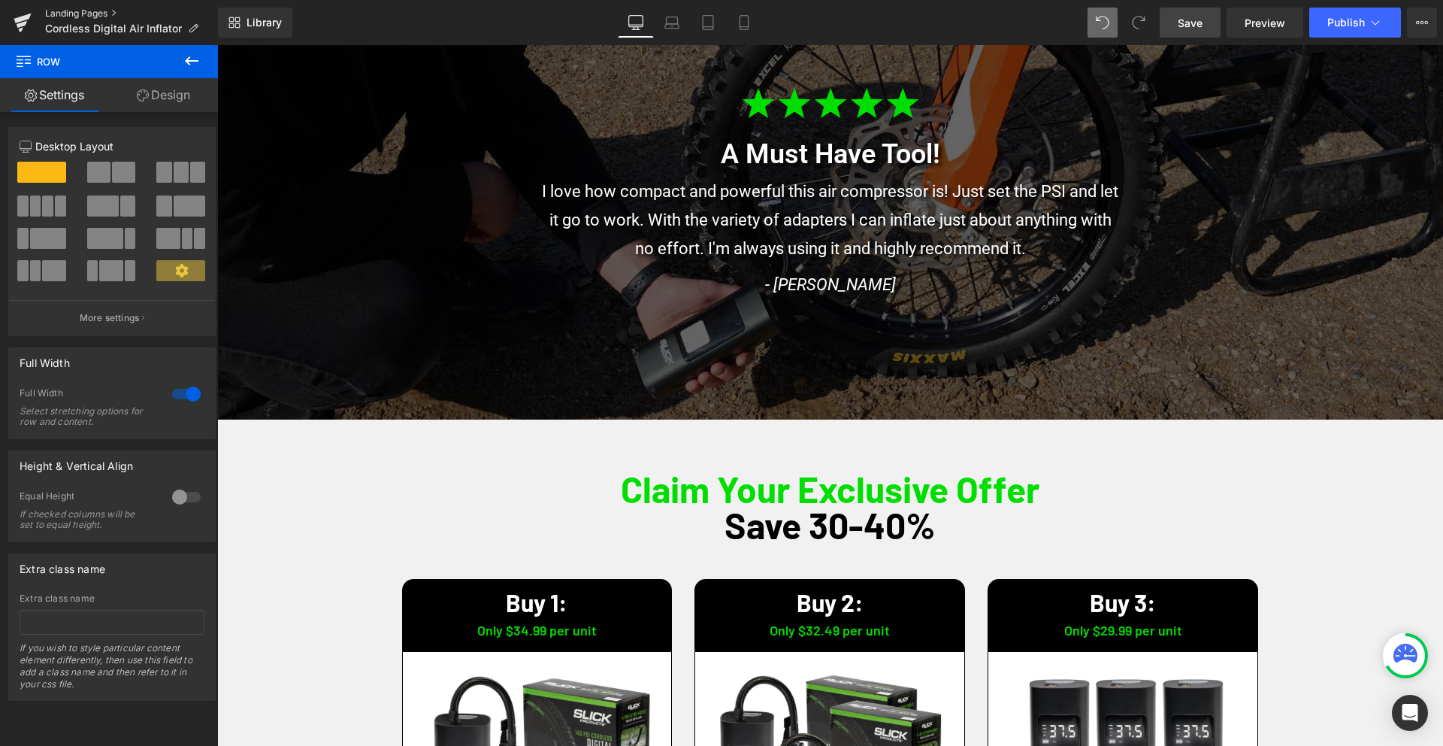
click at [77, 13] on link "Landing Pages" at bounding box center [131, 14] width 173 height 12
